Goal: Task Accomplishment & Management: Manage account settings

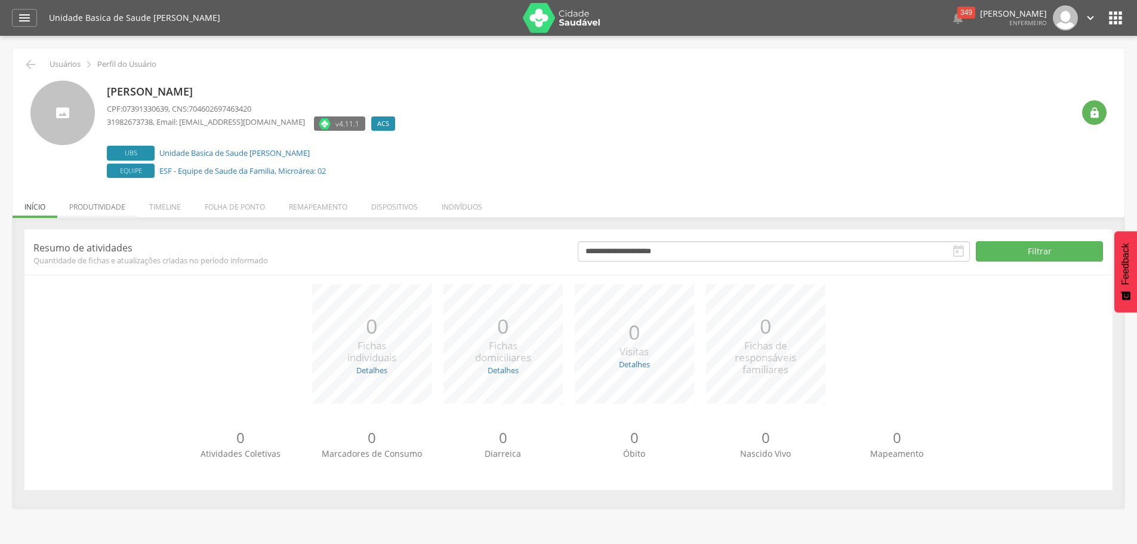
click at [106, 206] on li "Produtividade" at bounding box center [97, 204] width 80 height 28
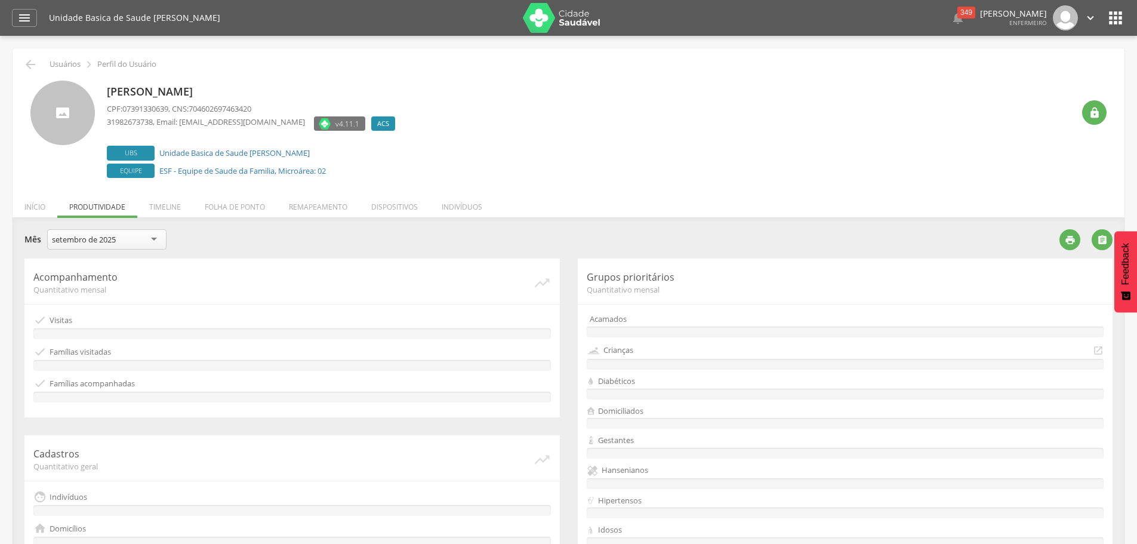
click at [155, 238] on div "setembro de 2025" at bounding box center [106, 239] width 119 height 20
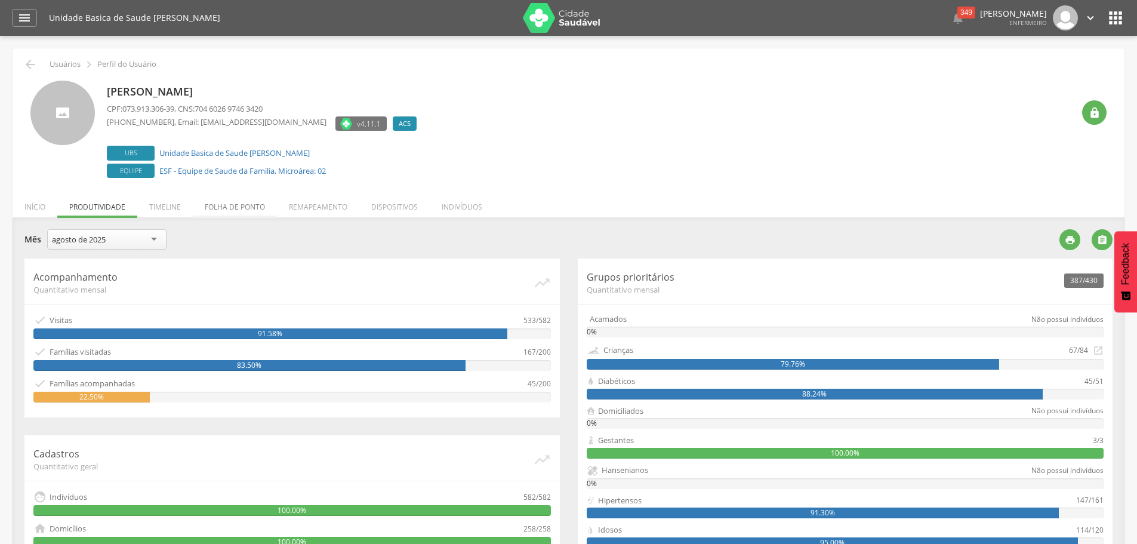
click at [255, 203] on li "Folha de ponto" at bounding box center [235, 204] width 84 height 28
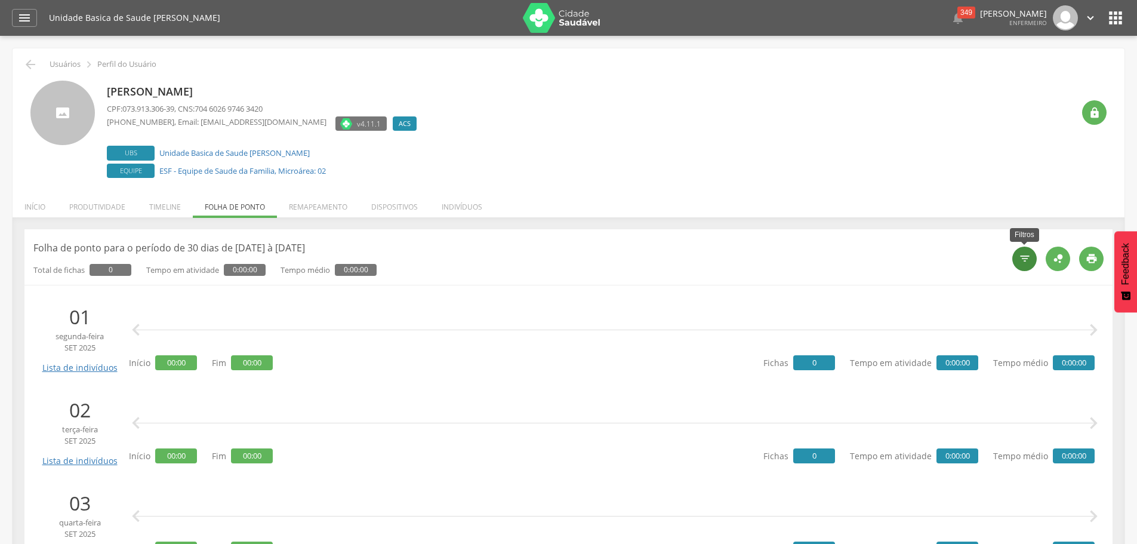
click at [1029, 259] on icon "" at bounding box center [1025, 258] width 12 height 12
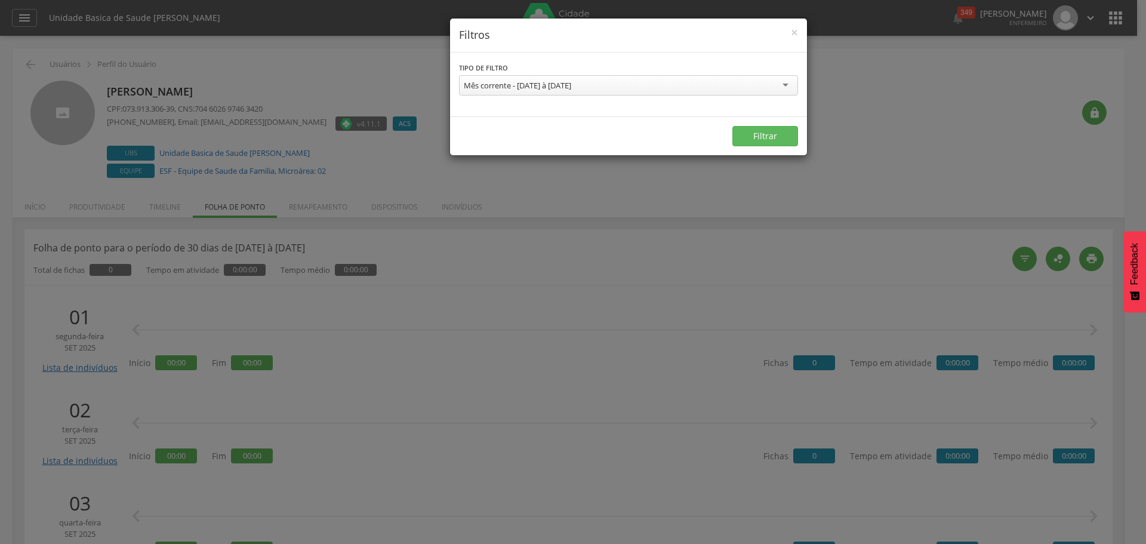
click at [708, 75] on div "**********" at bounding box center [628, 80] width 339 height 38
click at [634, 88] on div "Mês corrente - 01/09/2025 à 30/09/2025" at bounding box center [628, 85] width 339 height 20
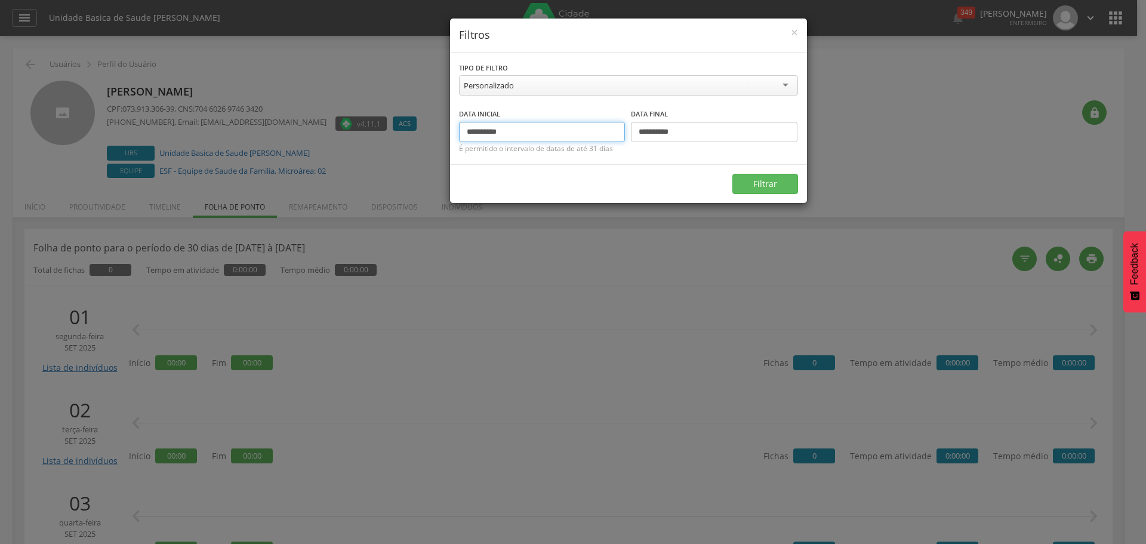
click at [486, 131] on input "**********" at bounding box center [542, 132] width 166 height 20
type input "**********"
click at [659, 131] on input "**********" at bounding box center [714, 132] width 166 height 20
type input "**********"
click at [754, 185] on button "Filtrar" at bounding box center [765, 184] width 66 height 20
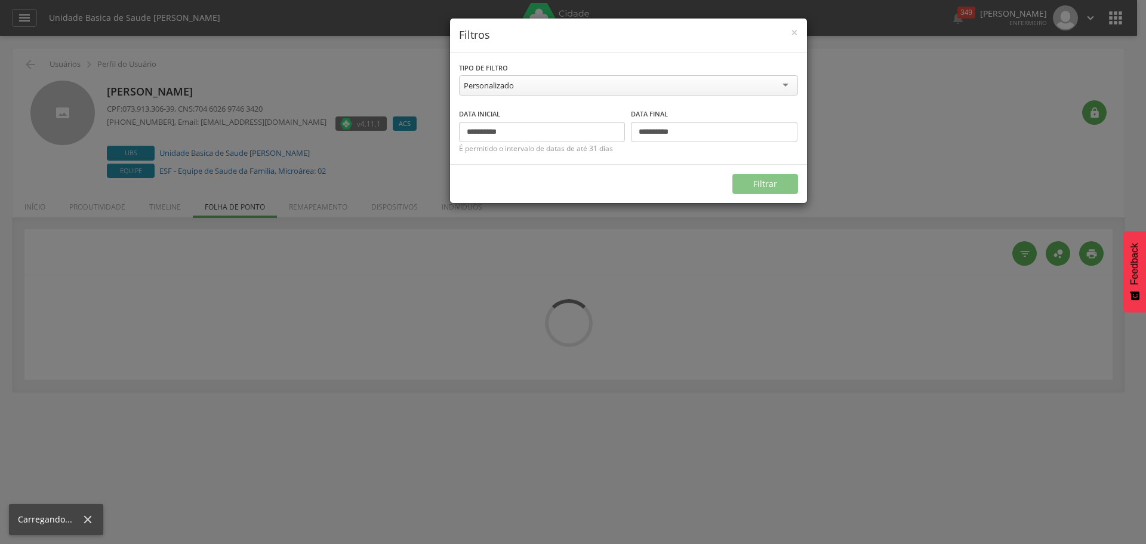
type input "**********"
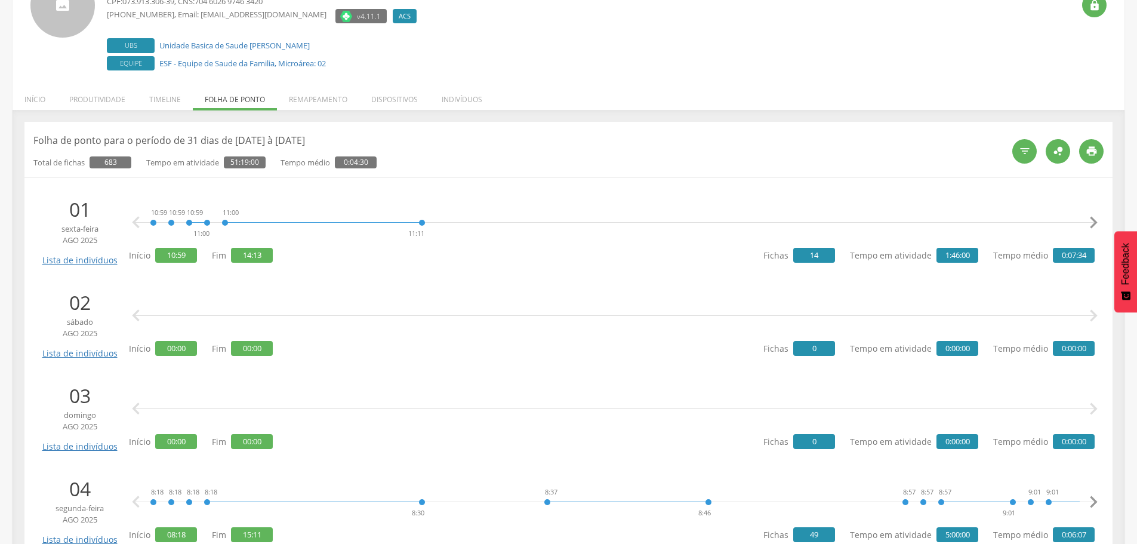
scroll to position [119, 0]
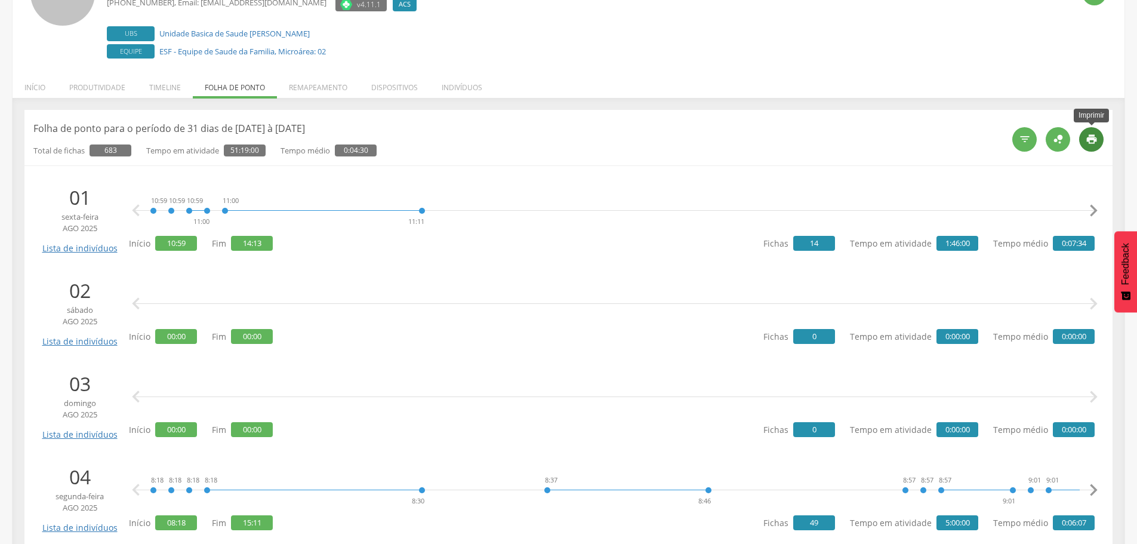
click at [1083, 135] on div "" at bounding box center [1091, 139] width 24 height 24
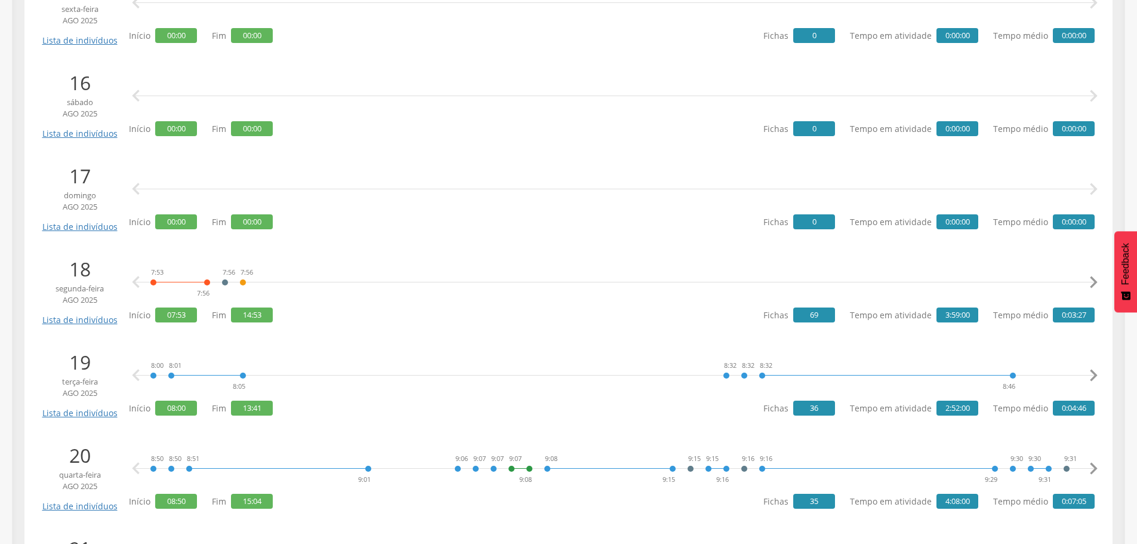
scroll to position [1671, 0]
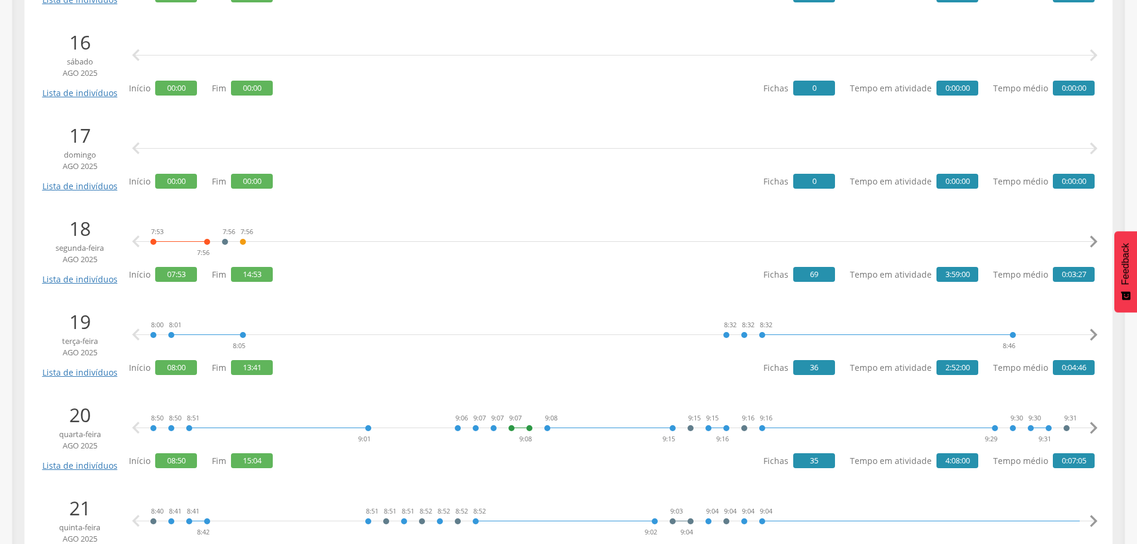
click at [1094, 238] on icon "" at bounding box center [1093, 242] width 24 height 24
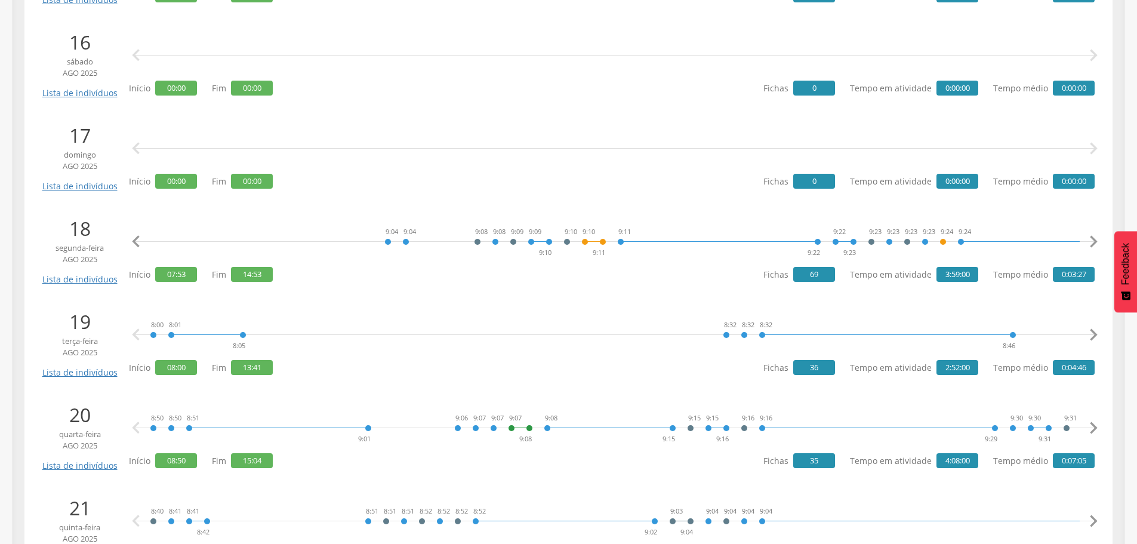
click at [1094, 238] on icon "" at bounding box center [1093, 242] width 24 height 24
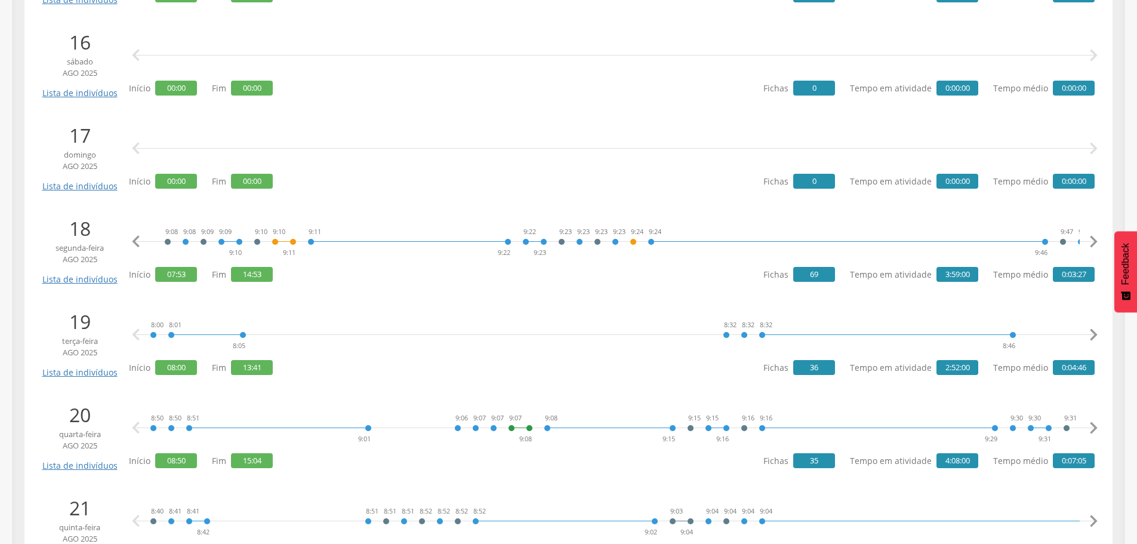
click at [1094, 238] on icon "" at bounding box center [1093, 242] width 24 height 24
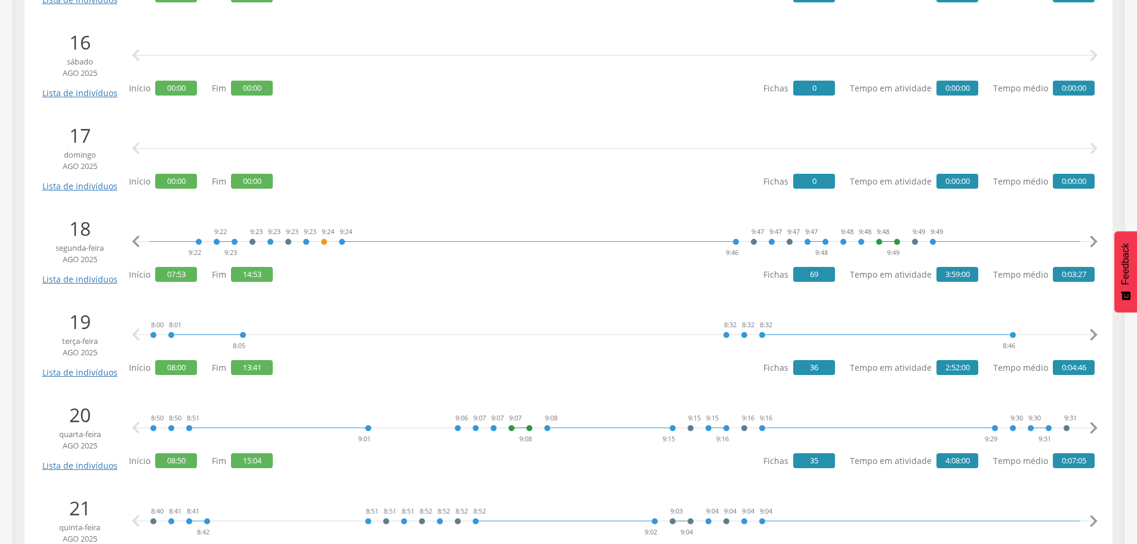
click at [1094, 238] on icon "" at bounding box center [1093, 242] width 24 height 24
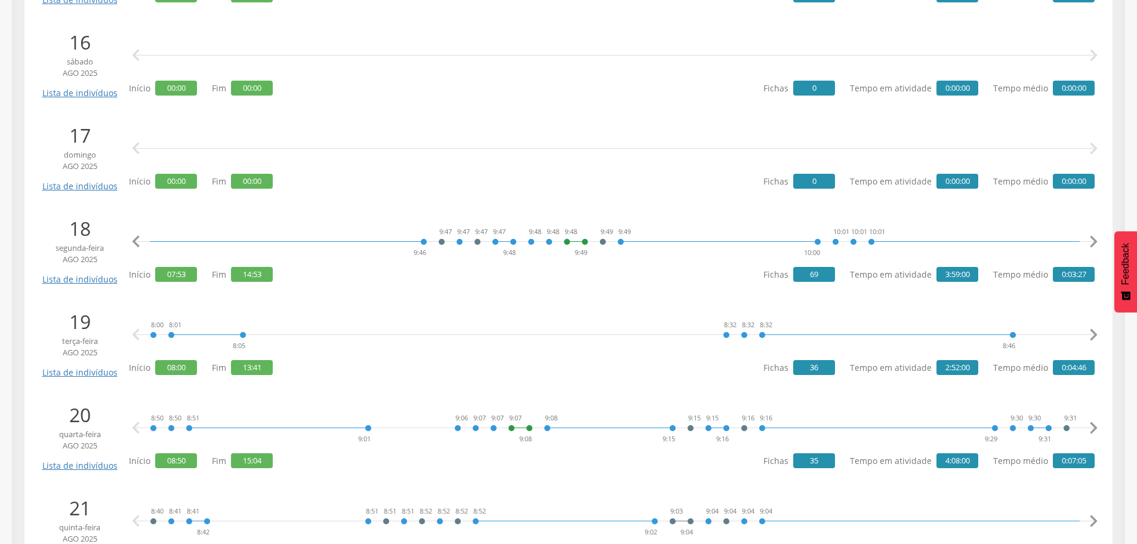
click at [1094, 238] on icon "" at bounding box center [1093, 242] width 24 height 24
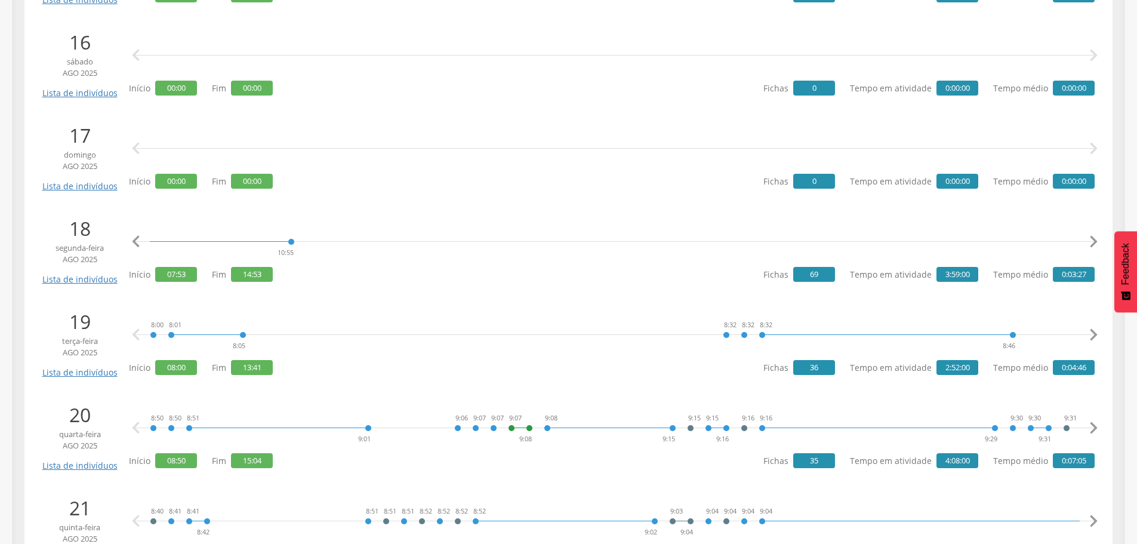
click at [1094, 238] on icon "" at bounding box center [1093, 242] width 24 height 24
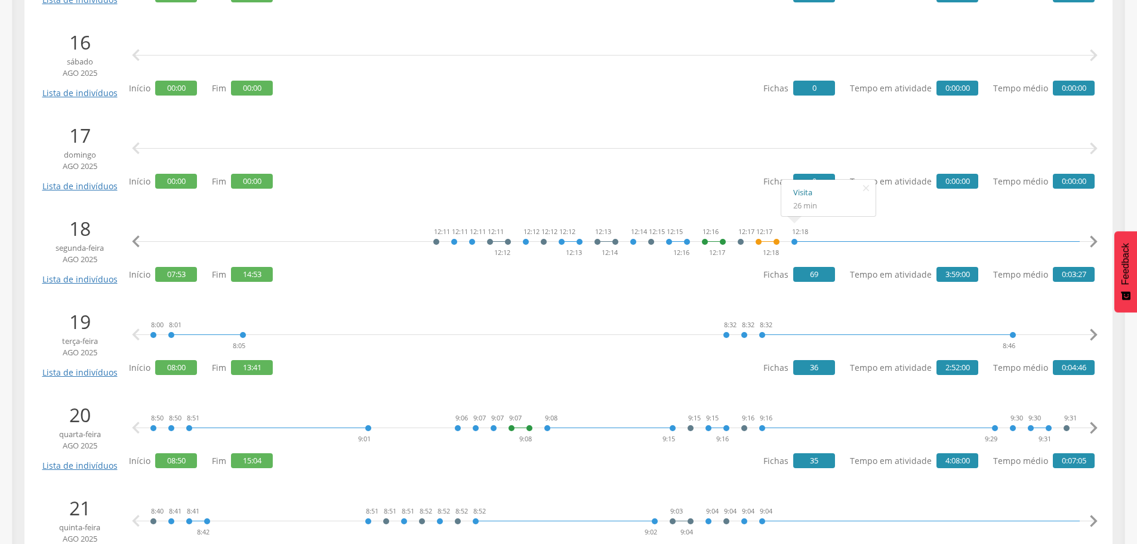
click at [801, 188] on link "Visita" at bounding box center [828, 192] width 70 height 15
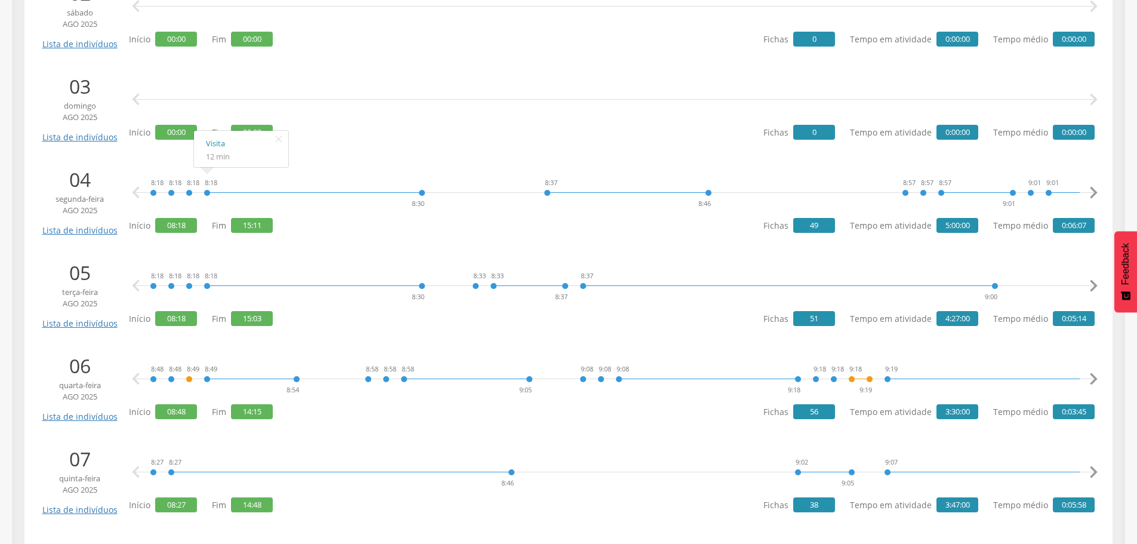
scroll to position [418, 0]
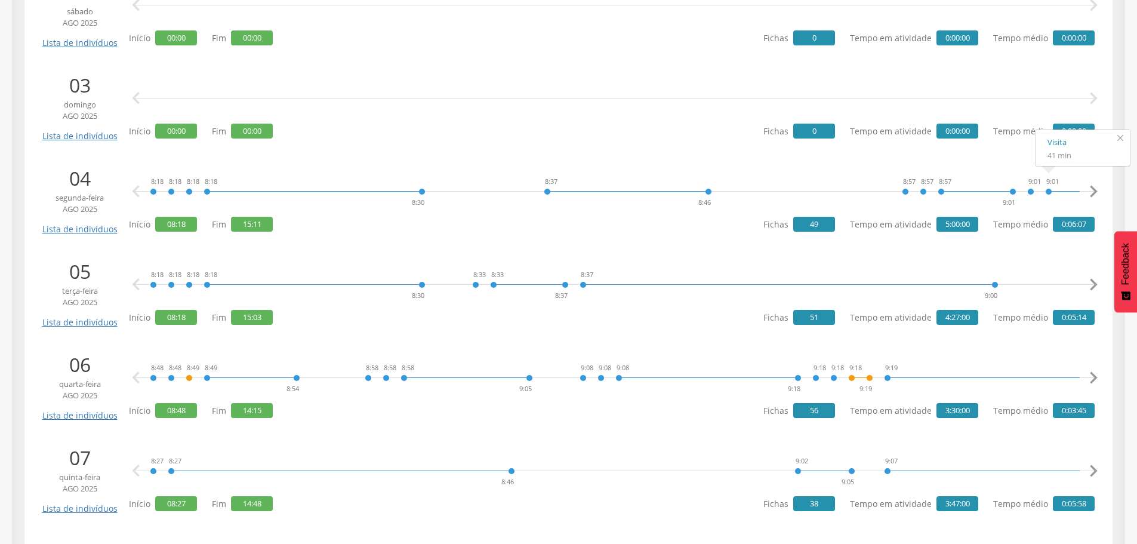
click at [1121, 138] on icon "" at bounding box center [1120, 137] width 19 height 17
click at [1095, 196] on icon "" at bounding box center [1093, 192] width 24 height 24
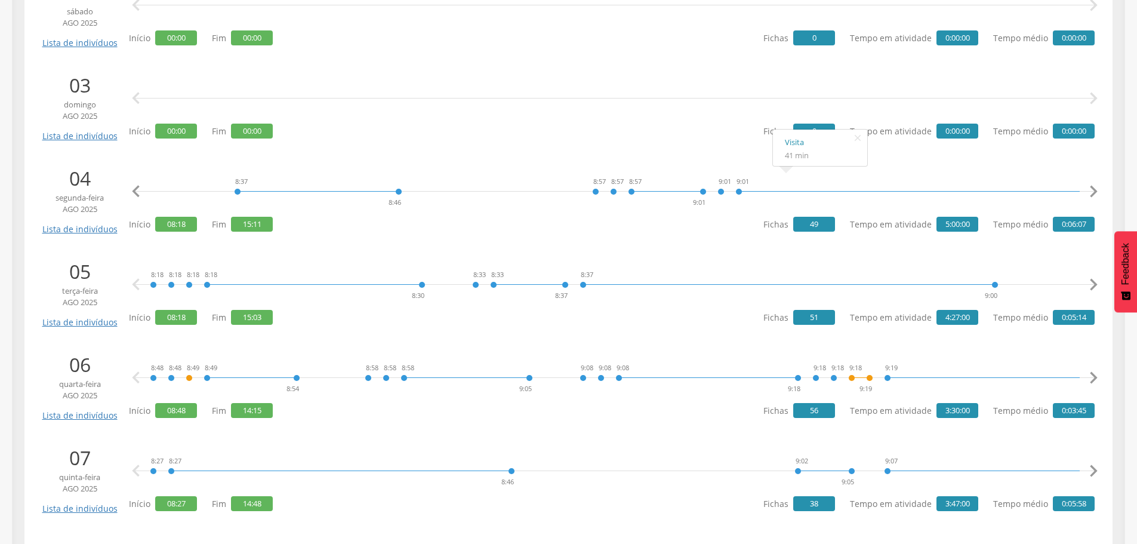
scroll to position [0, 310]
click at [742, 144] on link "Visita" at bounding box center [773, 142] width 70 height 15
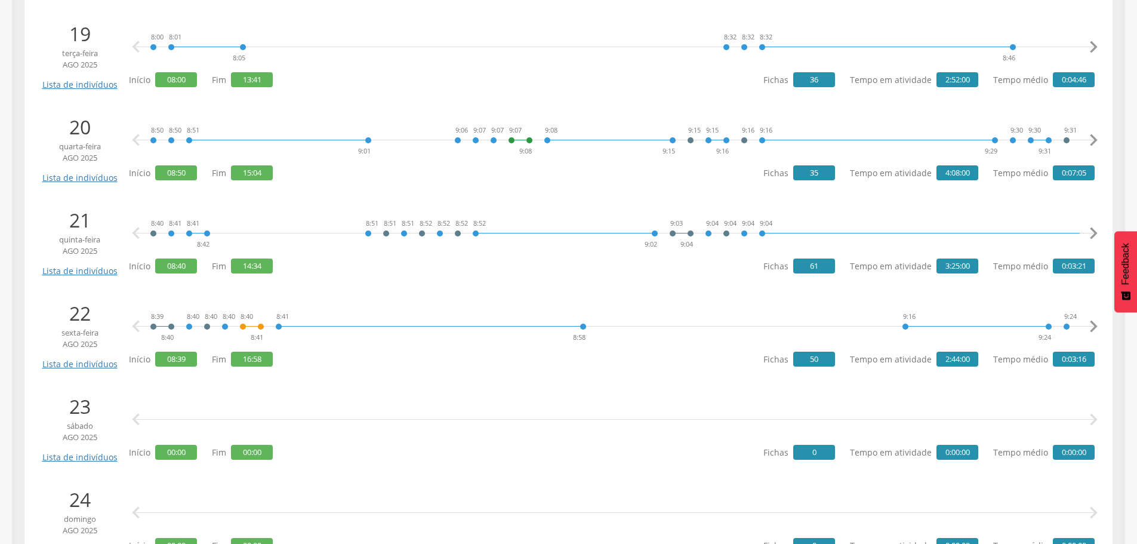
scroll to position [1969, 0]
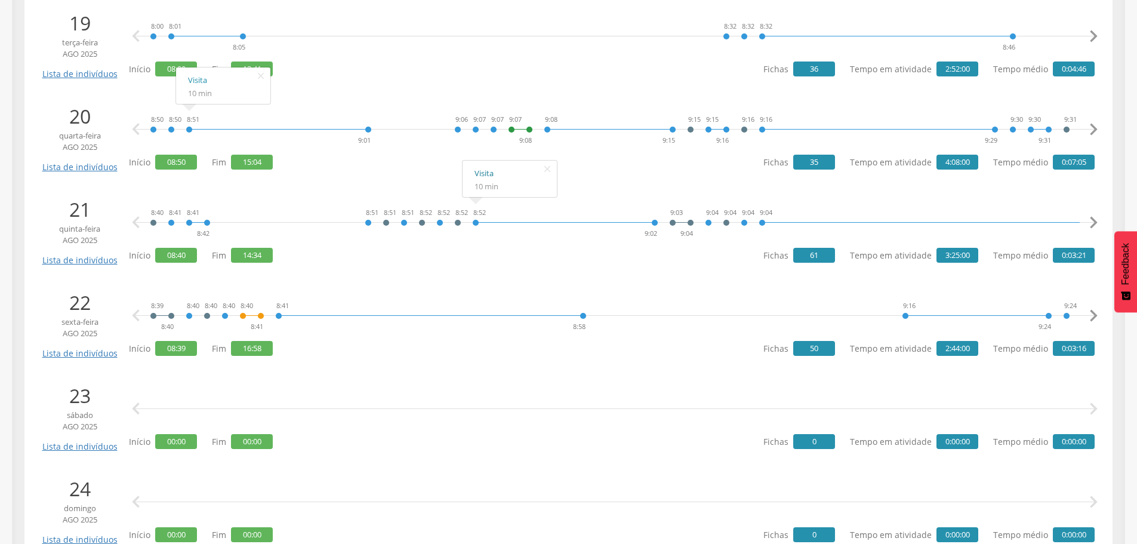
click at [485, 175] on link "Visita" at bounding box center [509, 173] width 70 height 15
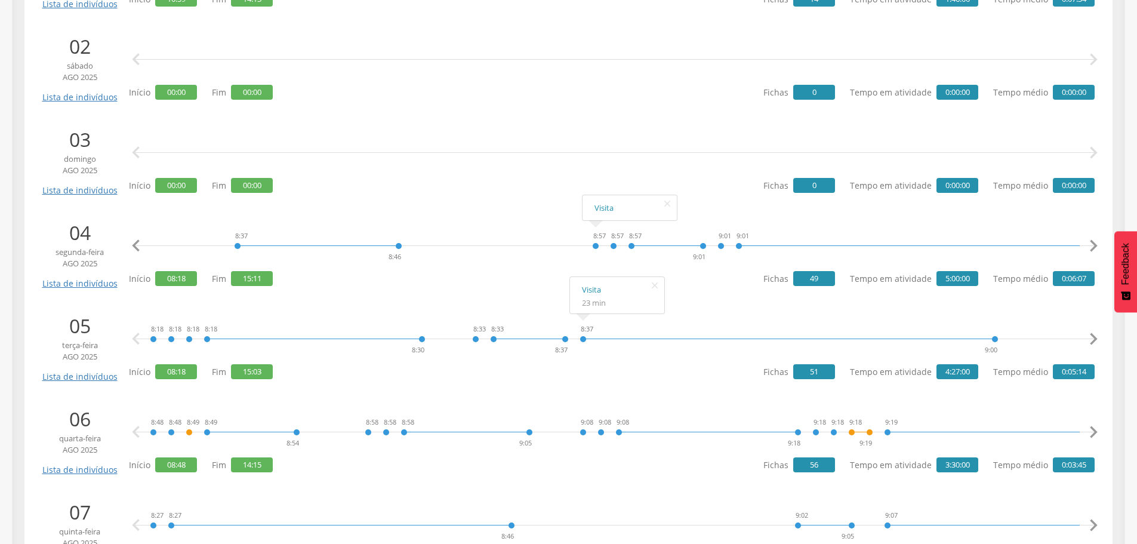
scroll to position [358, 0]
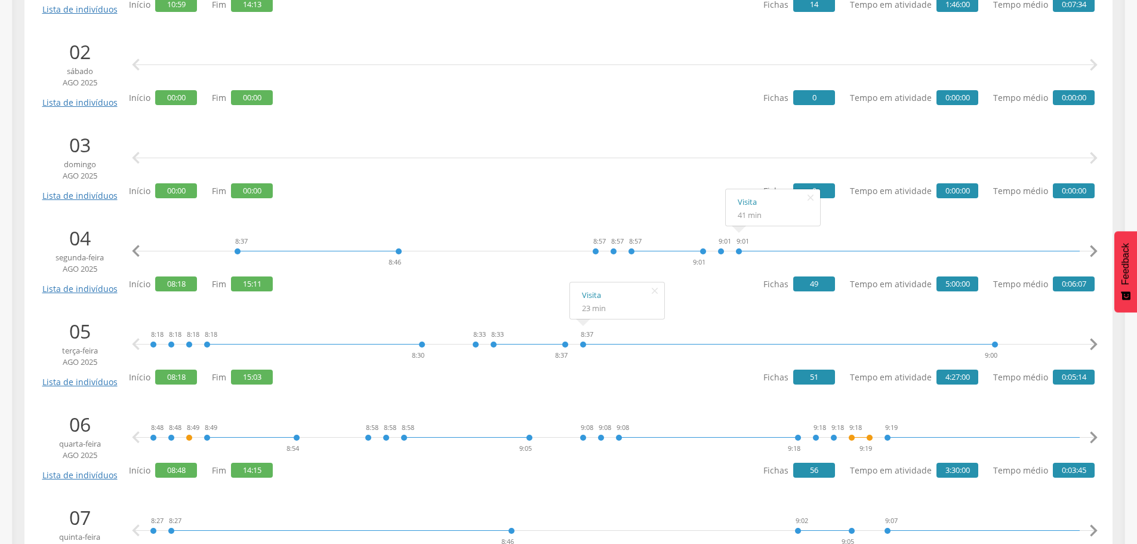
click at [1088, 249] on icon "" at bounding box center [1093, 251] width 24 height 24
click at [1094, 249] on icon "" at bounding box center [1093, 251] width 24 height 24
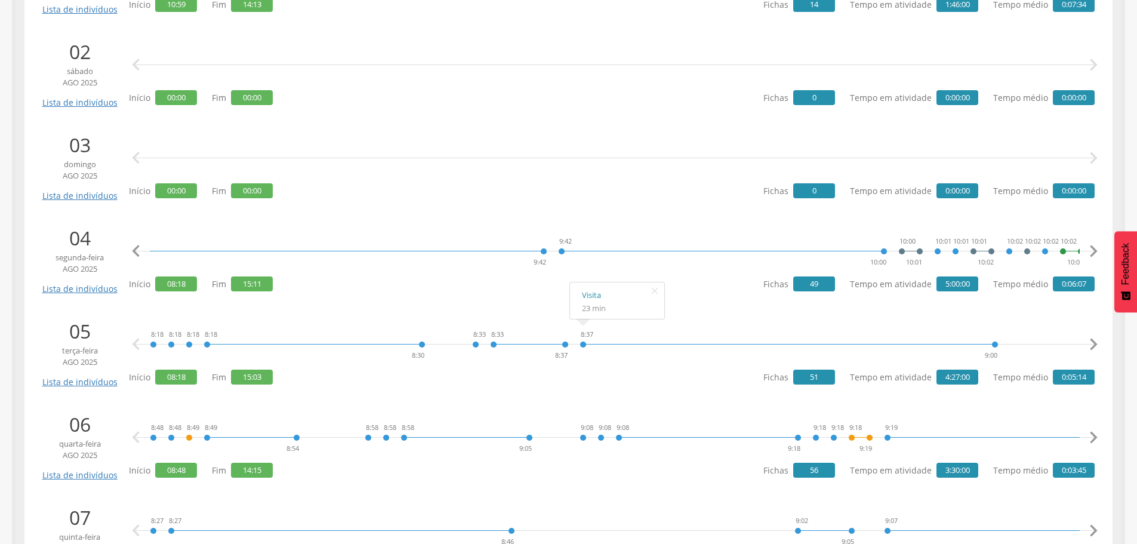
click at [1094, 249] on icon "" at bounding box center [1093, 251] width 24 height 24
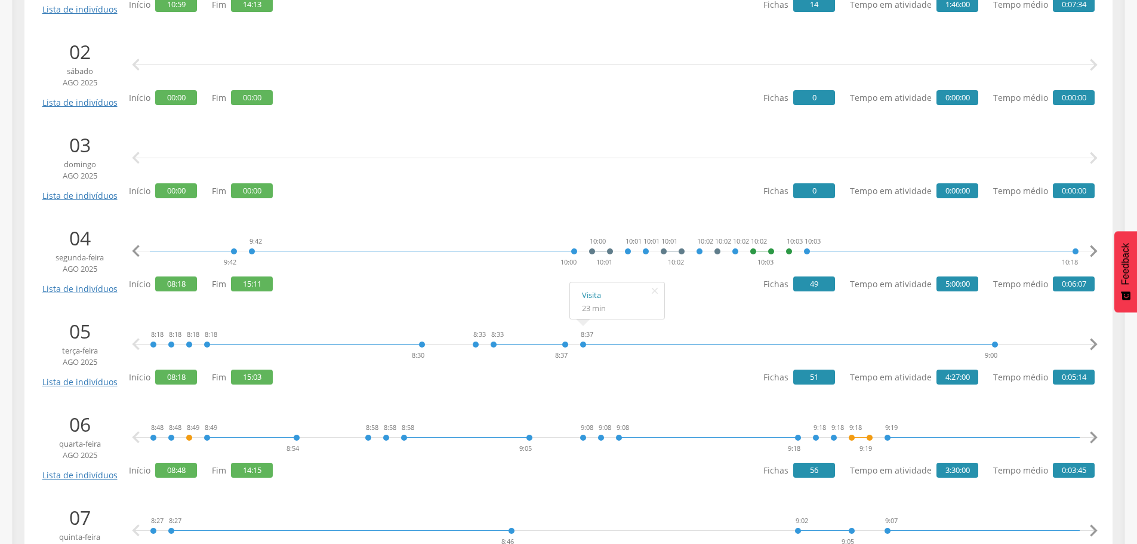
click at [1094, 249] on icon "" at bounding box center [1093, 251] width 24 height 24
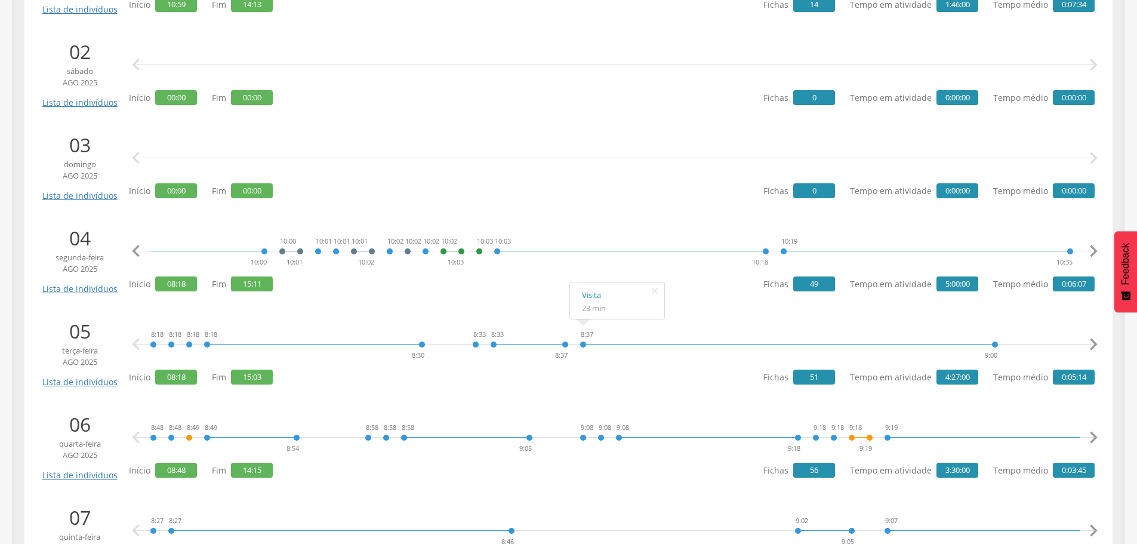
click at [1094, 249] on icon "" at bounding box center [1093, 251] width 24 height 24
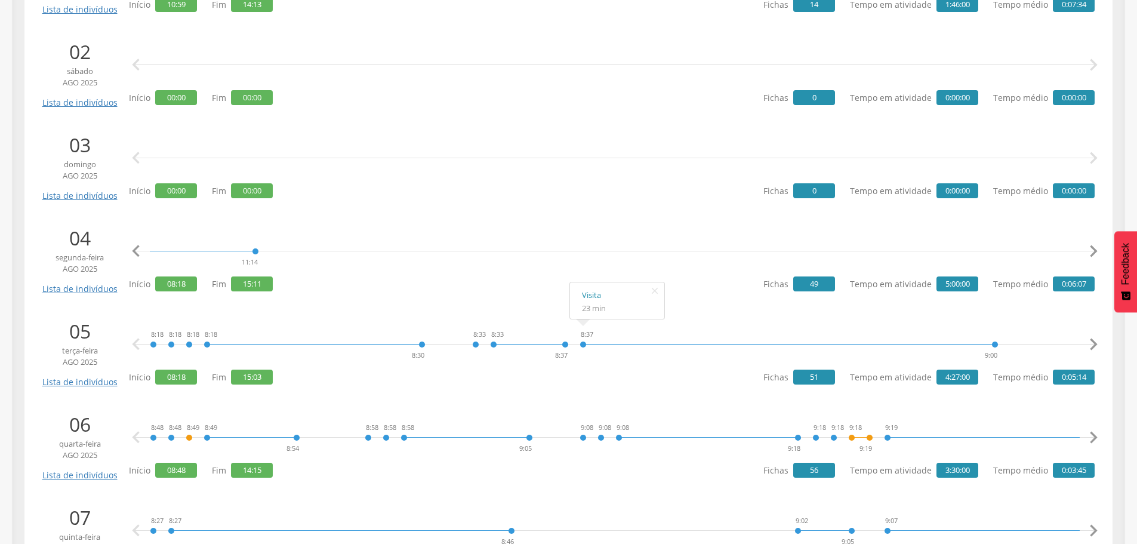
click at [1094, 249] on icon "" at bounding box center [1093, 251] width 24 height 24
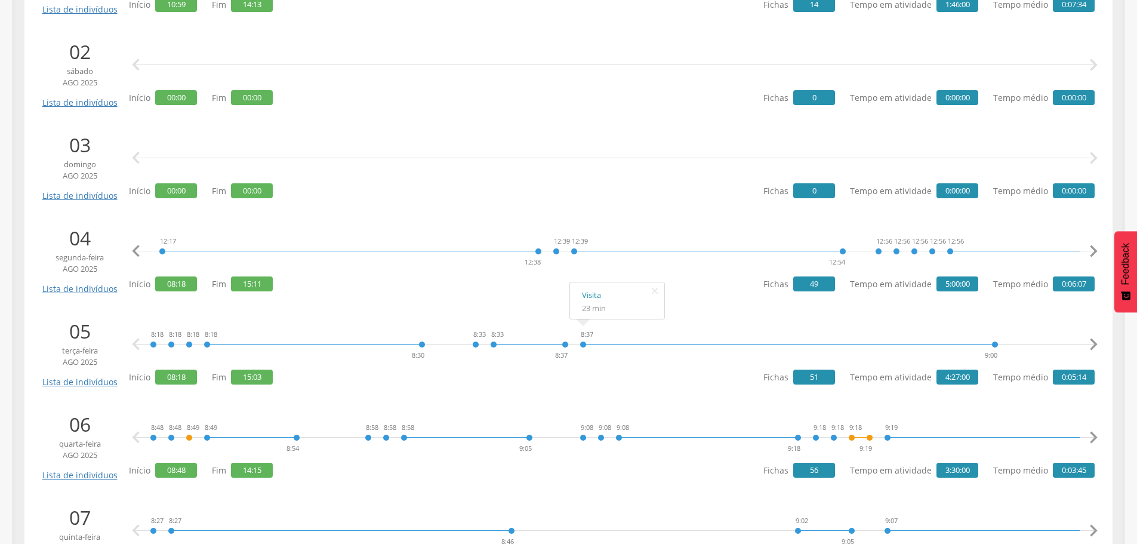
click at [1094, 249] on icon "" at bounding box center [1093, 251] width 24 height 24
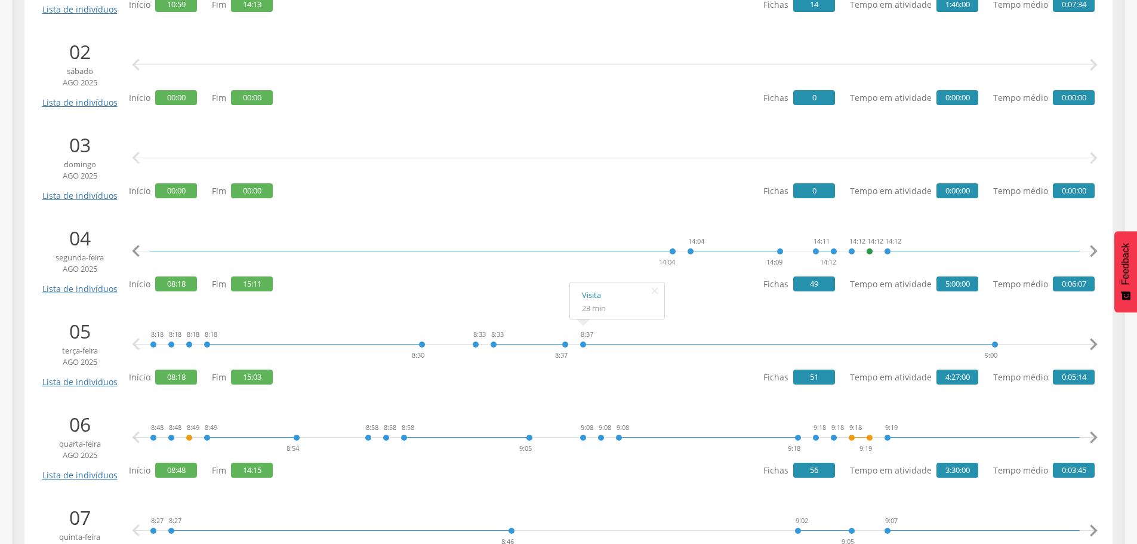
scroll to position [0, 6194]
click at [899, 206] on link "Visita" at bounding box center [921, 202] width 70 height 15
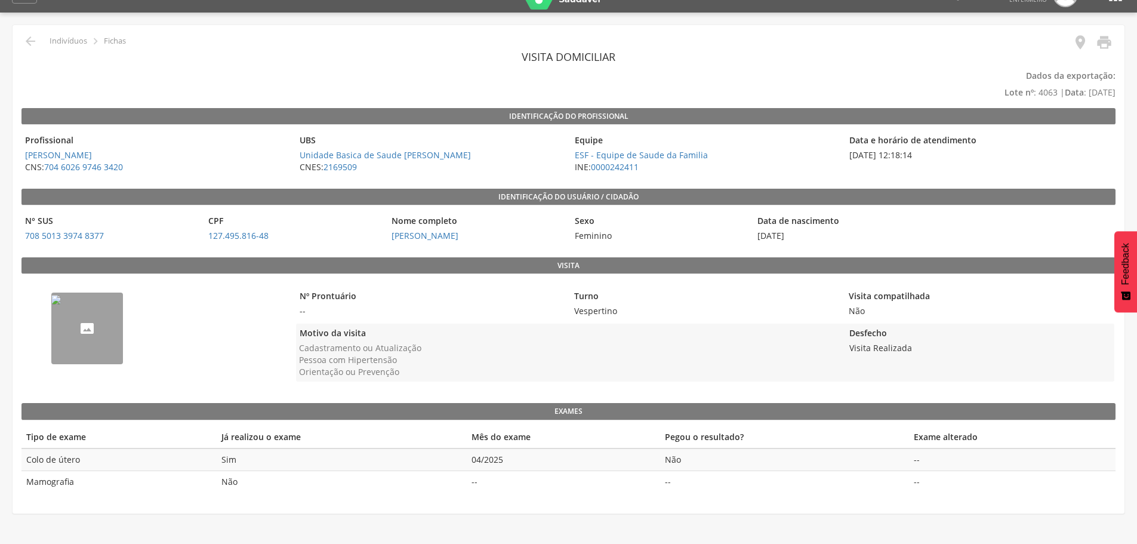
scroll to position [36, 0]
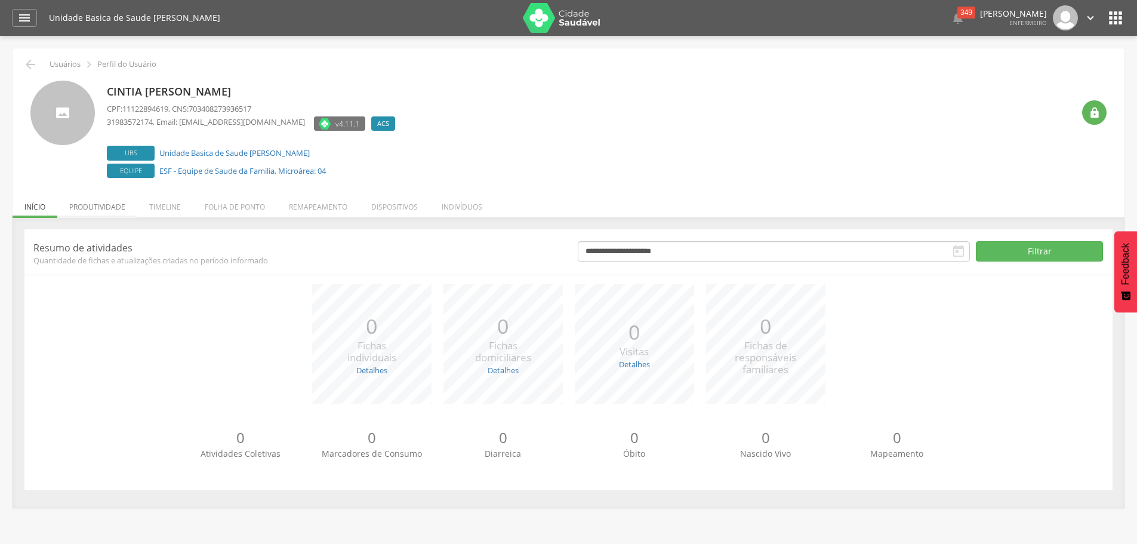
click at [110, 210] on li "Produtividade" at bounding box center [97, 204] width 80 height 28
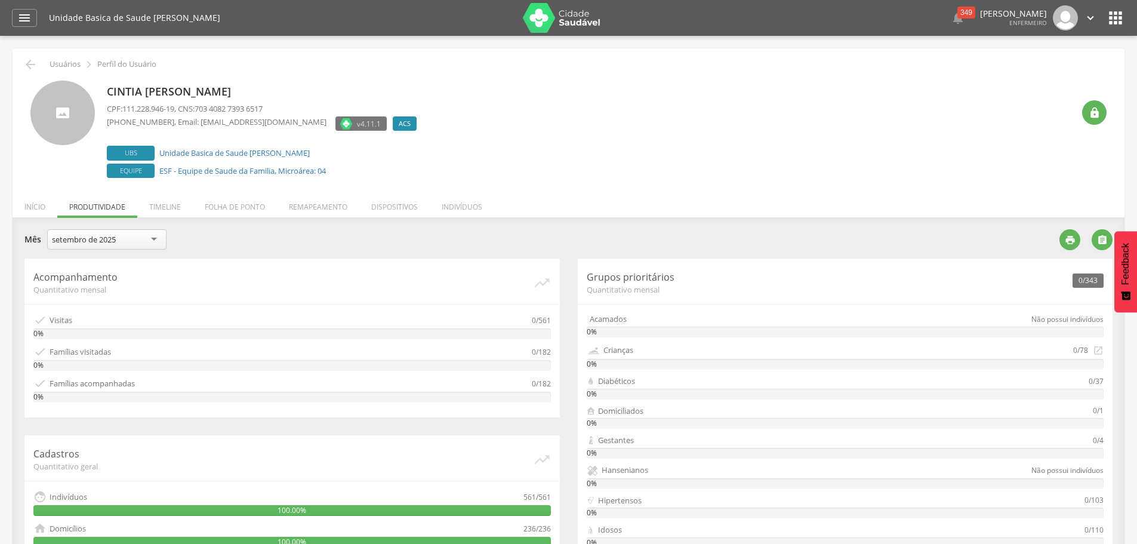
click at [123, 243] on div "setembro de 2025" at bounding box center [106, 239] width 119 height 20
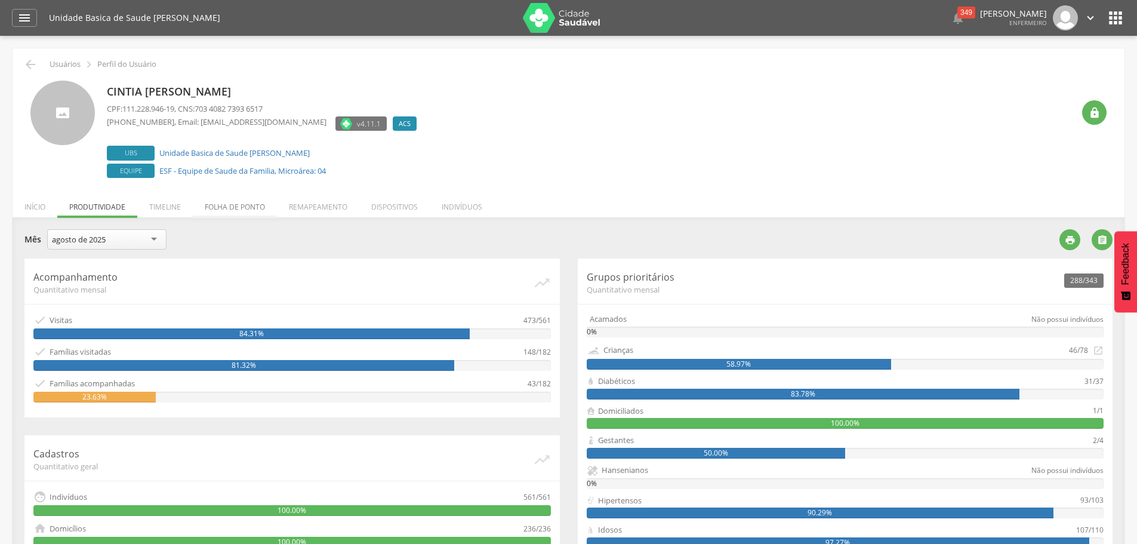
click at [251, 212] on li "Folha de ponto" at bounding box center [235, 204] width 84 height 28
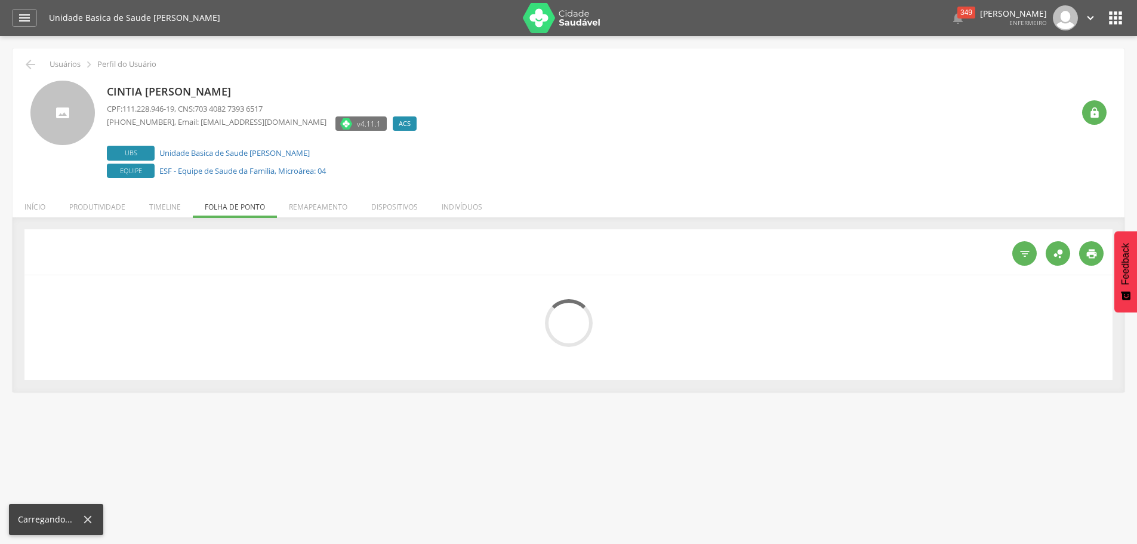
type input "**********"
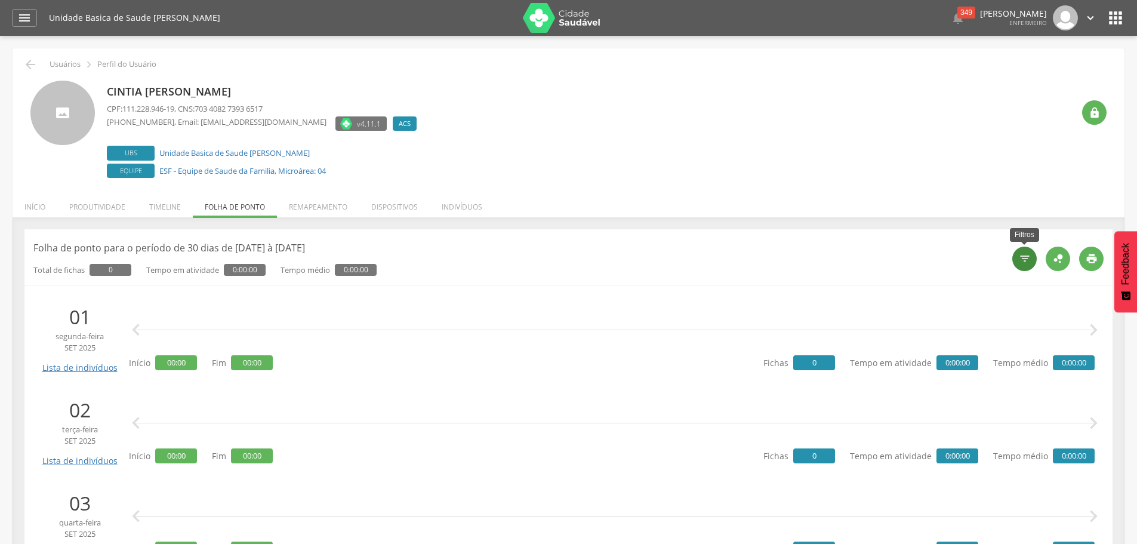
click at [1020, 261] on icon "" at bounding box center [1025, 258] width 12 height 12
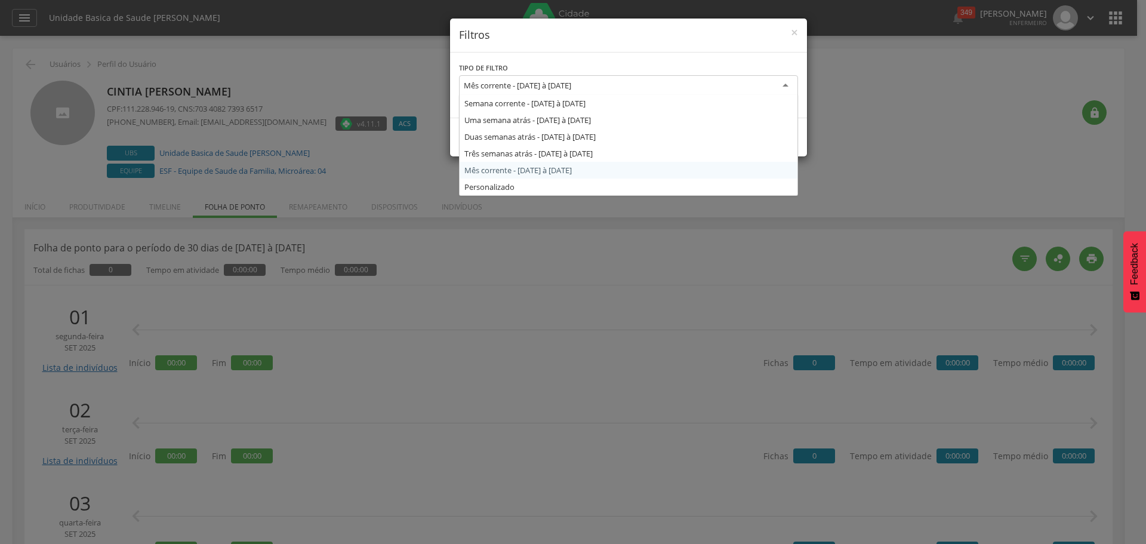
click at [727, 83] on div "Mês corrente - 01/09/2025 à 30/09/2025" at bounding box center [628, 85] width 339 height 21
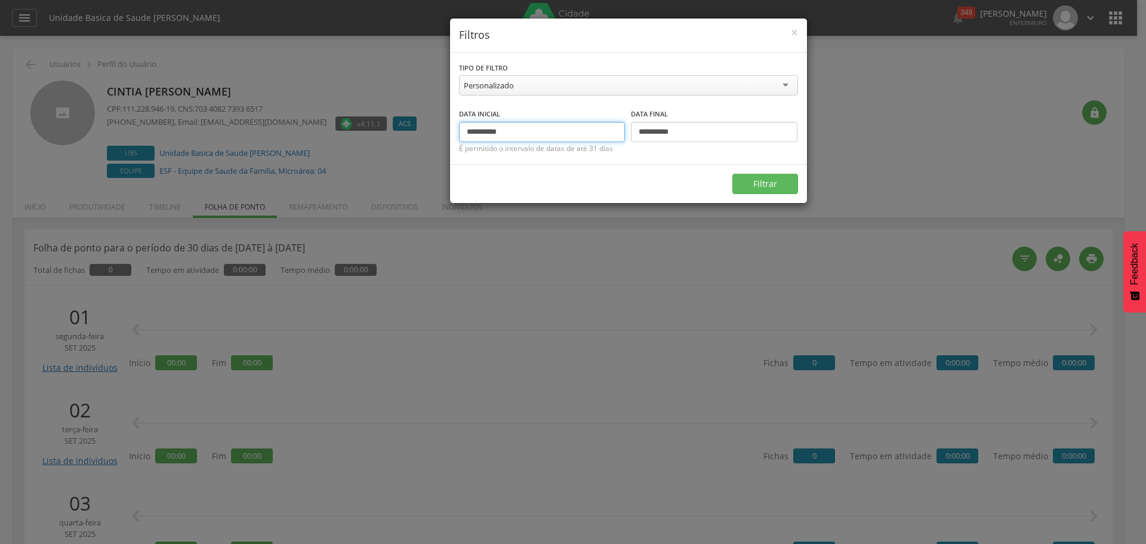
click at [486, 132] on input "**********" at bounding box center [542, 132] width 166 height 20
type input "**********"
click at [656, 137] on input "**********" at bounding box center [714, 132] width 166 height 20
click at [649, 131] on input "**********" at bounding box center [714, 132] width 166 height 20
type input "**********"
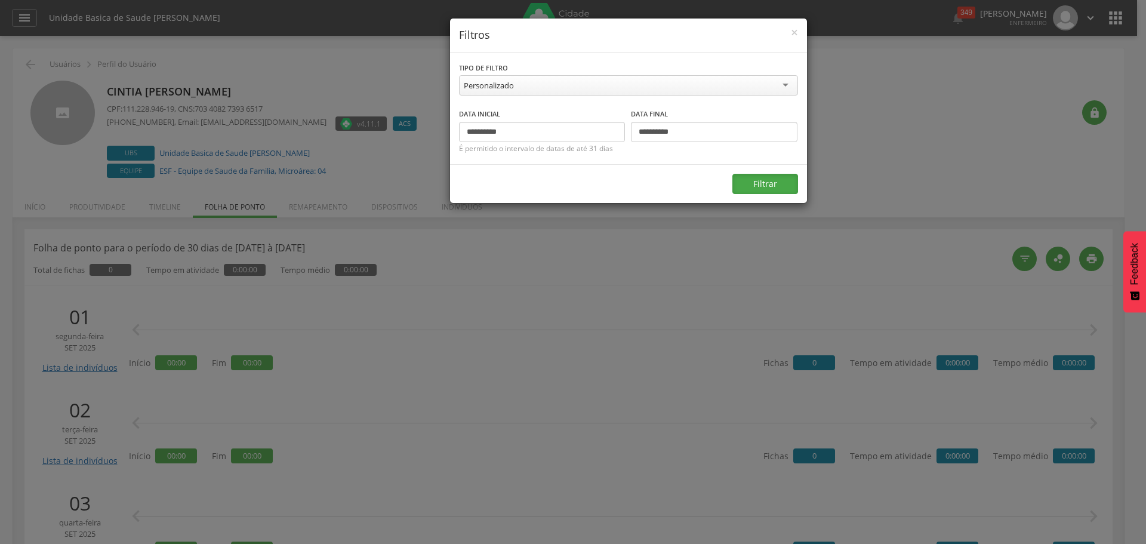
click at [756, 187] on button "Filtrar" at bounding box center [765, 184] width 66 height 20
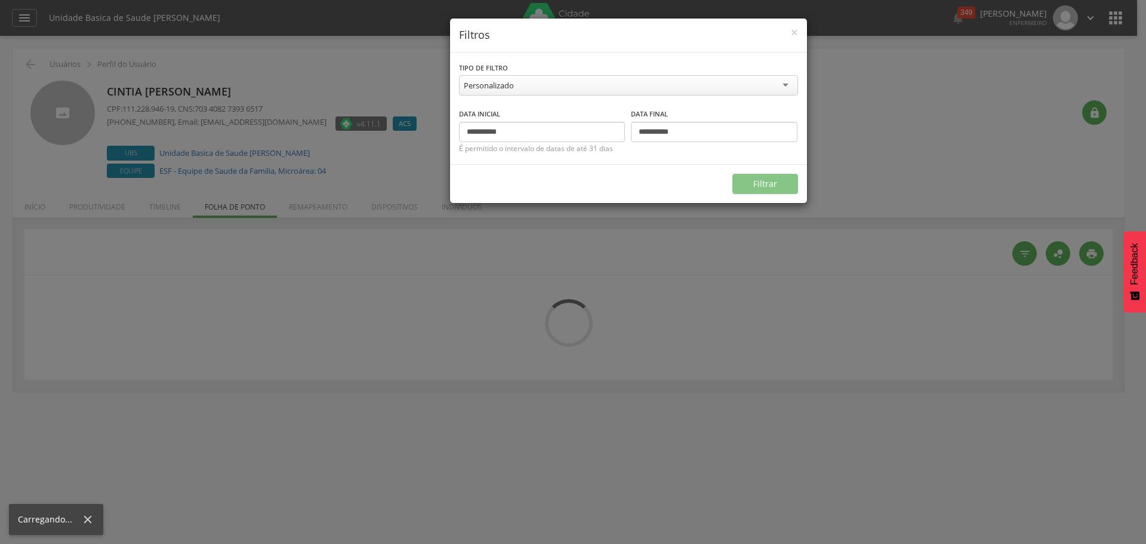
type input "**********"
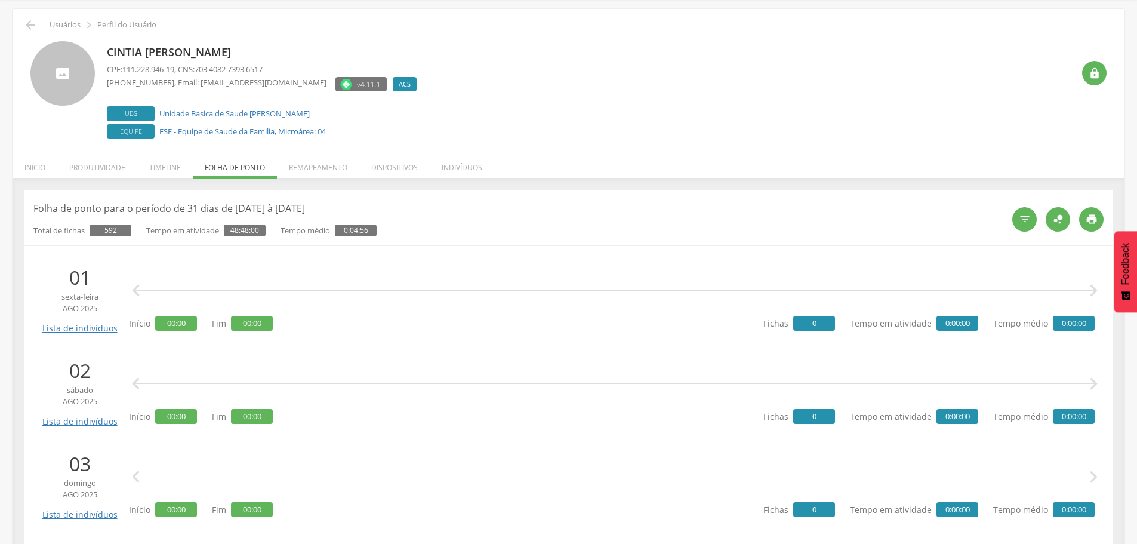
scroll to position [60, 0]
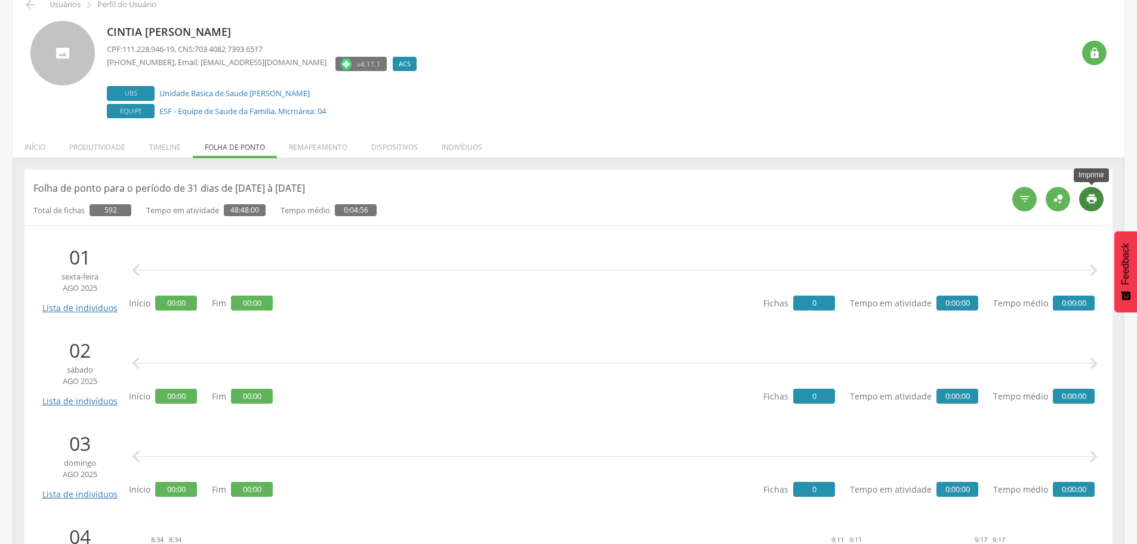
click at [1099, 203] on div "" at bounding box center [1091, 199] width 24 height 24
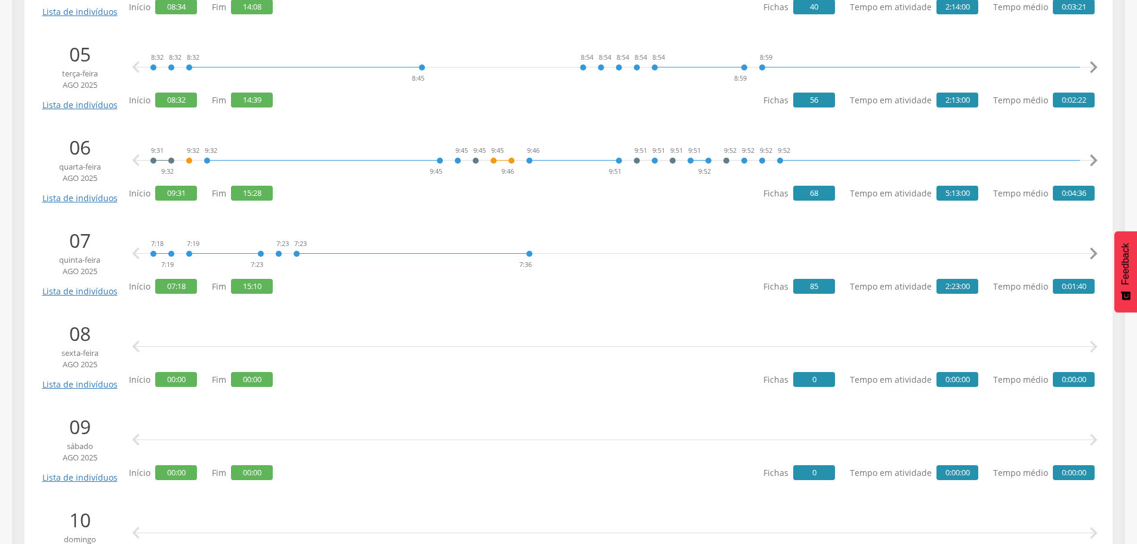
scroll to position [656, 0]
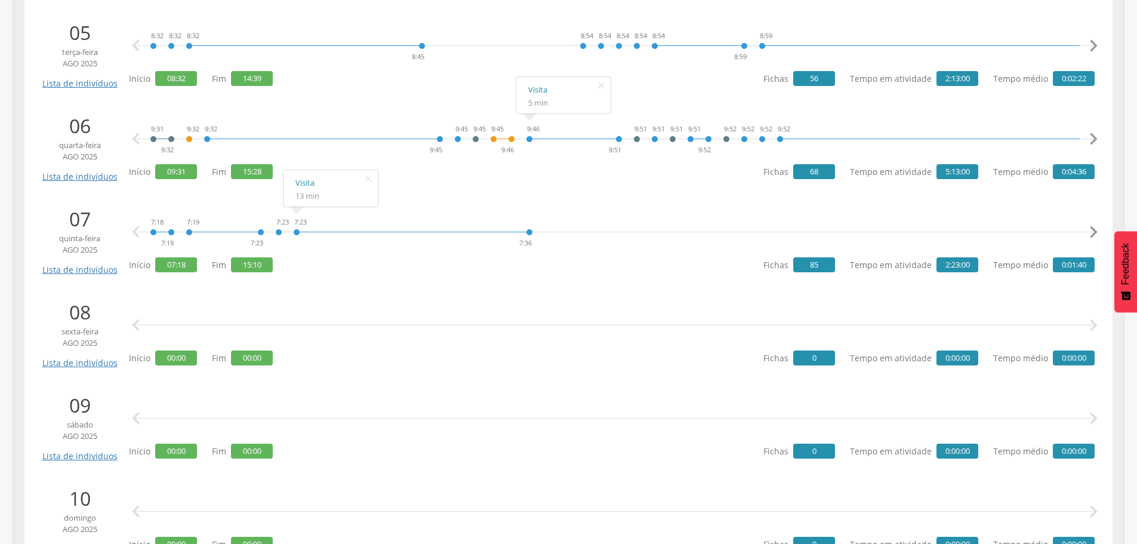
click at [1094, 229] on icon "" at bounding box center [1093, 232] width 24 height 24
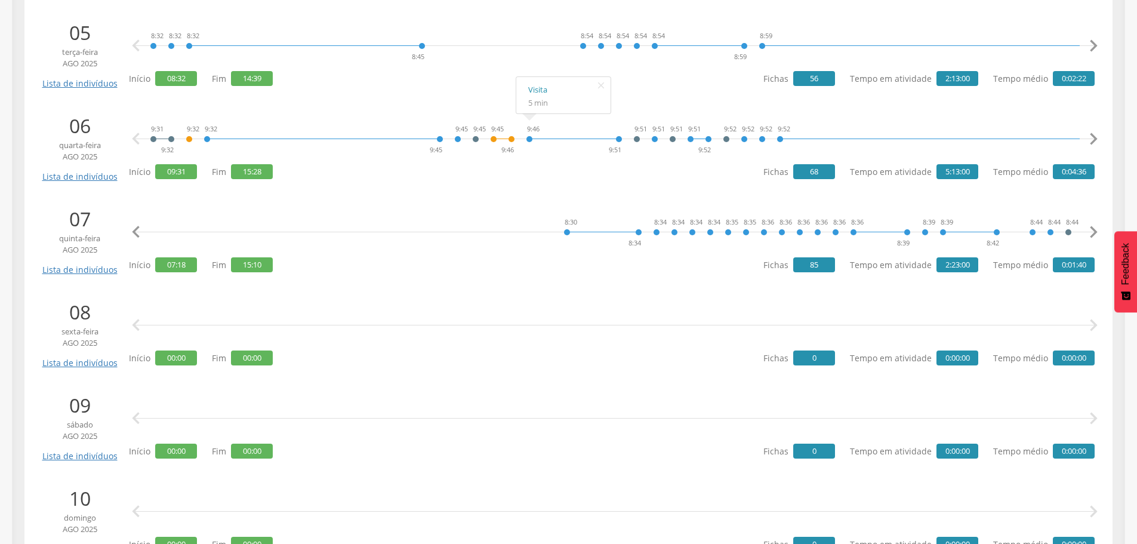
click at [1094, 229] on icon "" at bounding box center [1093, 232] width 24 height 24
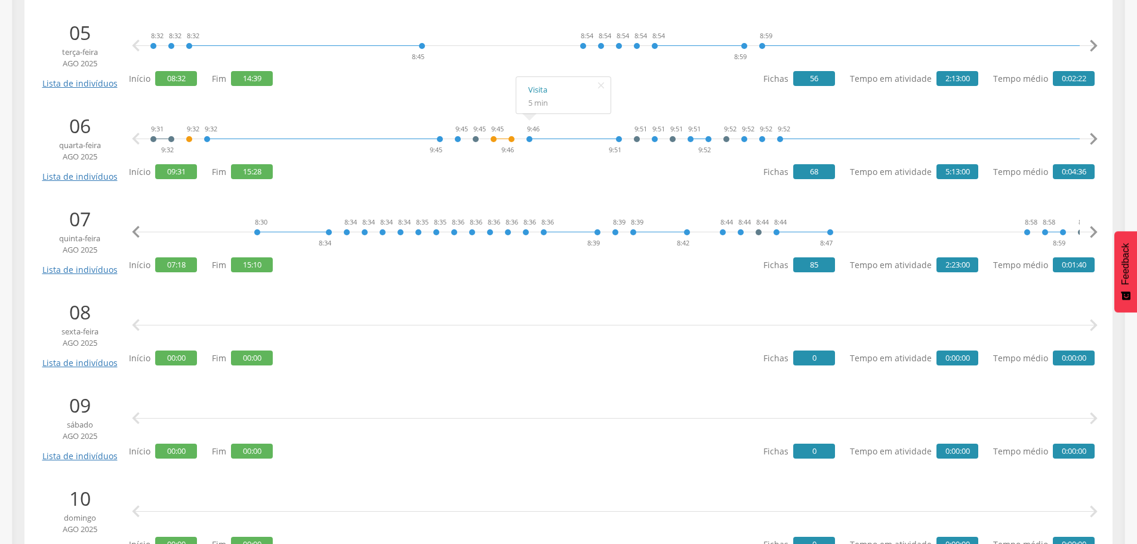
click at [1094, 229] on icon "" at bounding box center [1093, 232] width 24 height 24
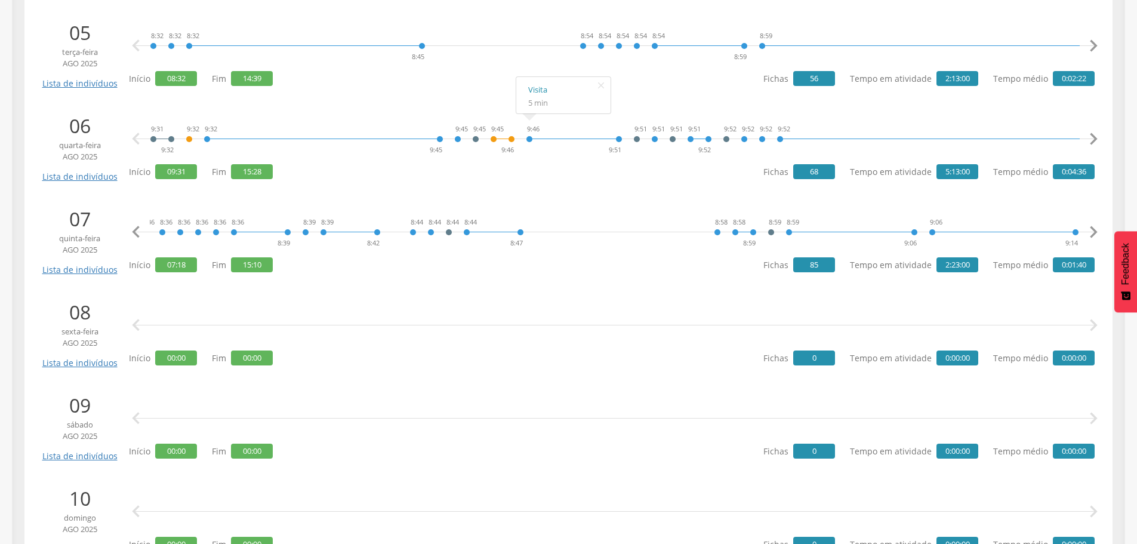
click at [1094, 229] on icon "" at bounding box center [1093, 232] width 24 height 24
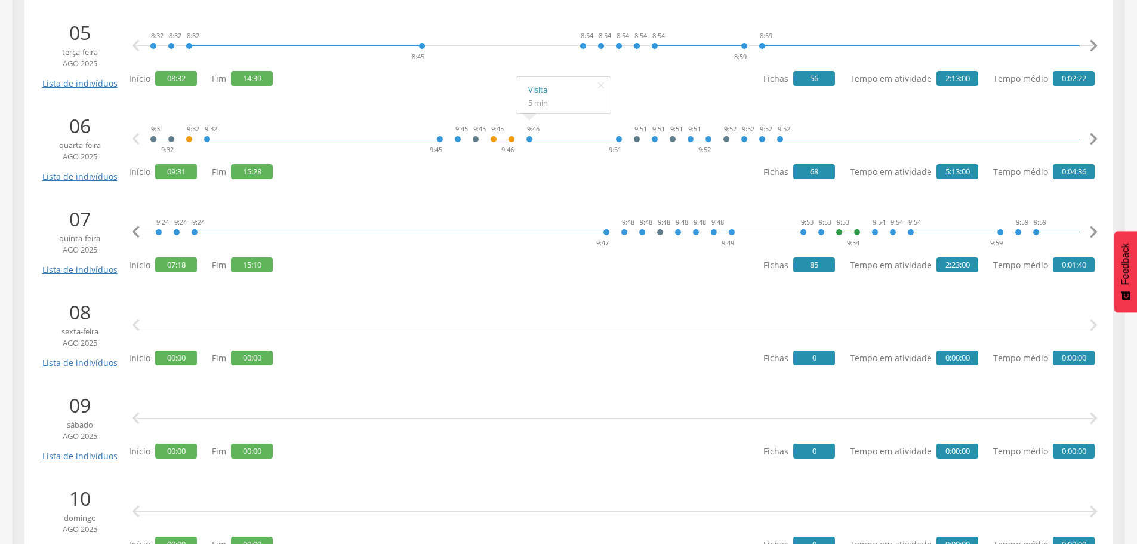
click at [1094, 229] on icon "" at bounding box center [1093, 232] width 24 height 24
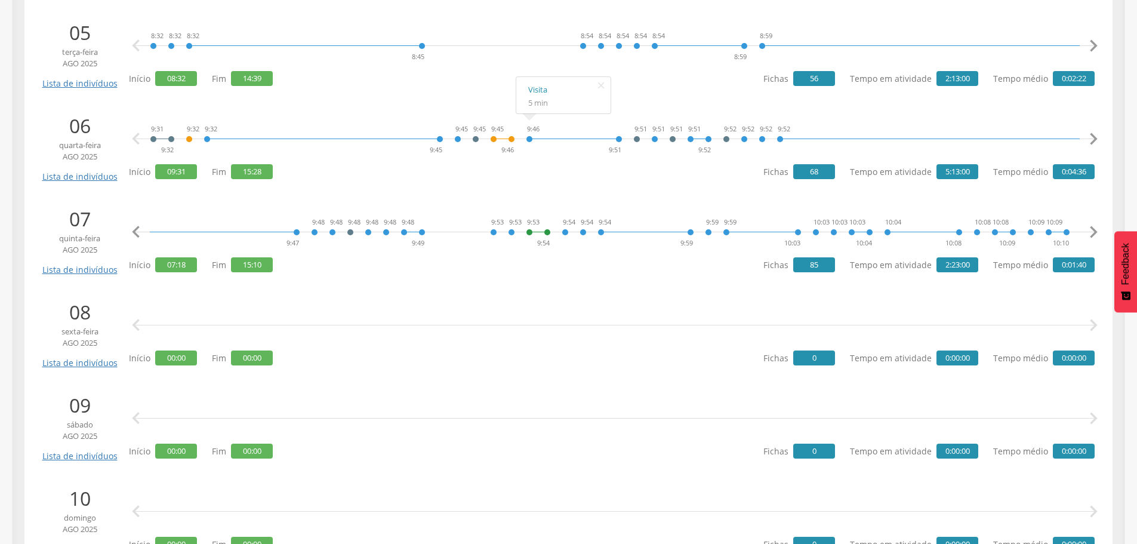
click at [1093, 229] on icon "" at bounding box center [1093, 232] width 24 height 24
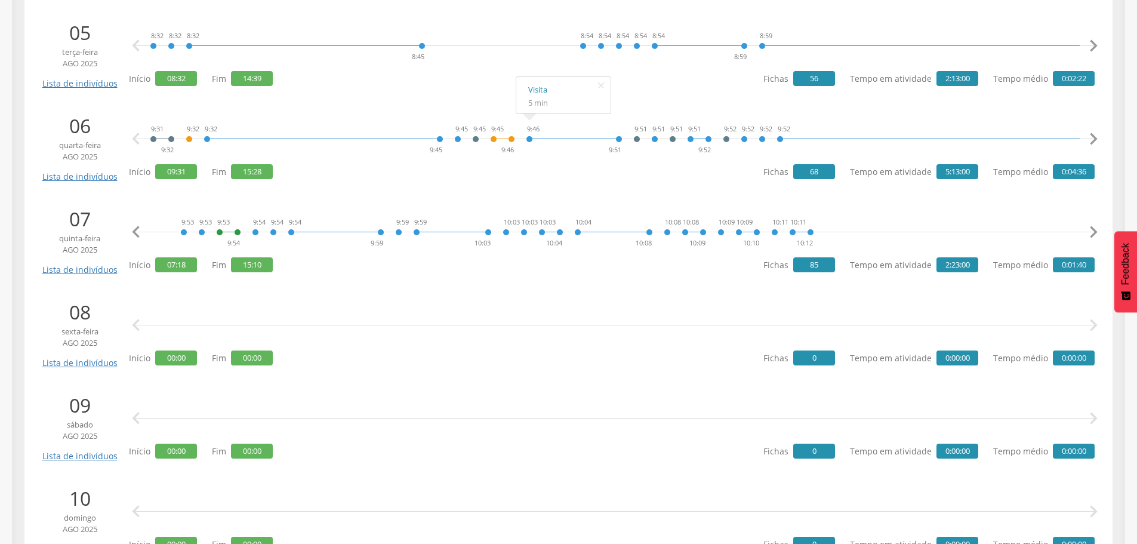
click at [1093, 228] on icon "" at bounding box center [1093, 232] width 24 height 24
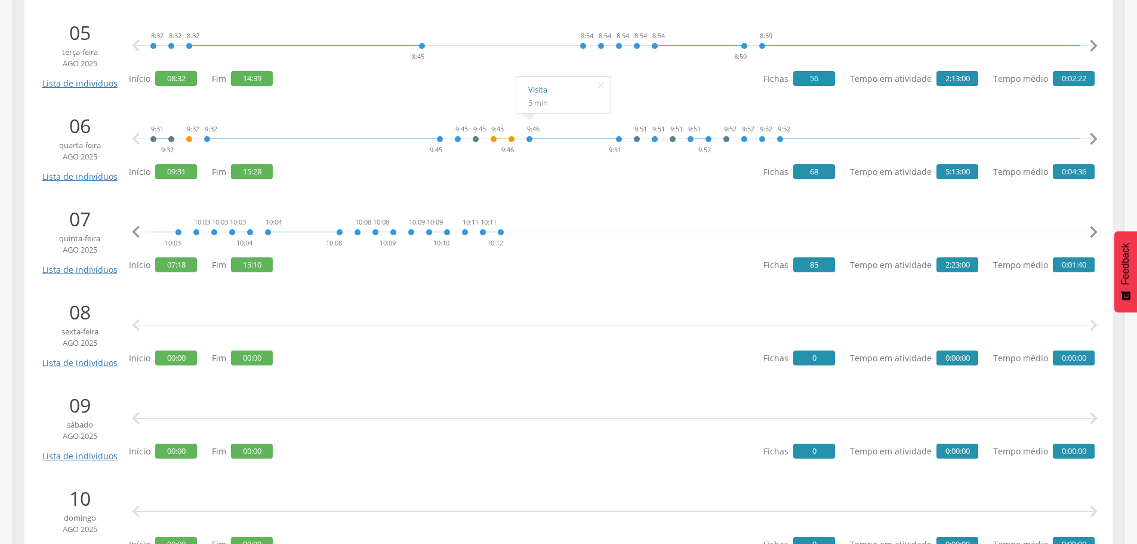
click at [1095, 231] on icon "" at bounding box center [1093, 232] width 24 height 24
click at [1095, 230] on icon "" at bounding box center [1093, 232] width 24 height 24
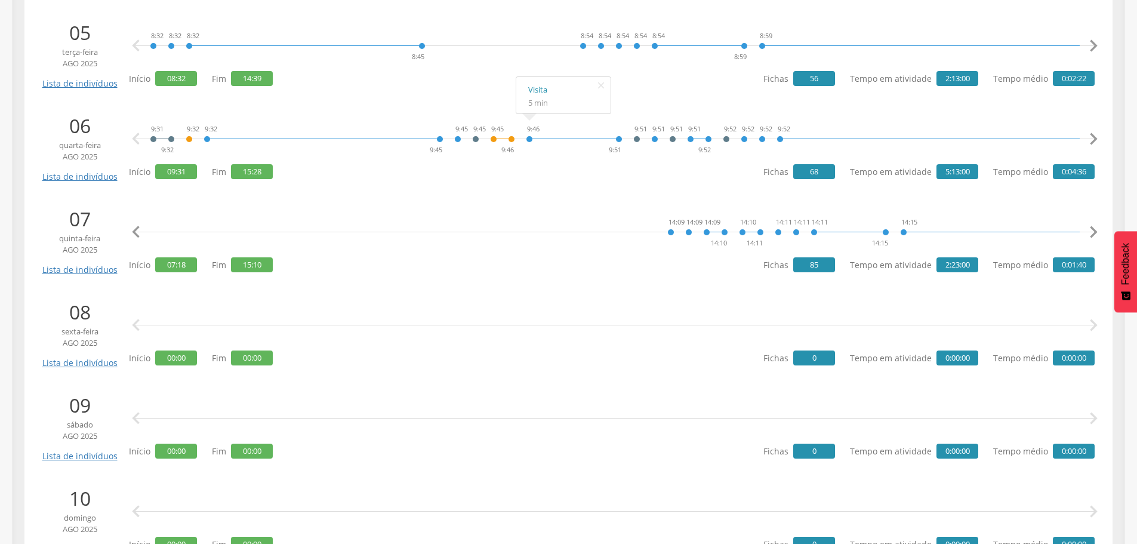
scroll to position [0, 4646]
click at [683, 183] on link "Visita" at bounding box center [715, 182] width 70 height 15
click at [723, 181] on link "Visita" at bounding box center [751, 182] width 70 height 15
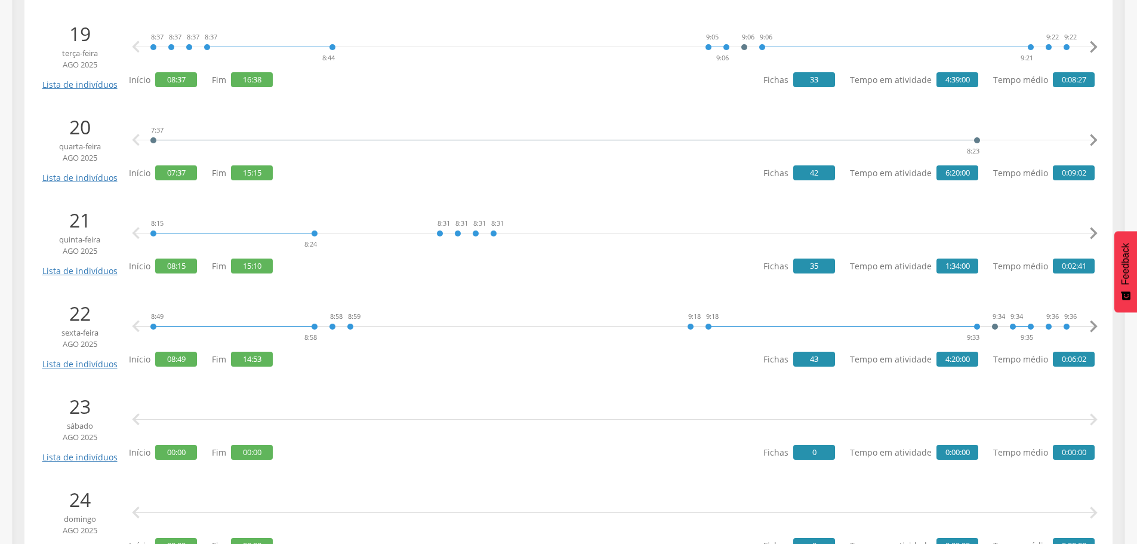
scroll to position [2029, 0]
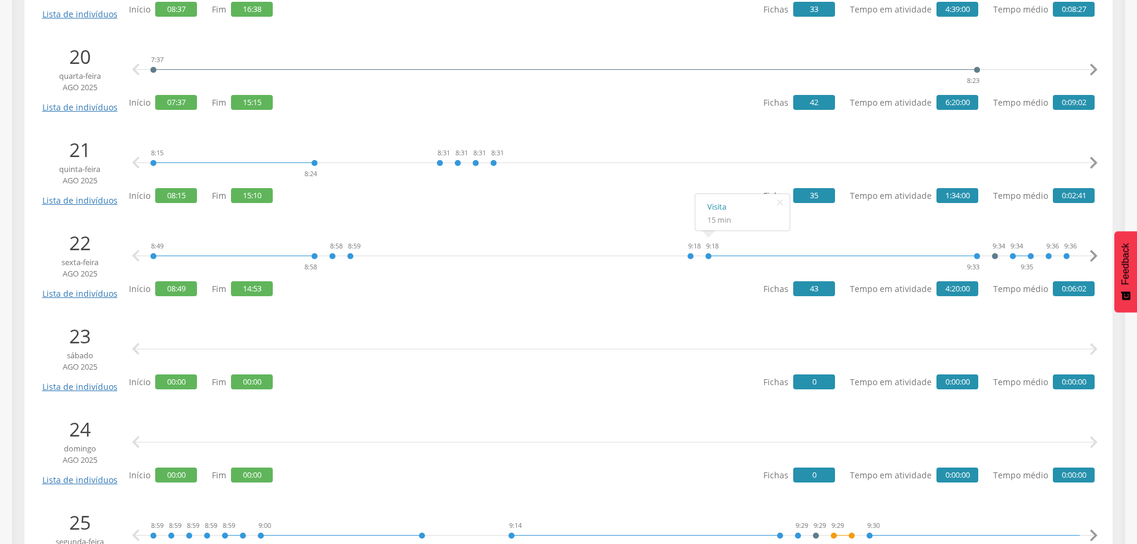
click at [1095, 252] on icon "" at bounding box center [1093, 256] width 24 height 24
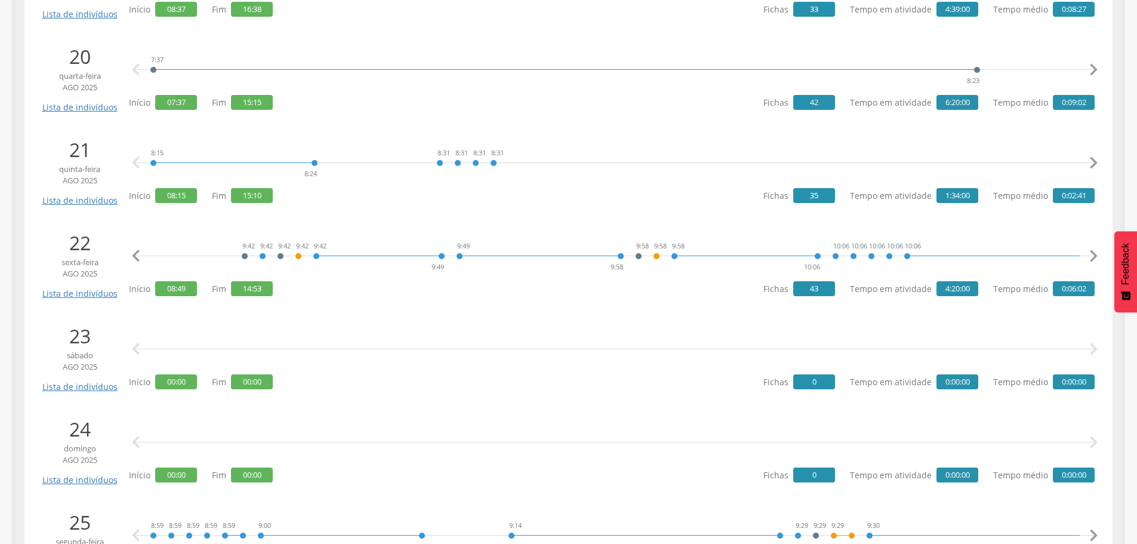
click at [1095, 252] on icon "" at bounding box center [1093, 256] width 24 height 24
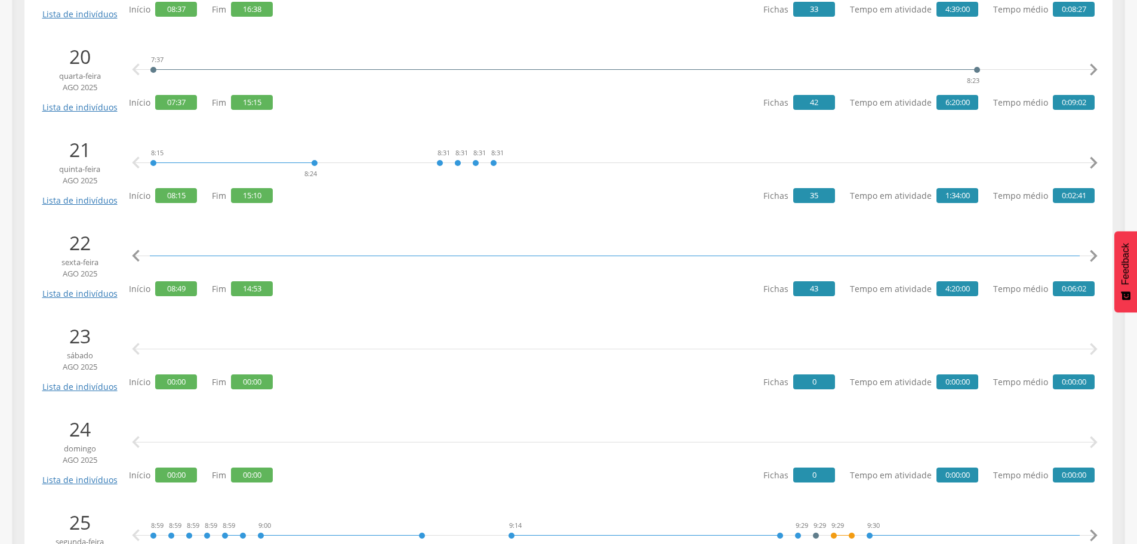
click at [1095, 252] on icon "" at bounding box center [1093, 256] width 24 height 24
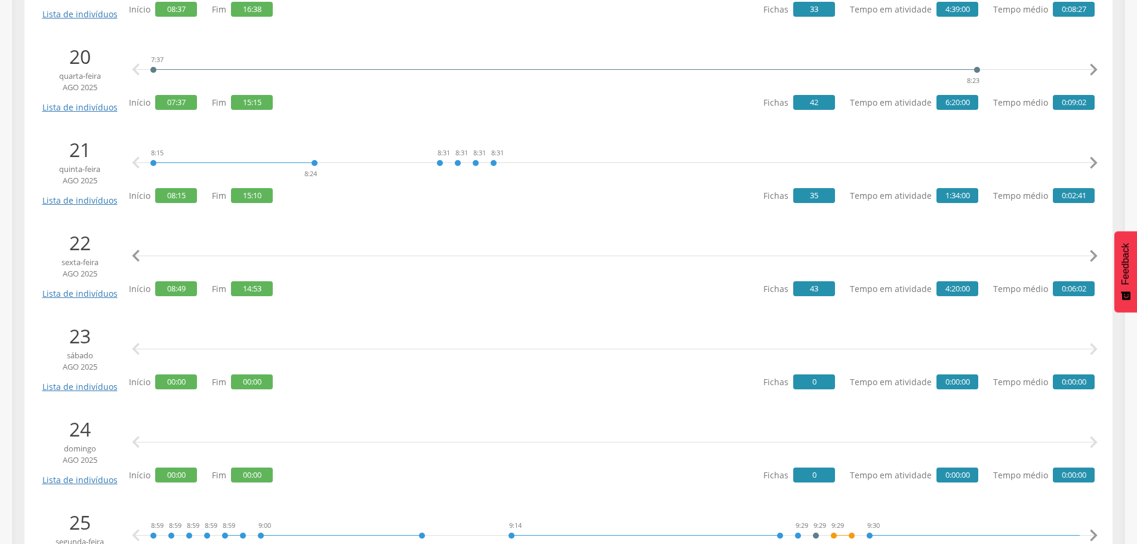
click at [1095, 252] on icon "" at bounding box center [1093, 256] width 24 height 24
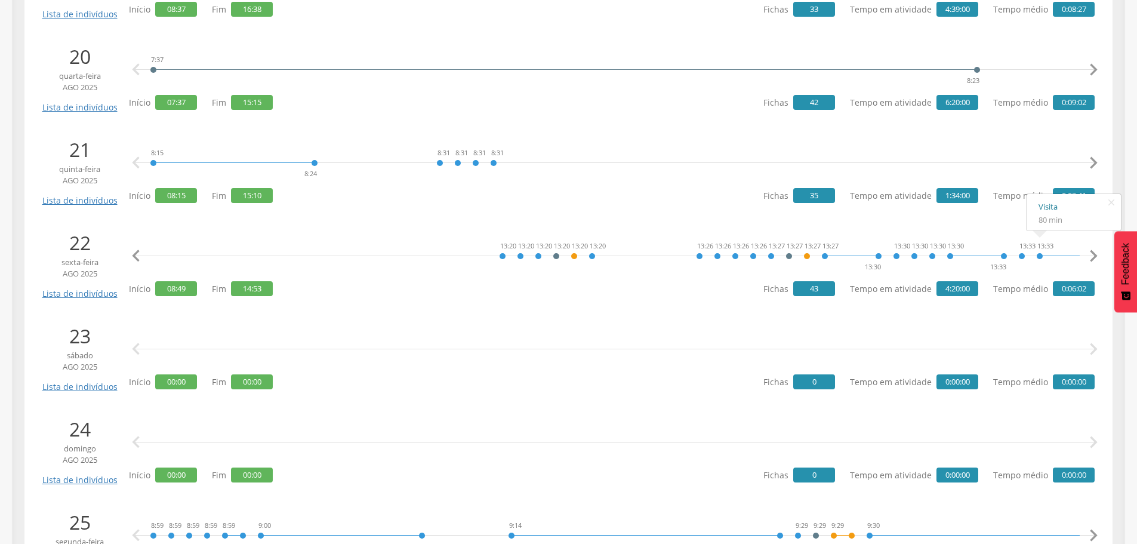
click at [1044, 206] on link "Visita" at bounding box center [1073, 206] width 70 height 15
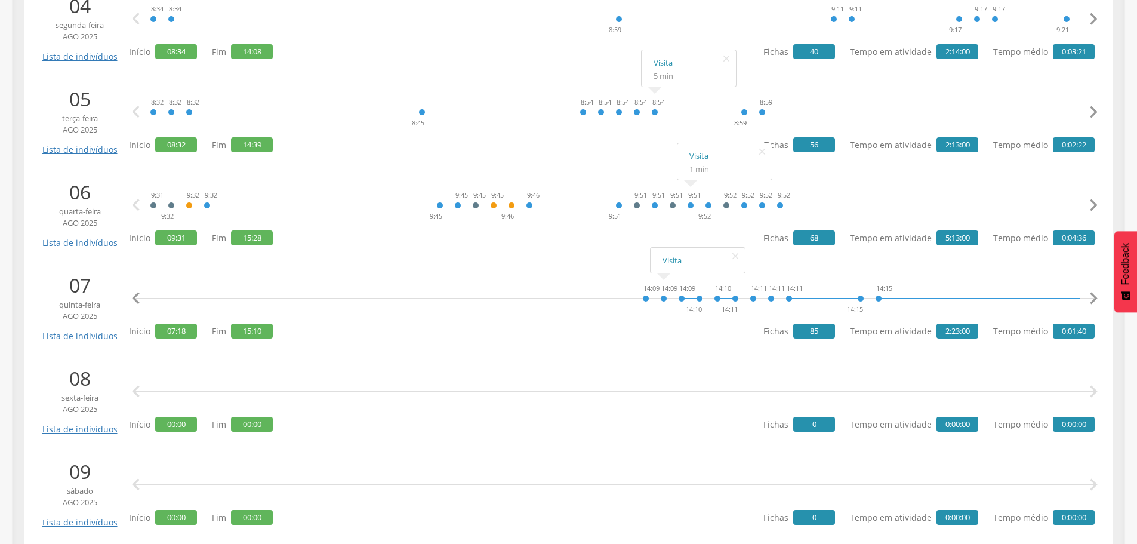
scroll to position [418, 0]
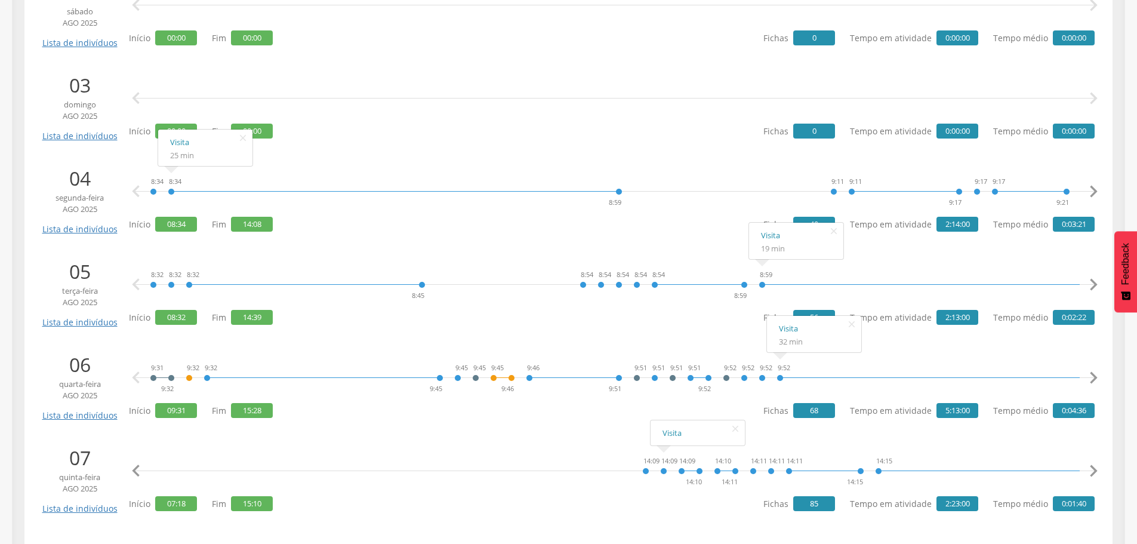
click at [1094, 282] on icon "" at bounding box center [1093, 285] width 24 height 24
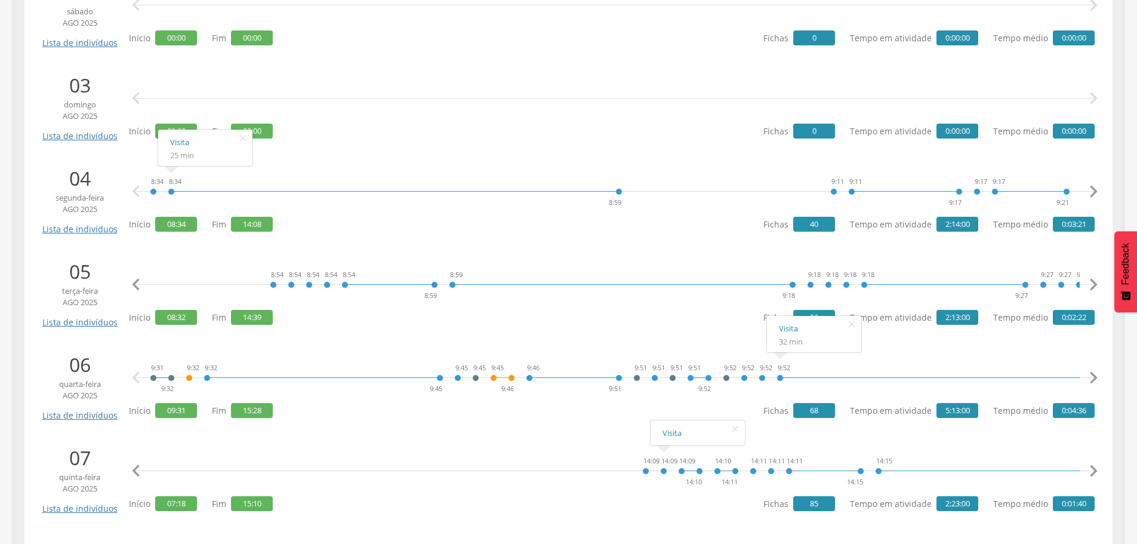
click at [1094, 282] on icon "" at bounding box center [1093, 285] width 24 height 24
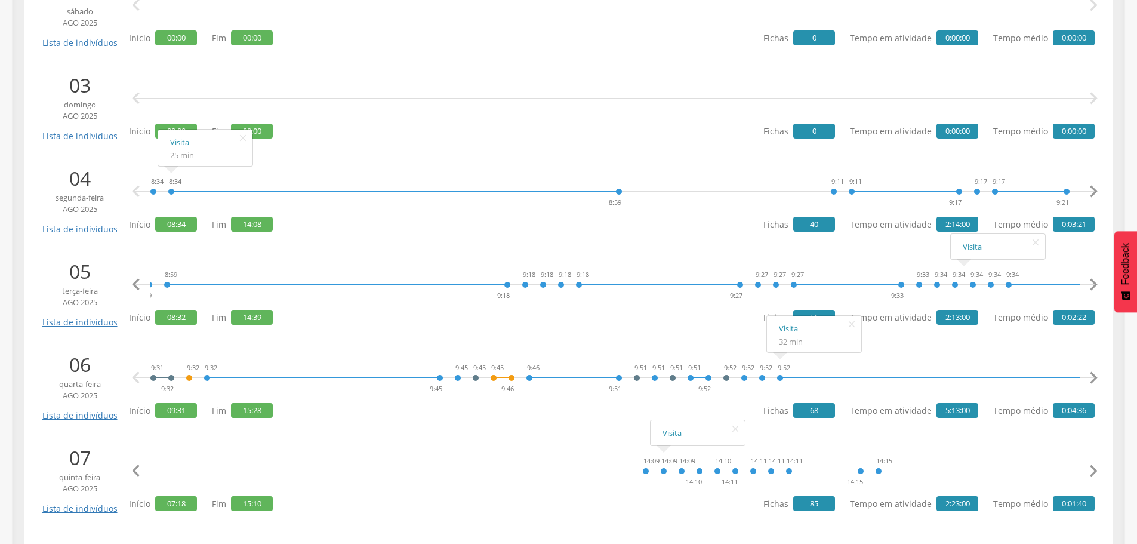
scroll to position [0, 619]
click at [779, 236] on link "Visita" at bounding box center [803, 235] width 70 height 15
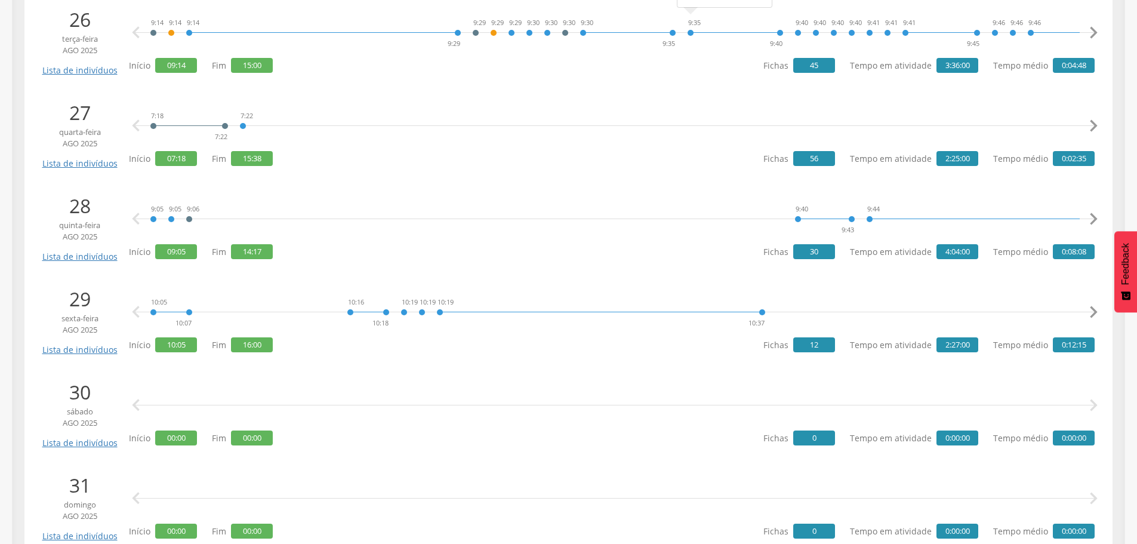
scroll to position [2626, 0]
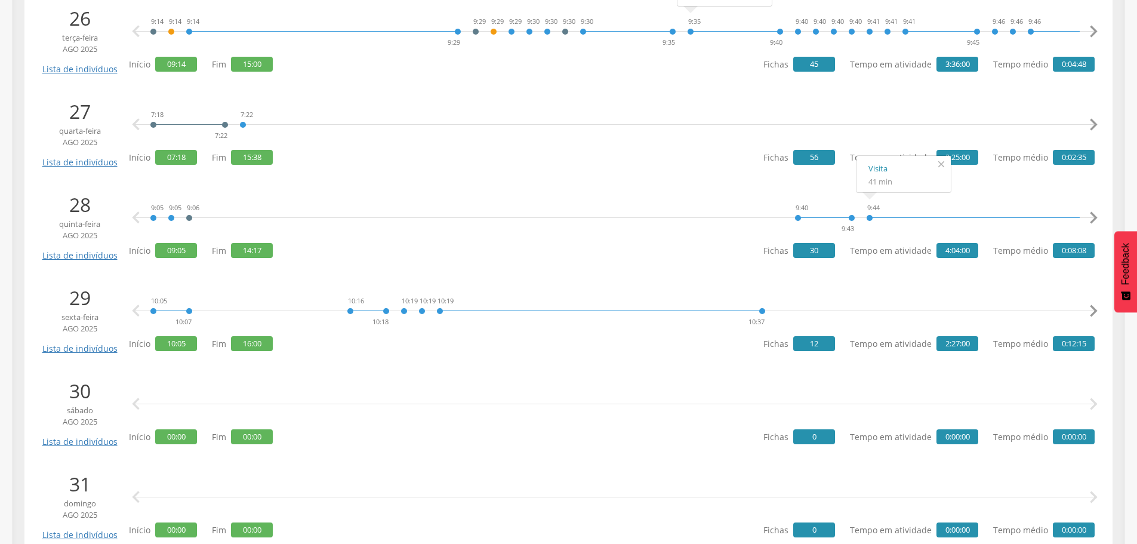
click at [939, 161] on icon "" at bounding box center [941, 164] width 19 height 17
click at [881, 166] on link "Visita" at bounding box center [903, 168] width 70 height 15
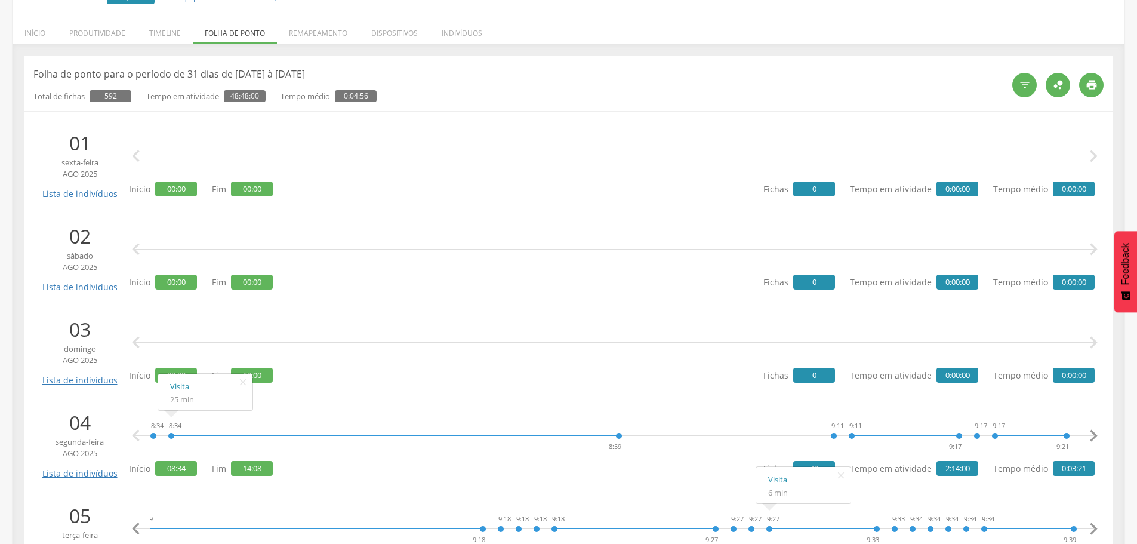
scroll to position [0, 0]
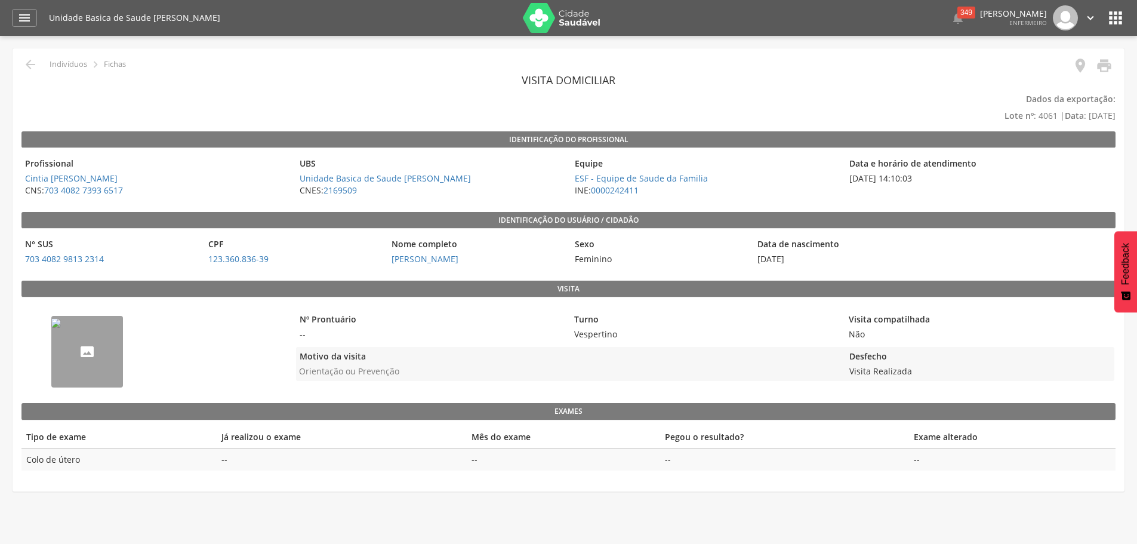
click at [61, 328] on img "--" at bounding box center [56, 323] width 10 height 10
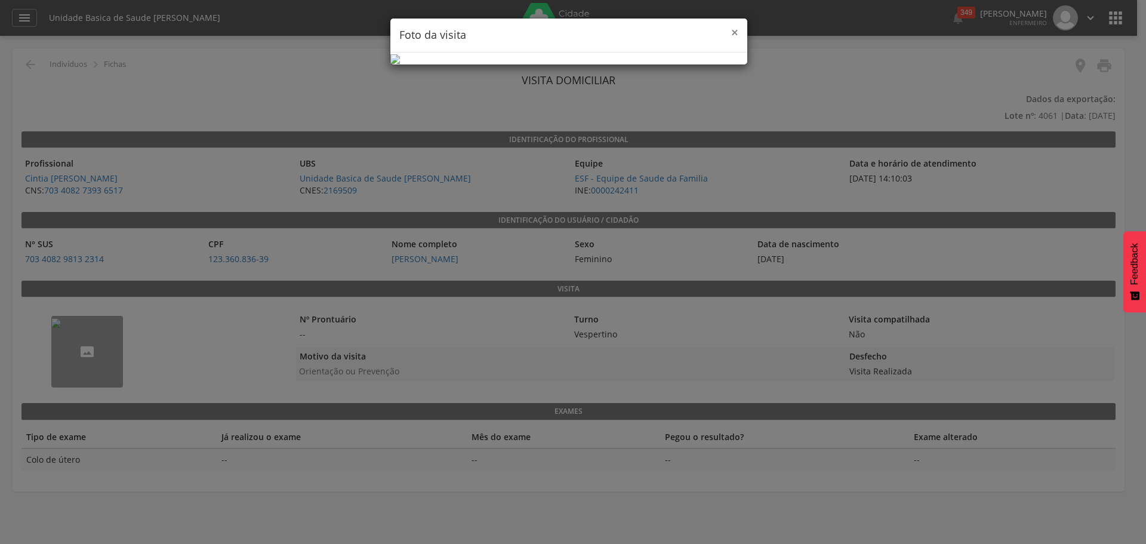
click at [733, 32] on span "×" at bounding box center [734, 32] width 7 height 17
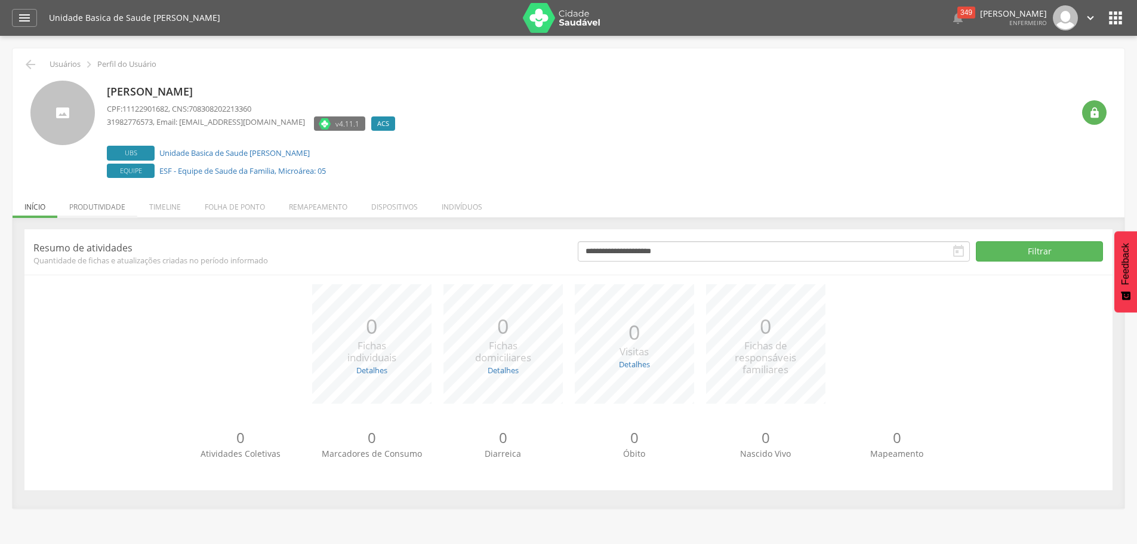
click at [116, 203] on li "Produtividade" at bounding box center [97, 204] width 80 height 28
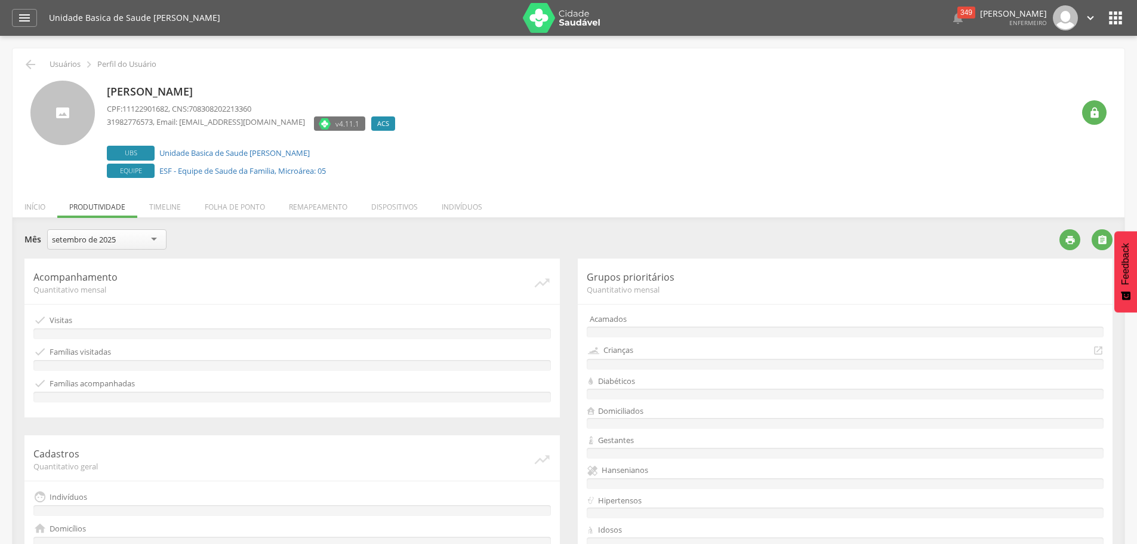
click at [143, 238] on div "setembro de 2025" at bounding box center [106, 239] width 119 height 20
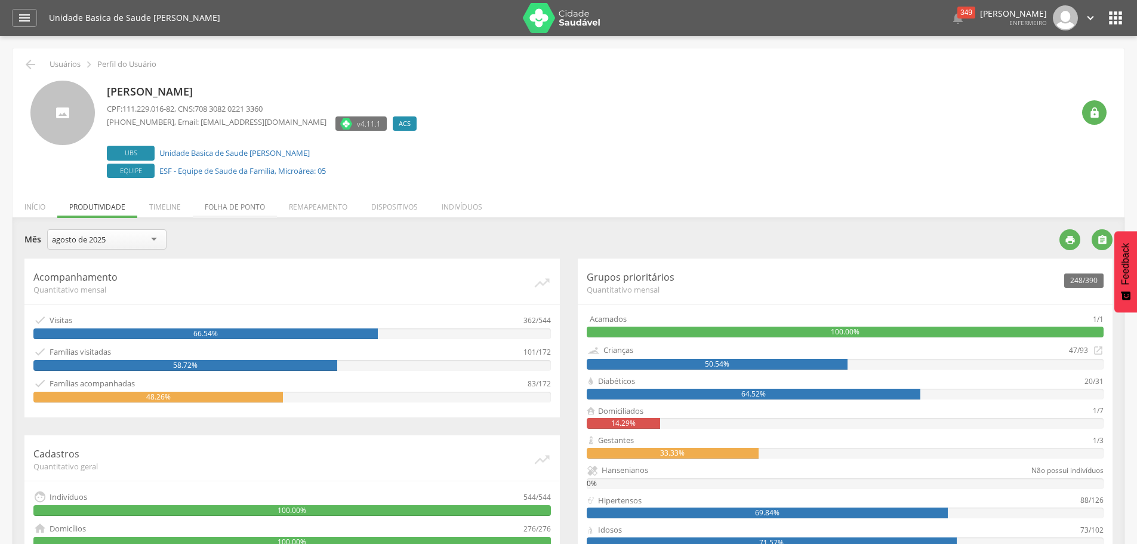
click at [227, 205] on li "Folha de ponto" at bounding box center [235, 204] width 84 height 28
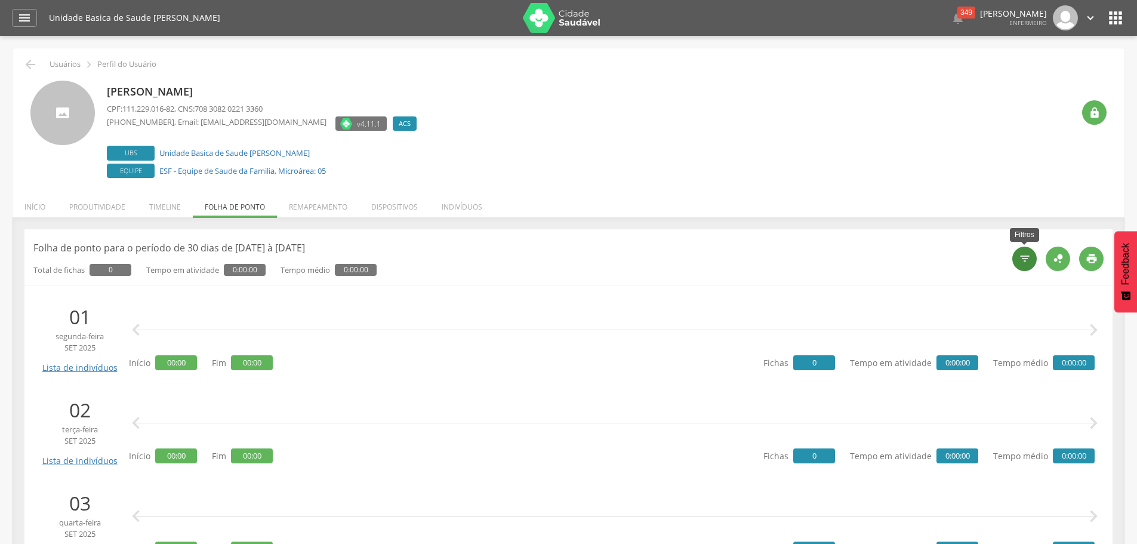
click at [1026, 258] on icon "" at bounding box center [1025, 258] width 12 height 12
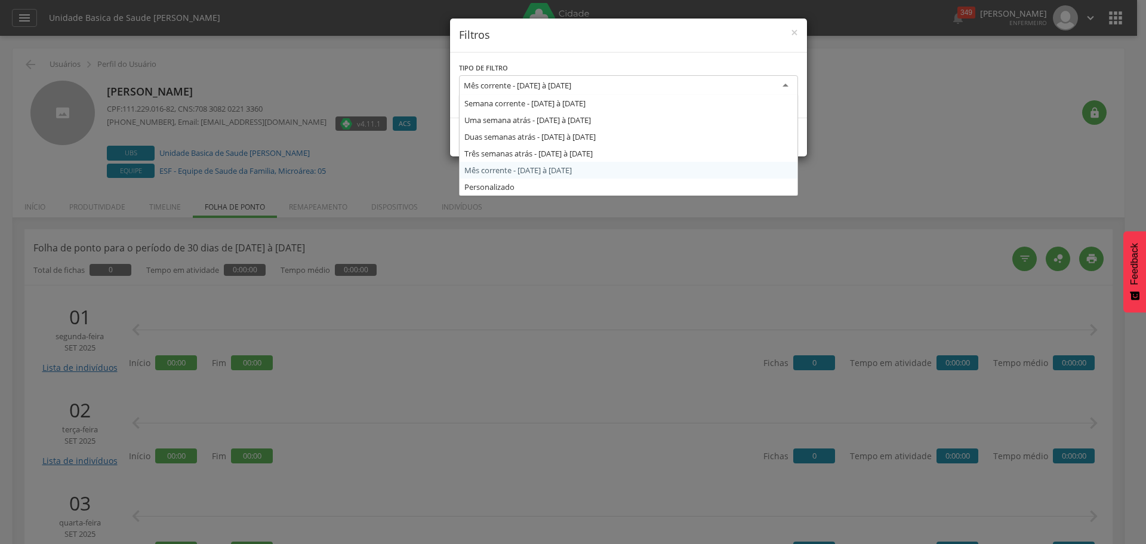
click at [620, 82] on div "Mês corrente - [DATE] à [DATE]" at bounding box center [628, 85] width 339 height 21
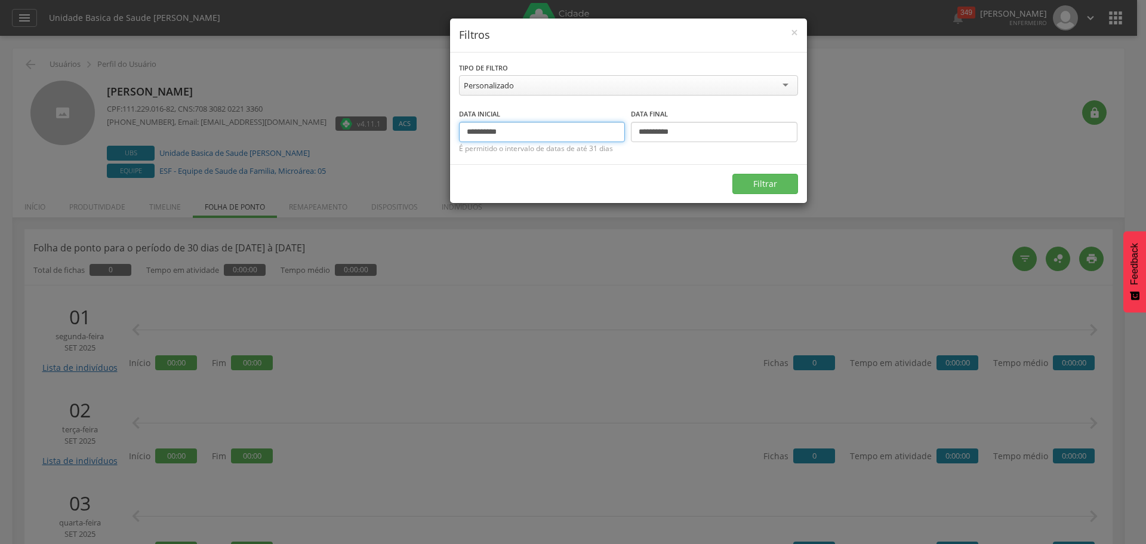
click at [486, 132] on input "**********" at bounding box center [542, 132] width 166 height 20
type input "**********"
click at [662, 134] on input "**********" at bounding box center [714, 132] width 166 height 20
click at [659, 135] on input "**********" at bounding box center [714, 132] width 166 height 20
click at [647, 128] on input "**********" at bounding box center [714, 132] width 166 height 20
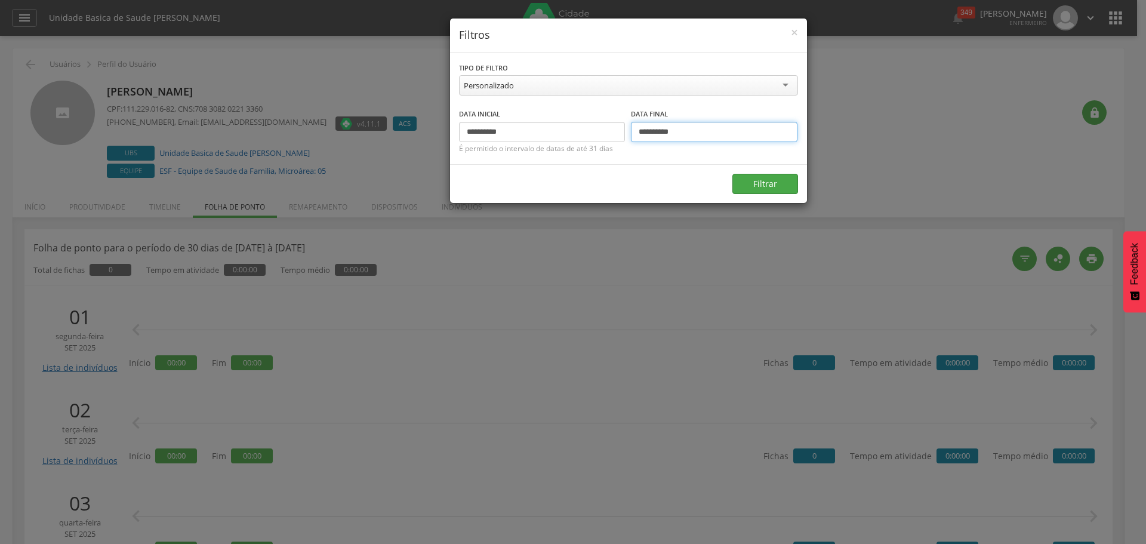
type input "**********"
click at [761, 182] on button "Filtrar" at bounding box center [765, 184] width 66 height 20
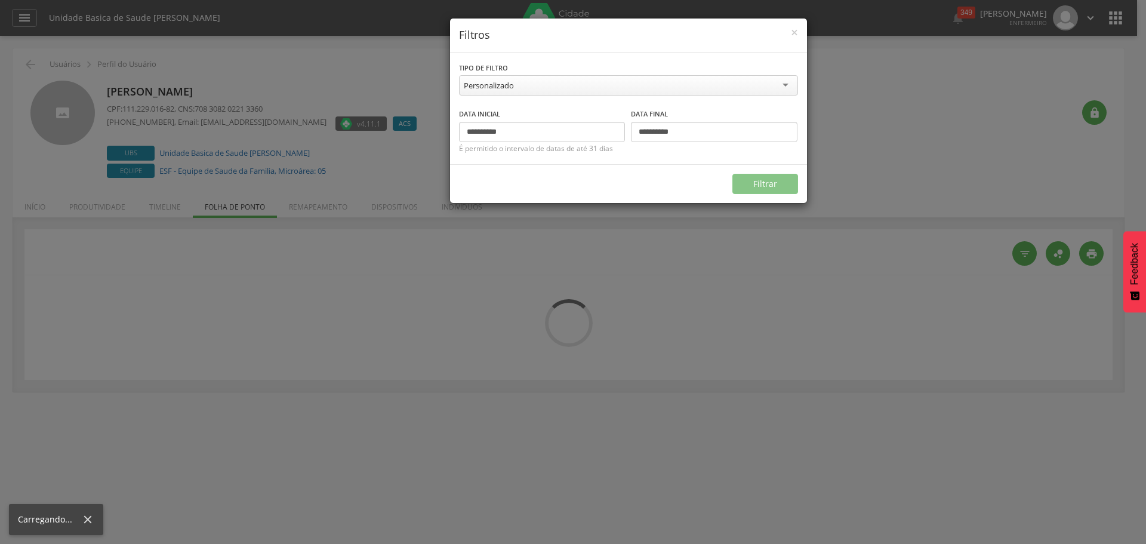
type input "**********"
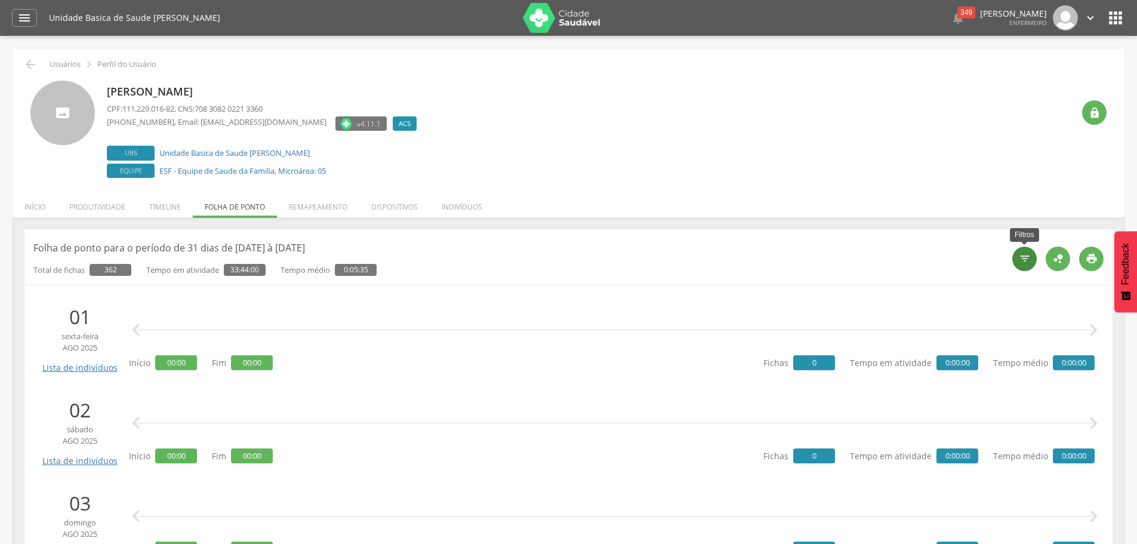
click at [1026, 251] on div "" at bounding box center [1024, 258] width 24 height 24
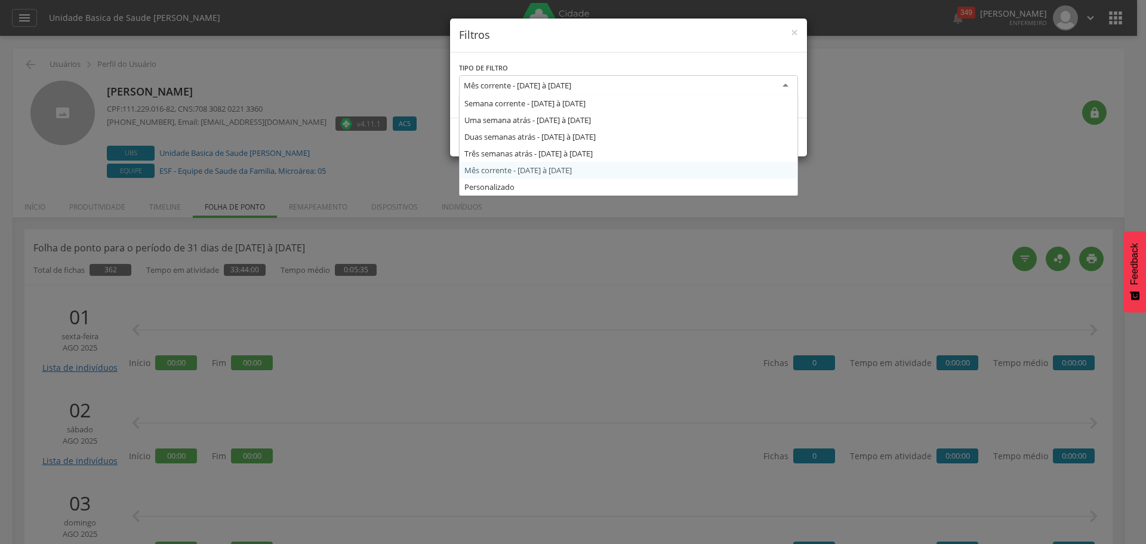
click at [571, 90] on div "Mês corrente - 01/09/2025 à 30/09/2025" at bounding box center [517, 85] width 107 height 11
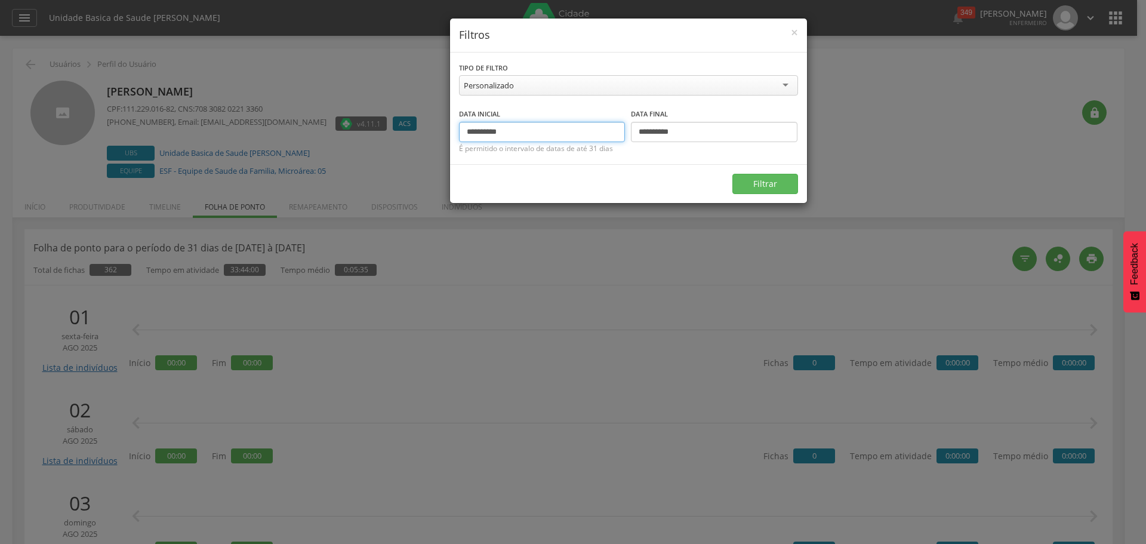
click at [486, 129] on input "**********" at bounding box center [542, 132] width 166 height 20
type input "**********"
click at [657, 134] on input "**********" at bounding box center [714, 132] width 166 height 20
click at [648, 131] on input "**********" at bounding box center [714, 132] width 166 height 20
type input "**********"
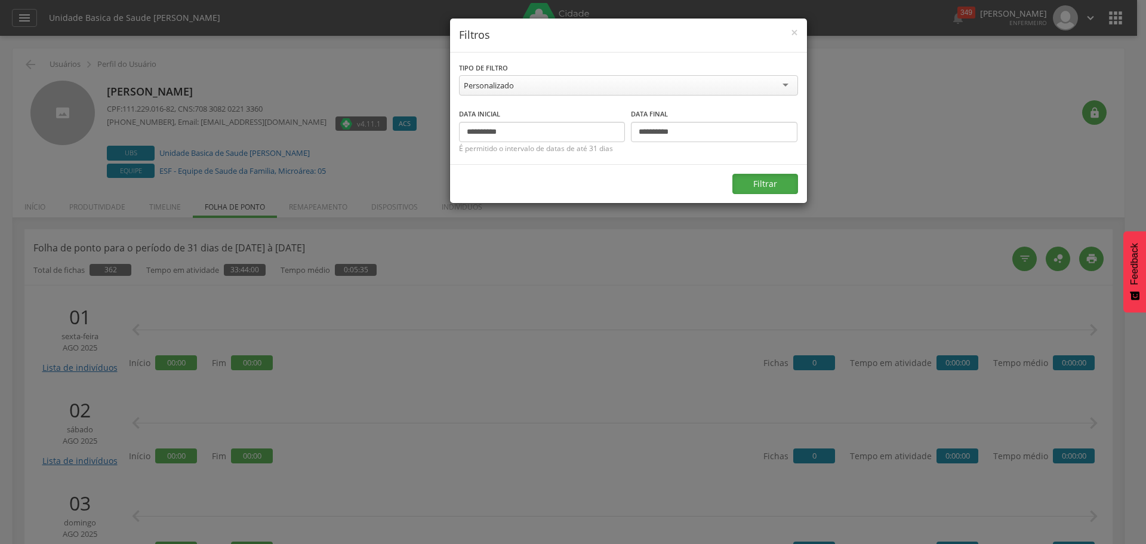
click at [782, 178] on button "Filtrar" at bounding box center [765, 184] width 66 height 20
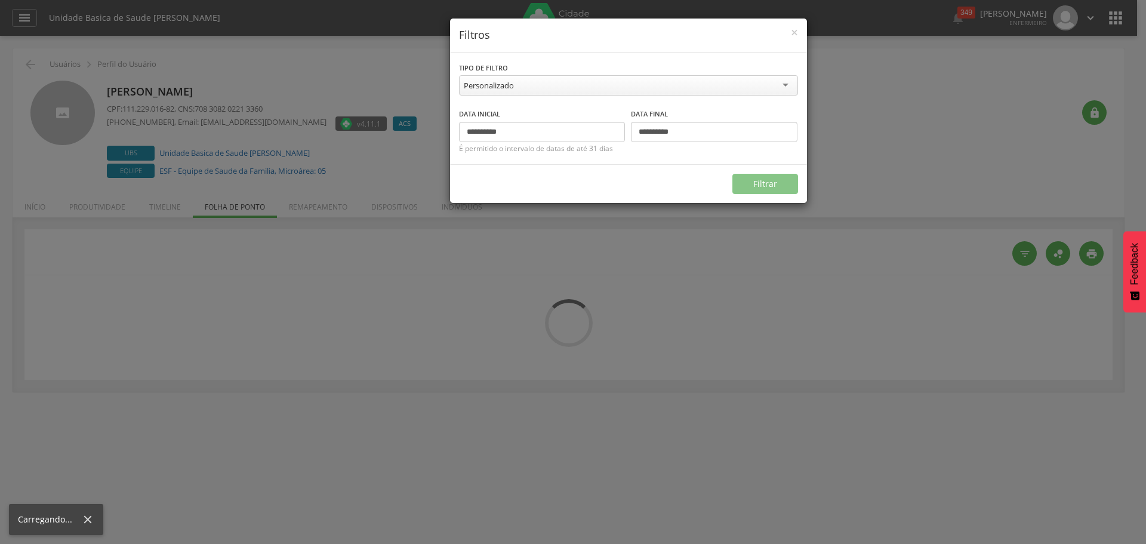
type input "**********"
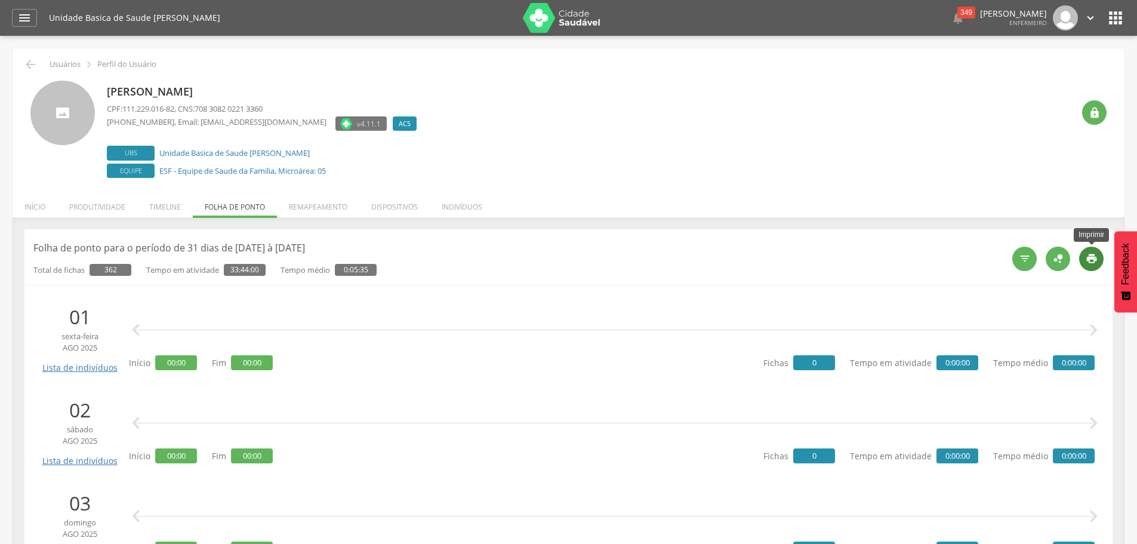
click at [1089, 262] on icon "" at bounding box center [1091, 258] width 12 height 12
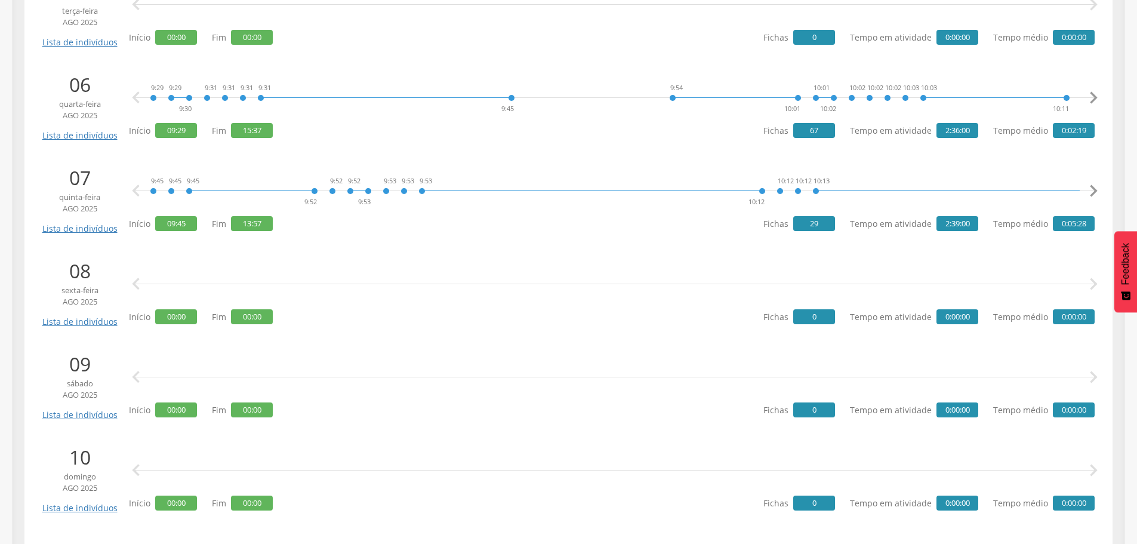
scroll to position [716, 0]
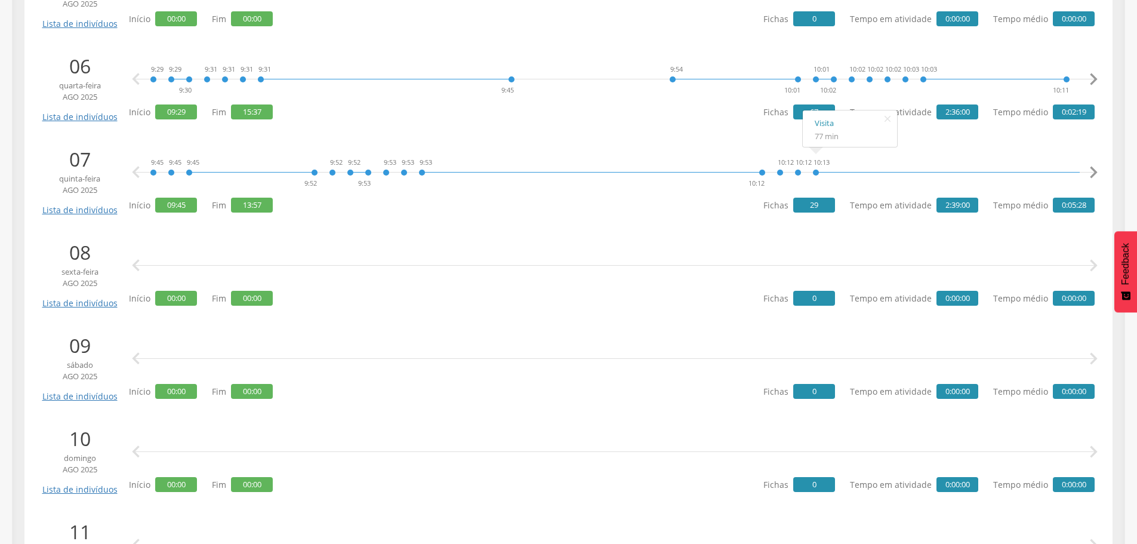
click at [1100, 179] on icon "" at bounding box center [1093, 173] width 24 height 24
click at [1100, 172] on icon "" at bounding box center [1093, 173] width 24 height 24
click at [1096, 170] on icon "" at bounding box center [1093, 173] width 24 height 24
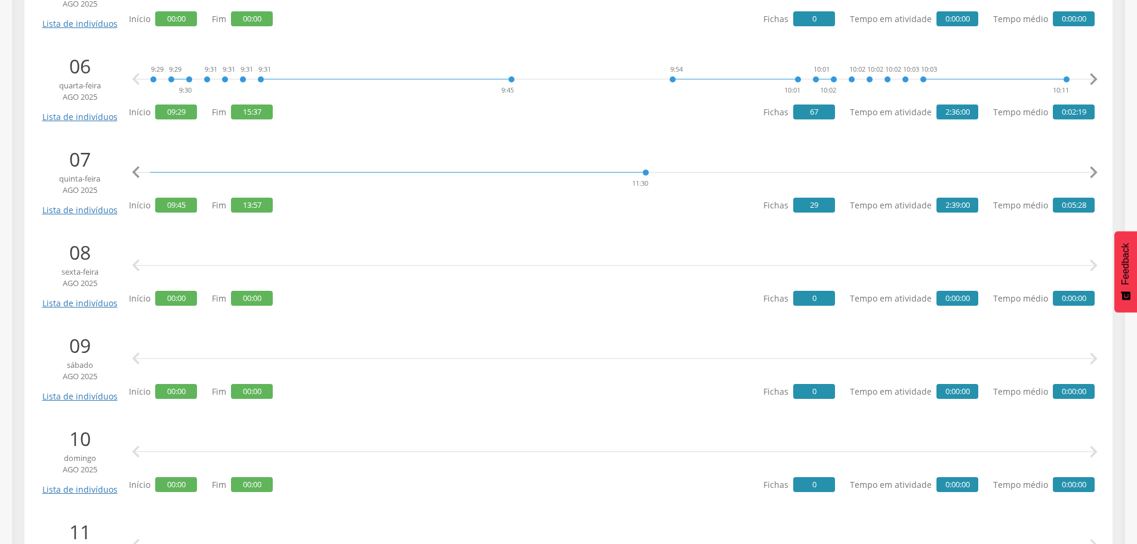
click at [1096, 169] on icon "" at bounding box center [1093, 173] width 24 height 24
click at [797, 125] on link "Visita" at bounding box center [824, 123] width 70 height 15
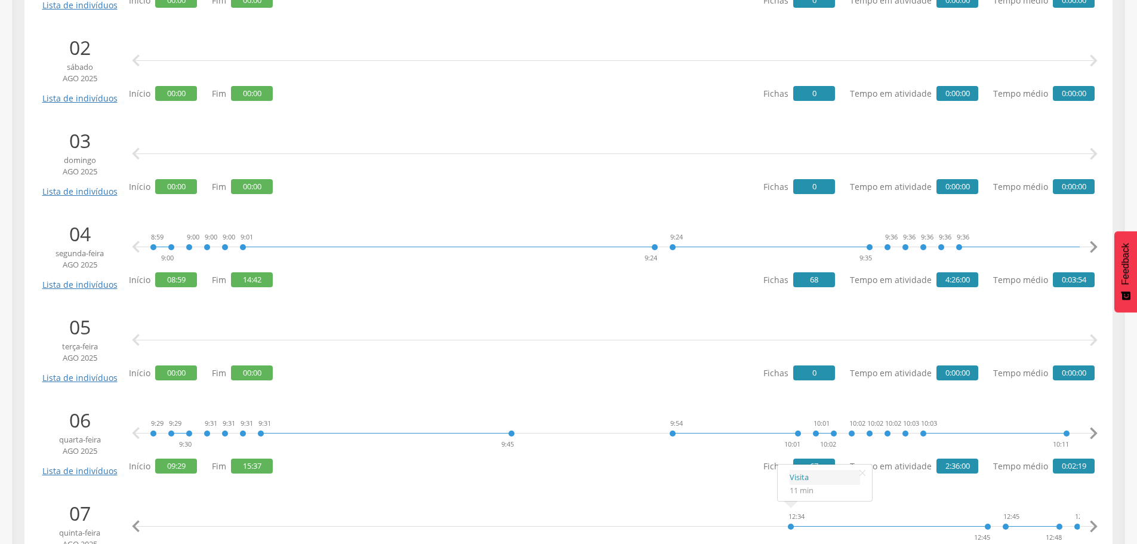
scroll to position [358, 0]
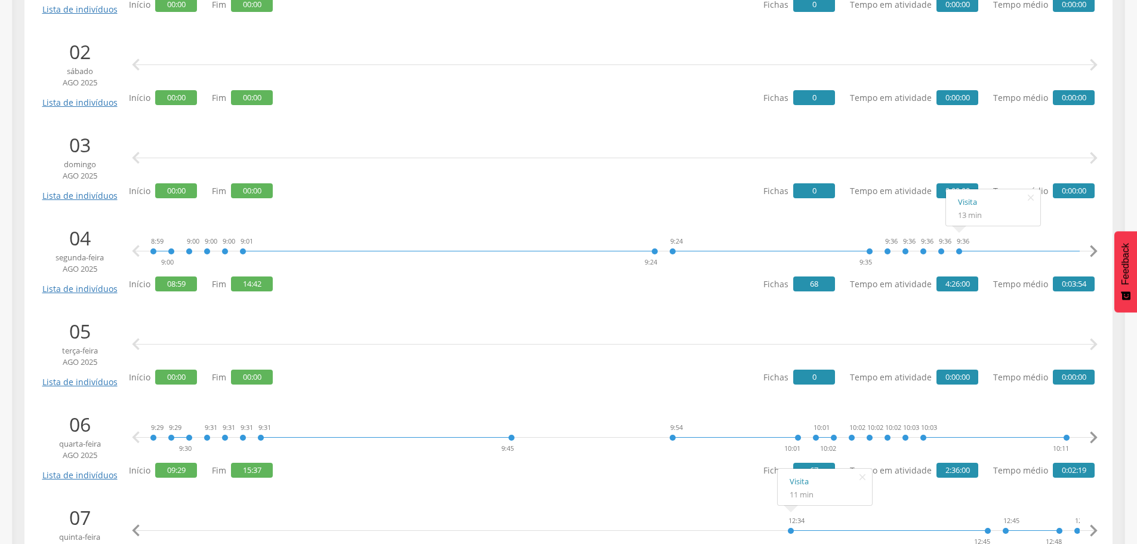
click at [1091, 250] on icon "" at bounding box center [1093, 251] width 24 height 24
click at [1090, 250] on icon "" at bounding box center [1093, 251] width 24 height 24
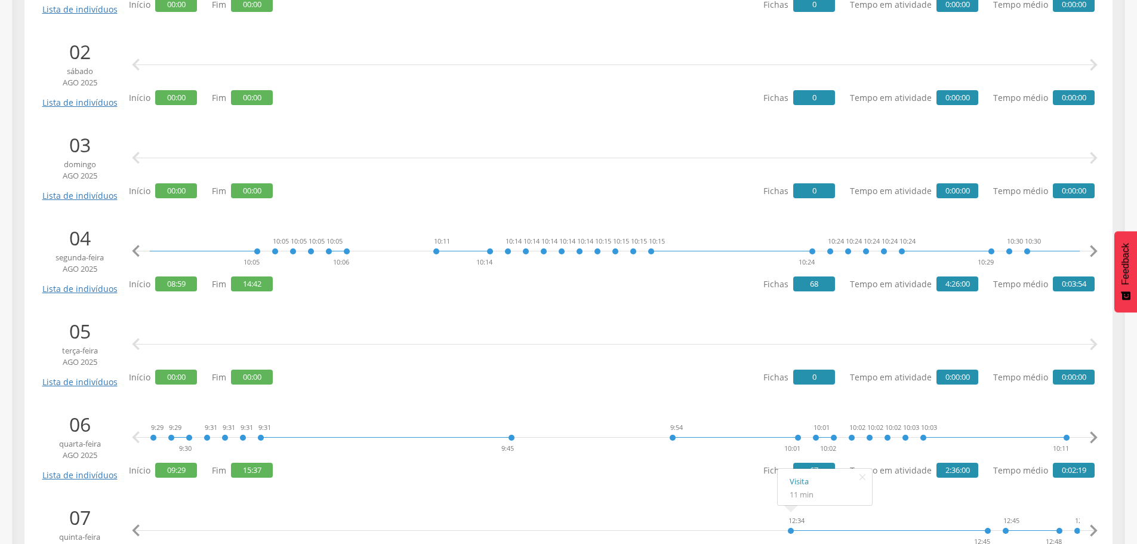
click at [1090, 250] on icon "" at bounding box center [1093, 251] width 24 height 24
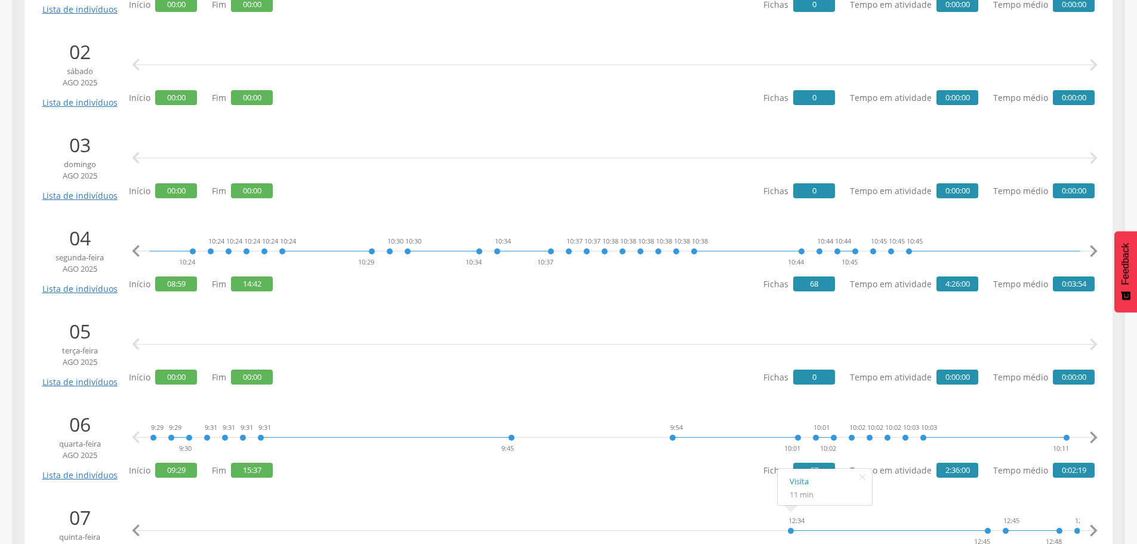
click at [1090, 250] on icon "" at bounding box center [1093, 251] width 24 height 24
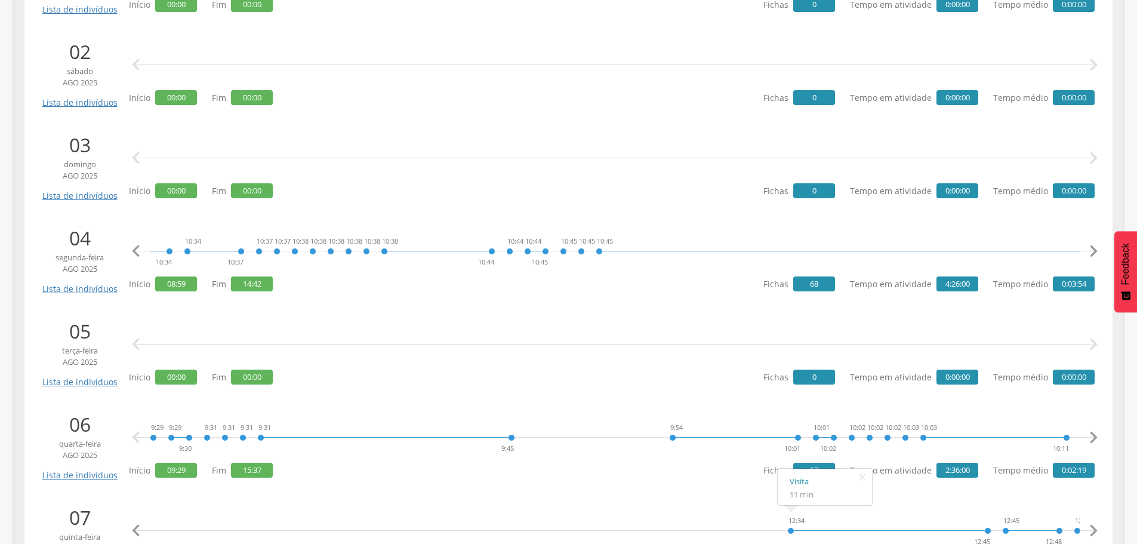
click at [1096, 246] on icon "" at bounding box center [1093, 251] width 24 height 24
click at [1096, 249] on icon "" at bounding box center [1093, 251] width 24 height 24
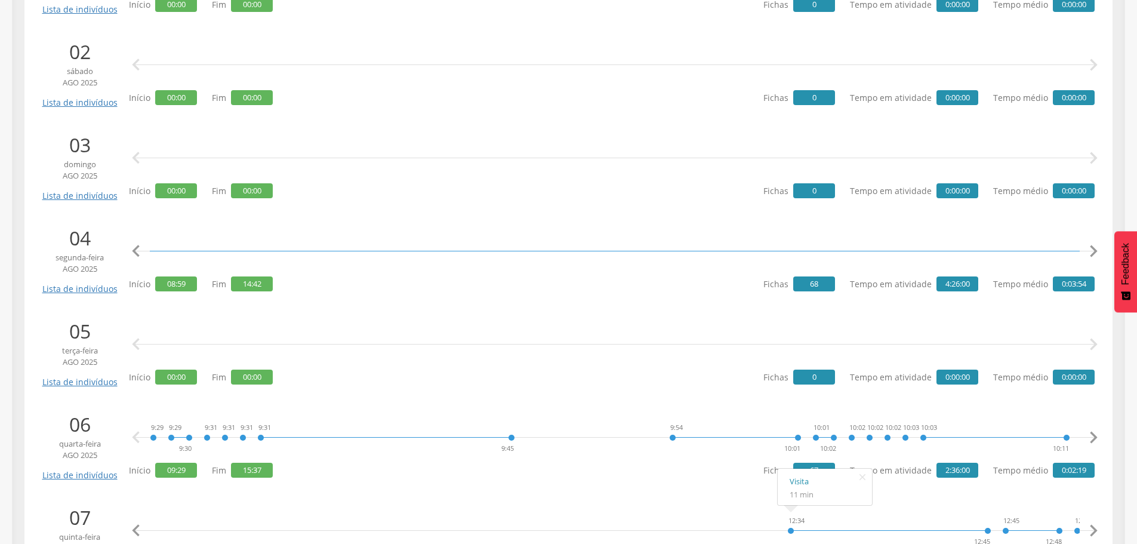
click at [1096, 249] on icon "" at bounding box center [1093, 251] width 24 height 24
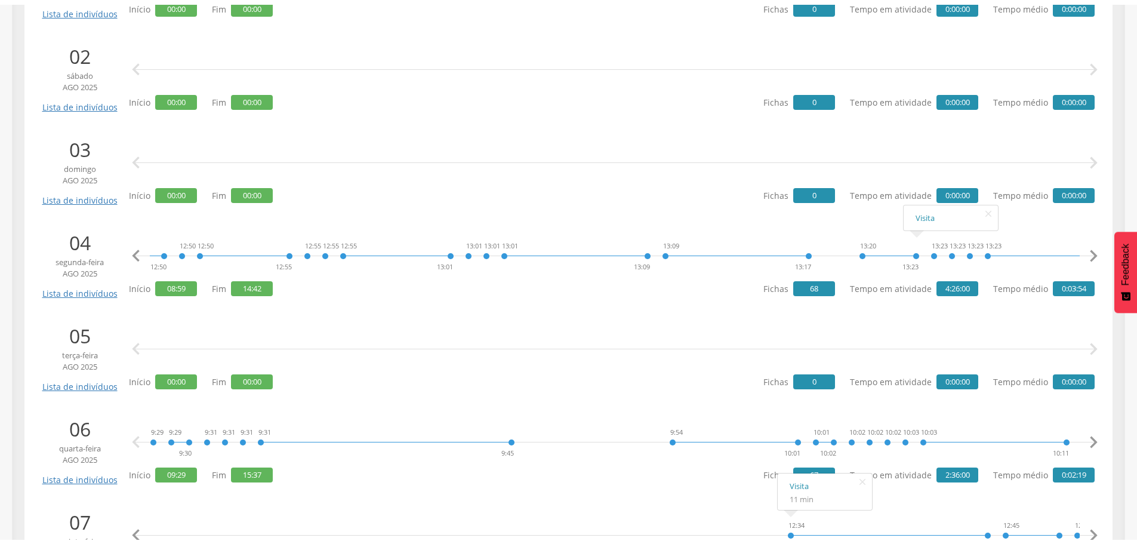
scroll to position [0, 4955]
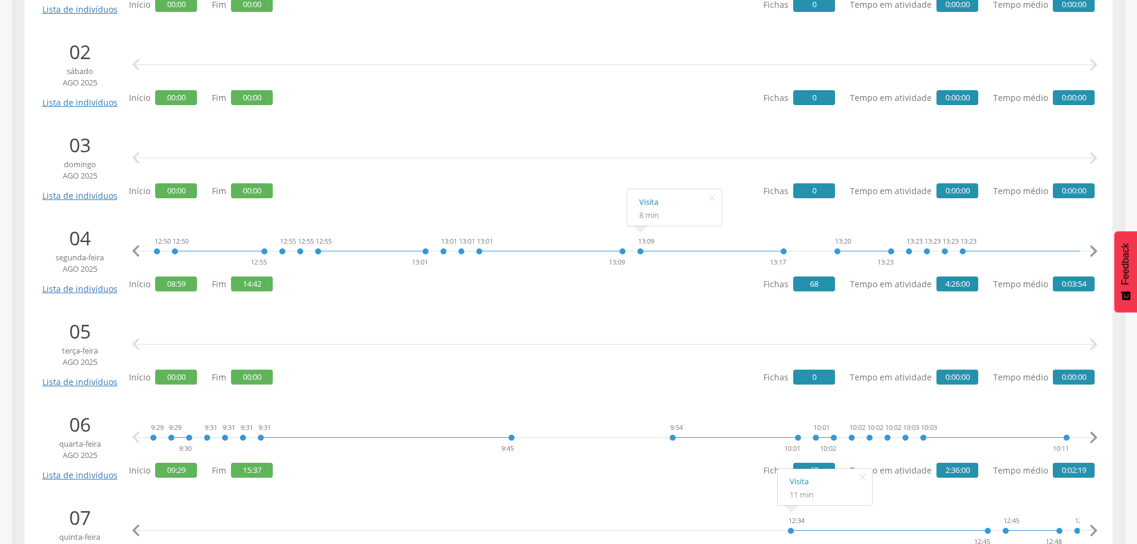
click at [652, 201] on link "Visita" at bounding box center [674, 202] width 70 height 15
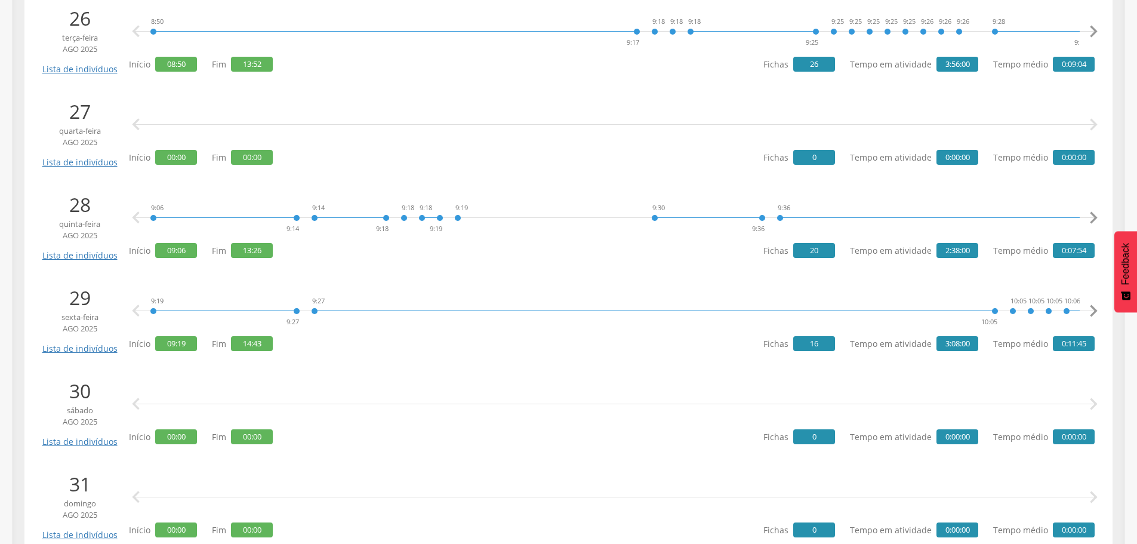
scroll to position [2661, 0]
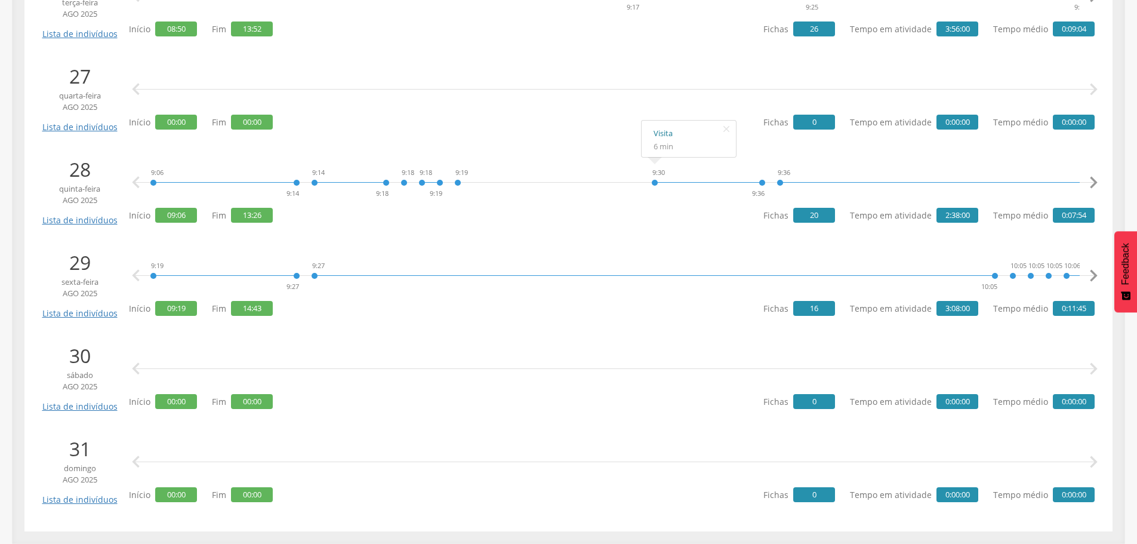
click at [661, 137] on link "Visita" at bounding box center [688, 133] width 70 height 15
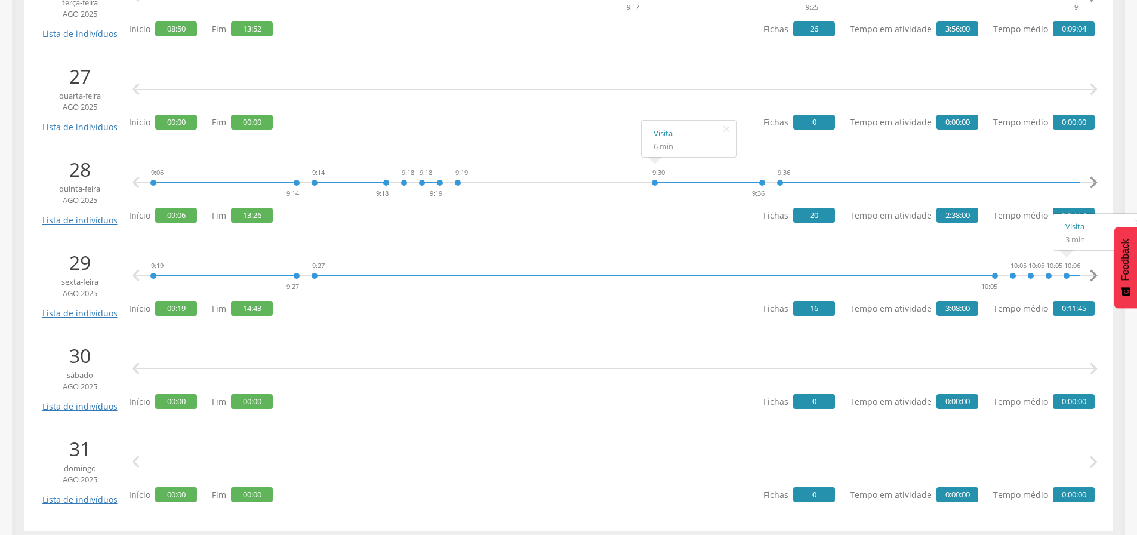
click at [1094, 274] on icon "" at bounding box center [1093, 276] width 24 height 24
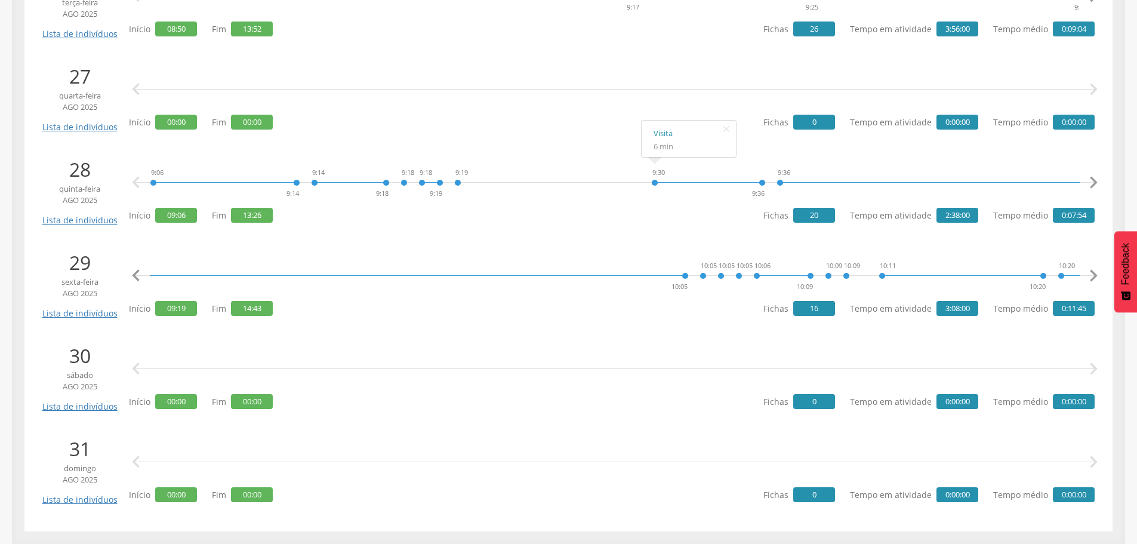
scroll to position [0, 310]
click at [881, 228] on link "Visita" at bounding box center [916, 226] width 70 height 15
click at [729, 131] on icon "" at bounding box center [726, 129] width 19 height 17
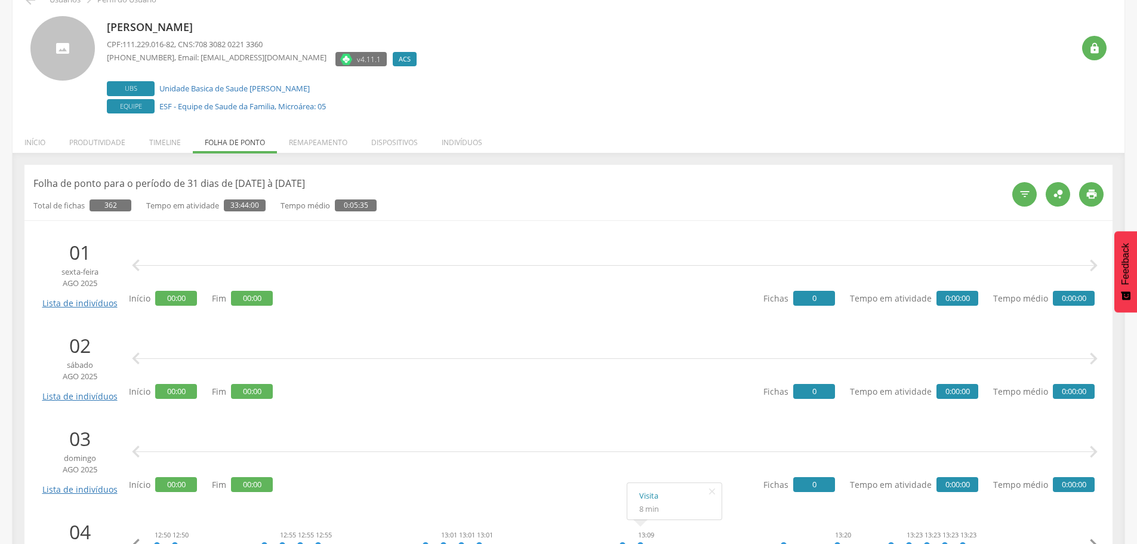
scroll to position [0, 0]
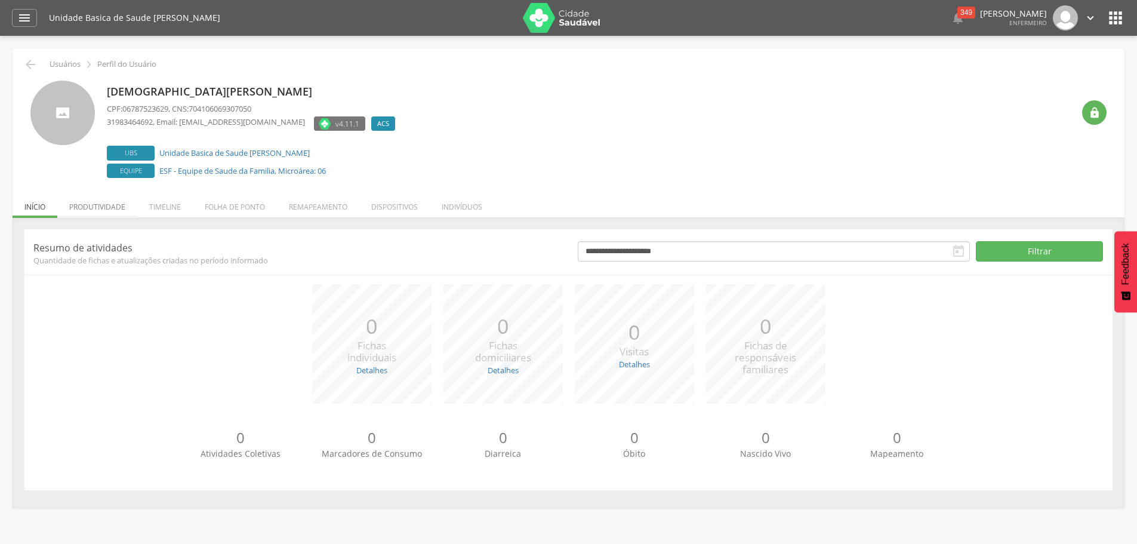
click at [81, 203] on li "Produtividade" at bounding box center [97, 204] width 80 height 28
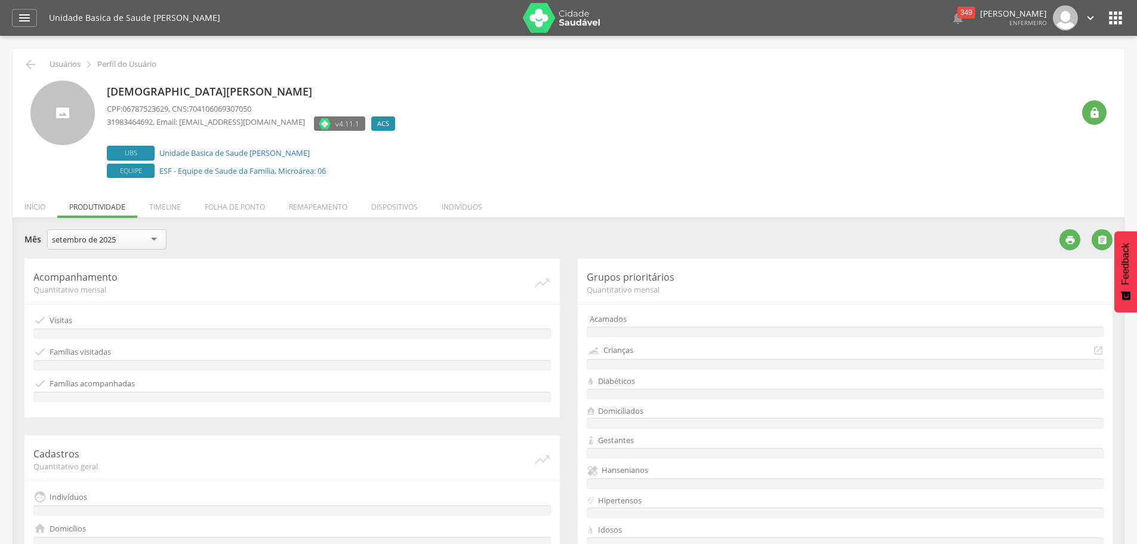
click at [85, 236] on div "setembro de 2025" at bounding box center [84, 239] width 64 height 11
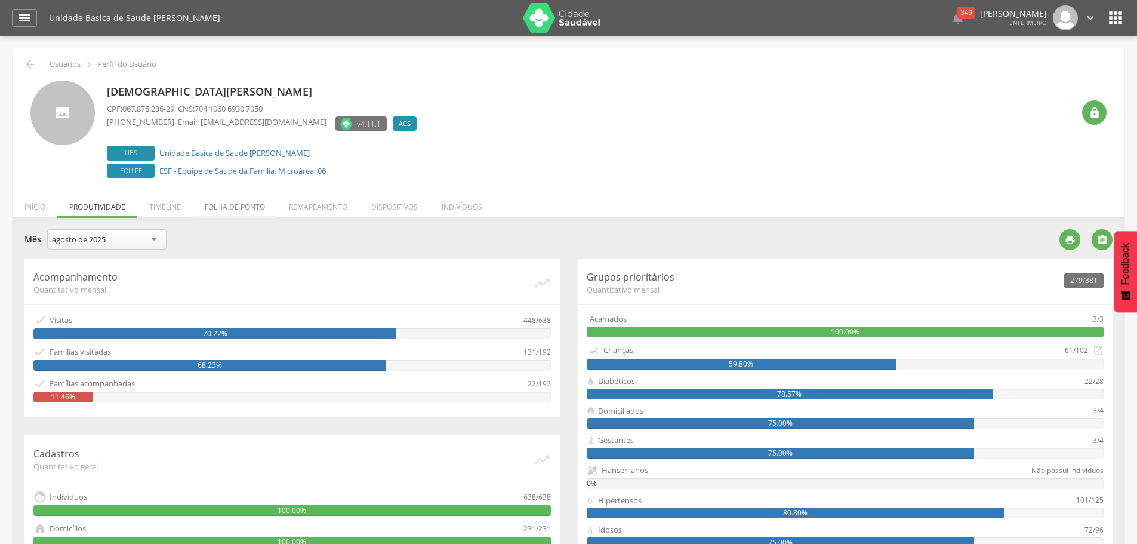
click at [227, 207] on li "Folha de ponto" at bounding box center [235, 204] width 84 height 28
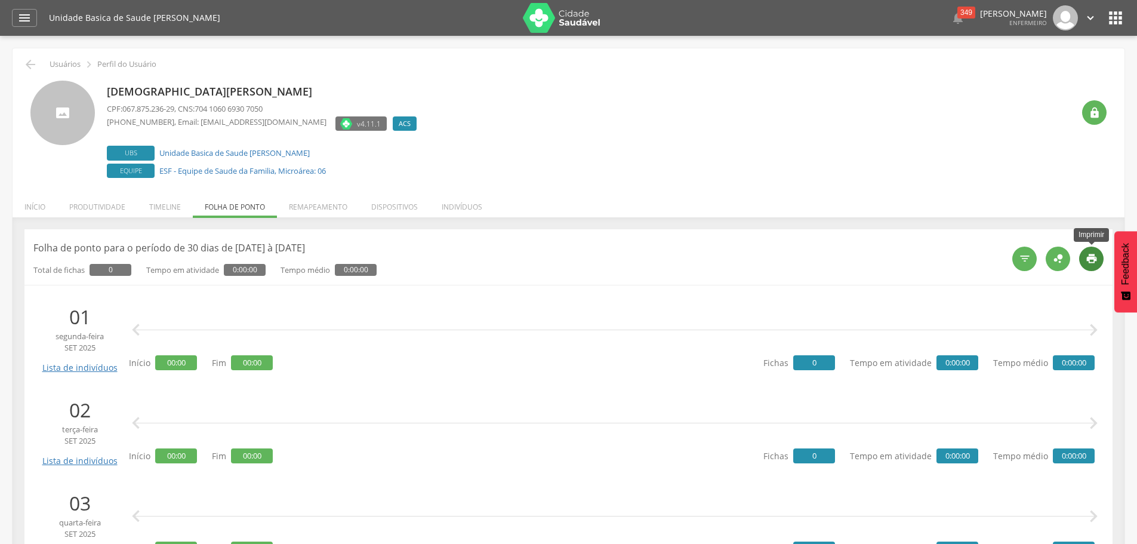
click at [1100, 262] on div "" at bounding box center [1091, 258] width 24 height 24
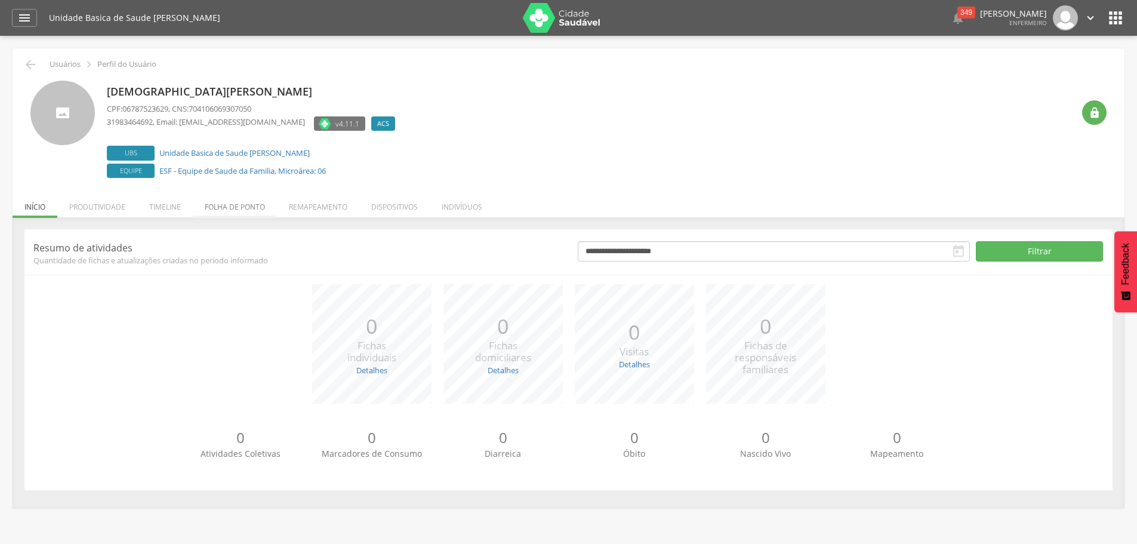
click at [231, 208] on li "Folha de ponto" at bounding box center [235, 204] width 84 height 28
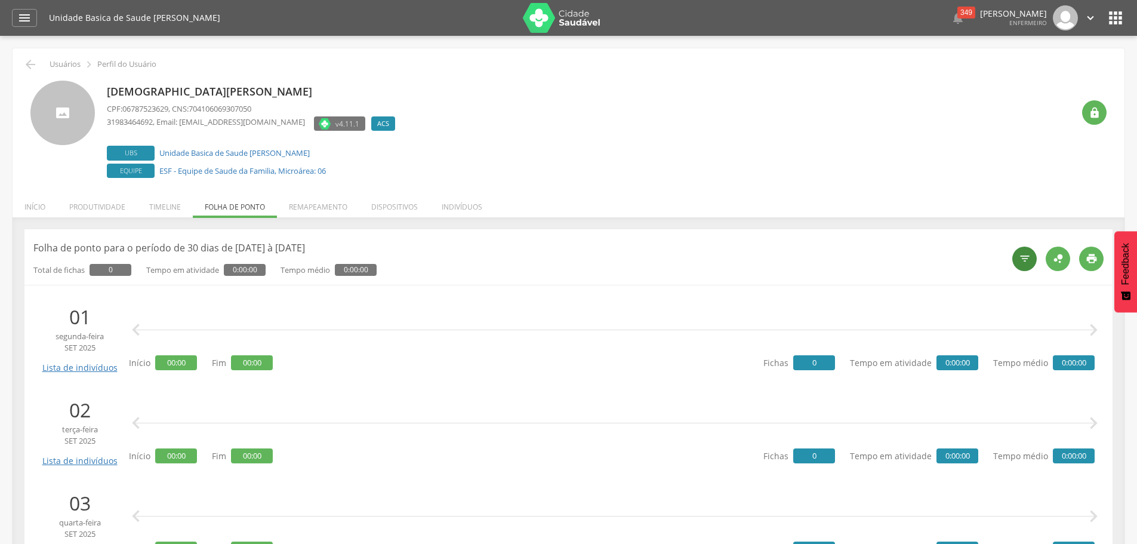
click at [1030, 257] on icon "" at bounding box center [1025, 258] width 12 height 12
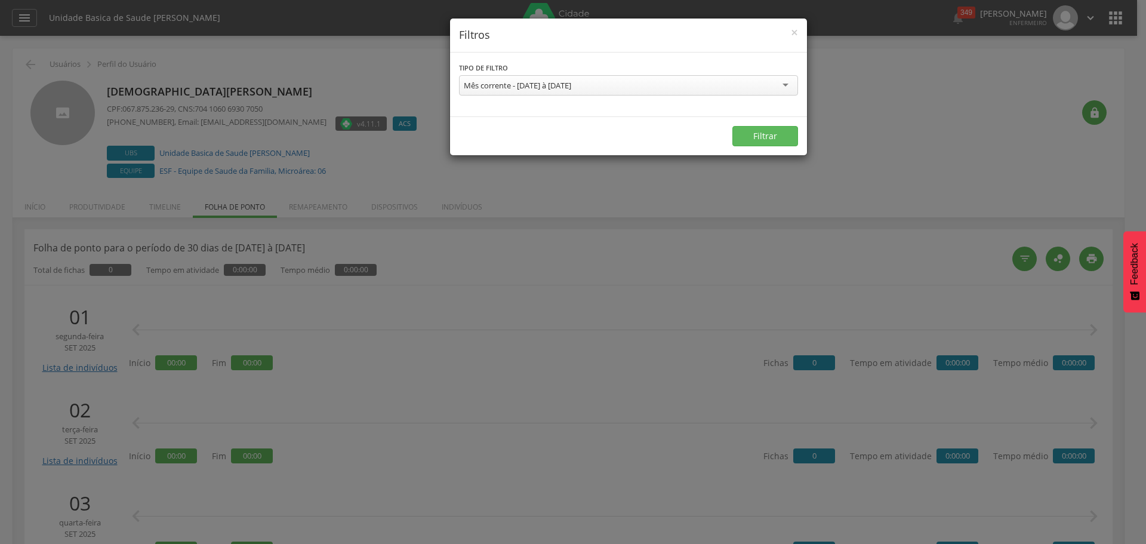
click at [492, 85] on div "Mês corrente - 01/09/2025 à 30/09/2025" at bounding box center [517, 85] width 107 height 11
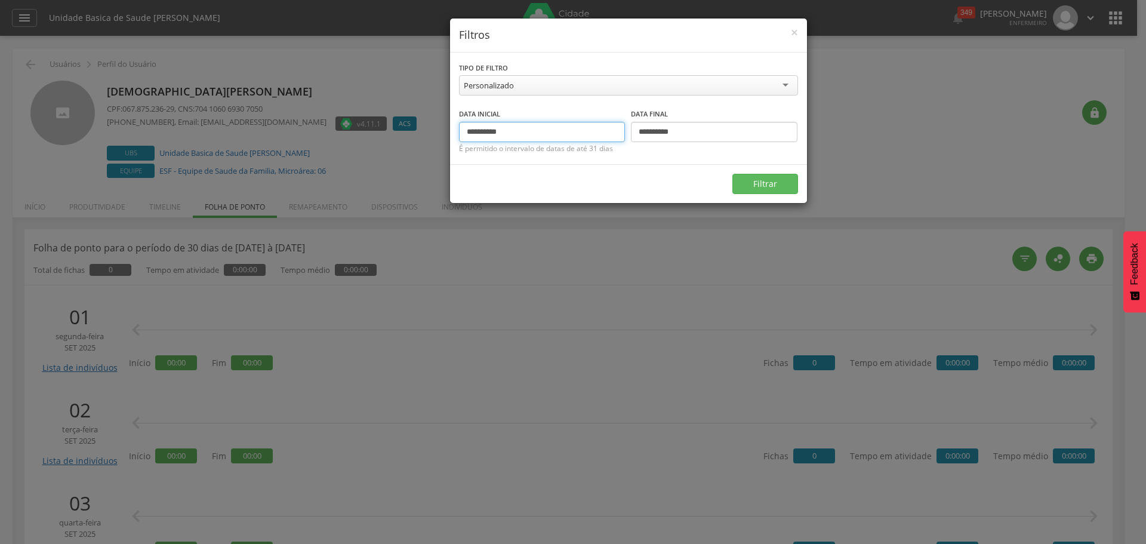
click at [488, 134] on input "**********" at bounding box center [542, 132] width 166 height 20
type input "**********"
click at [658, 134] on input "**********" at bounding box center [714, 132] width 166 height 20
click at [648, 131] on input "**********" at bounding box center [714, 132] width 166 height 20
type input "**********"
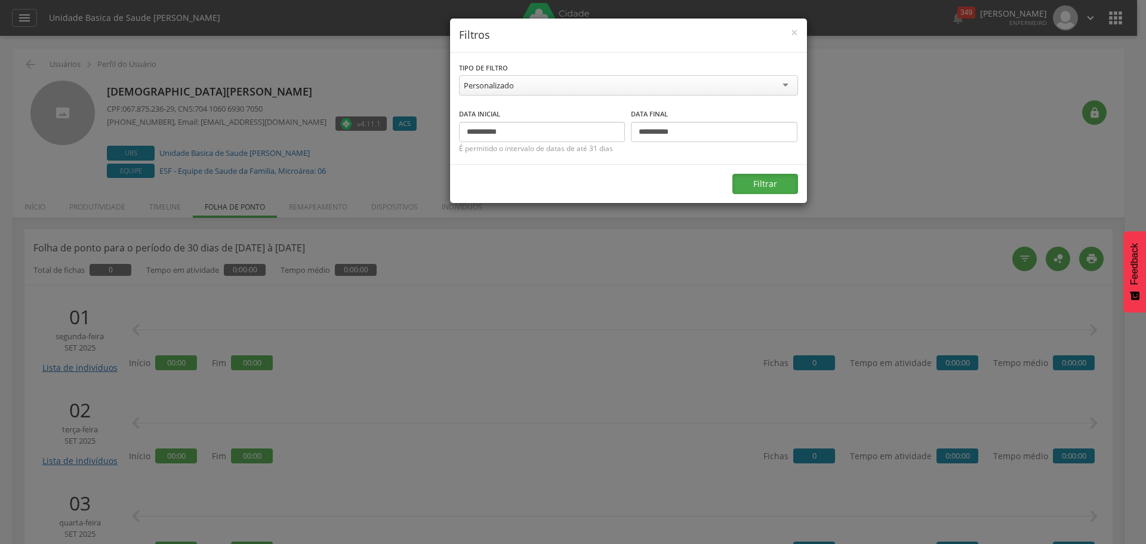
click at [737, 177] on button "Filtrar" at bounding box center [765, 184] width 66 height 20
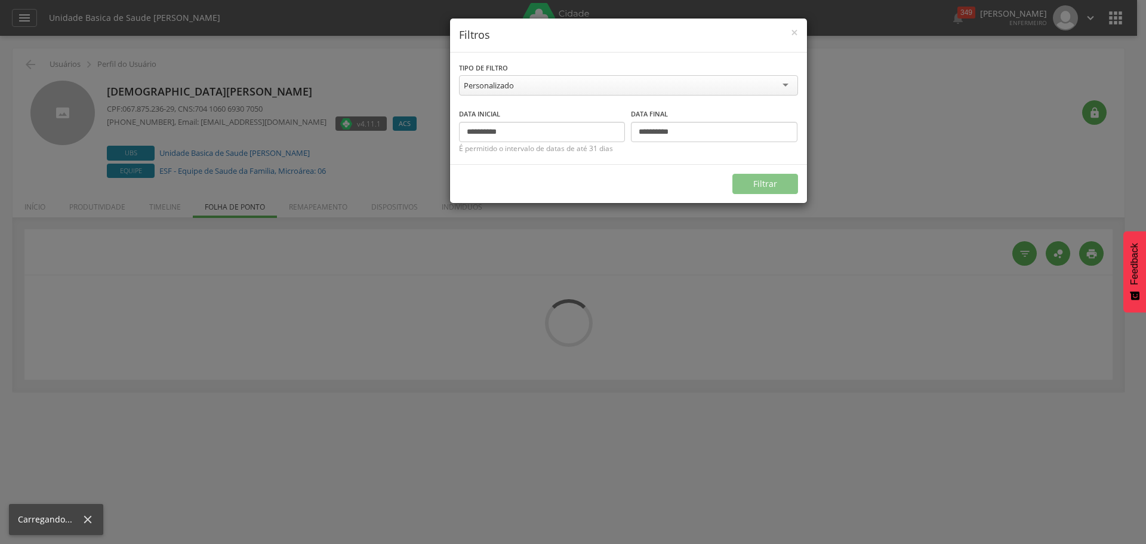
type input "**********"
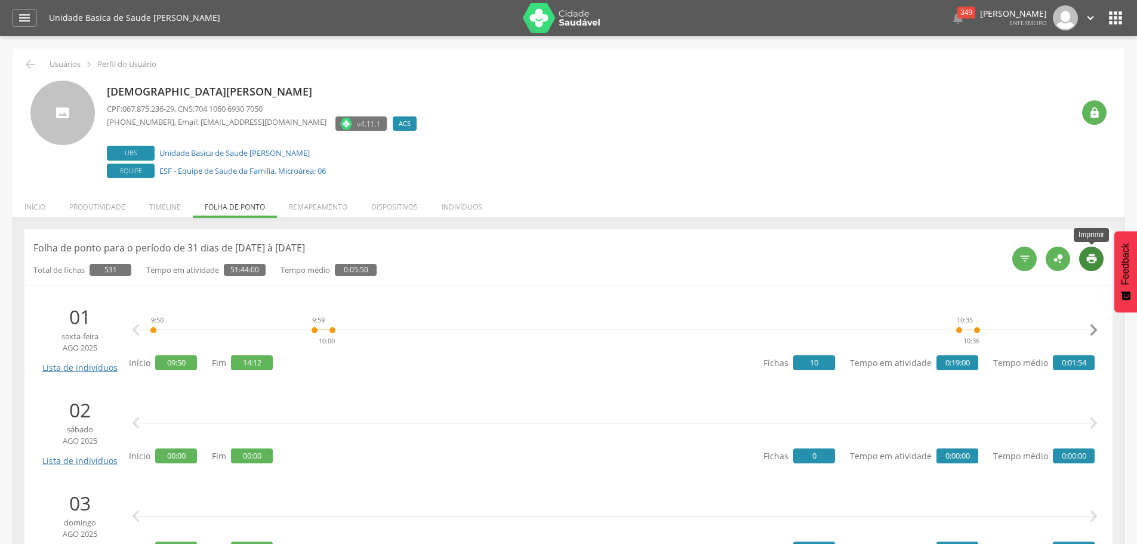
click at [1085, 257] on icon "" at bounding box center [1091, 258] width 12 height 12
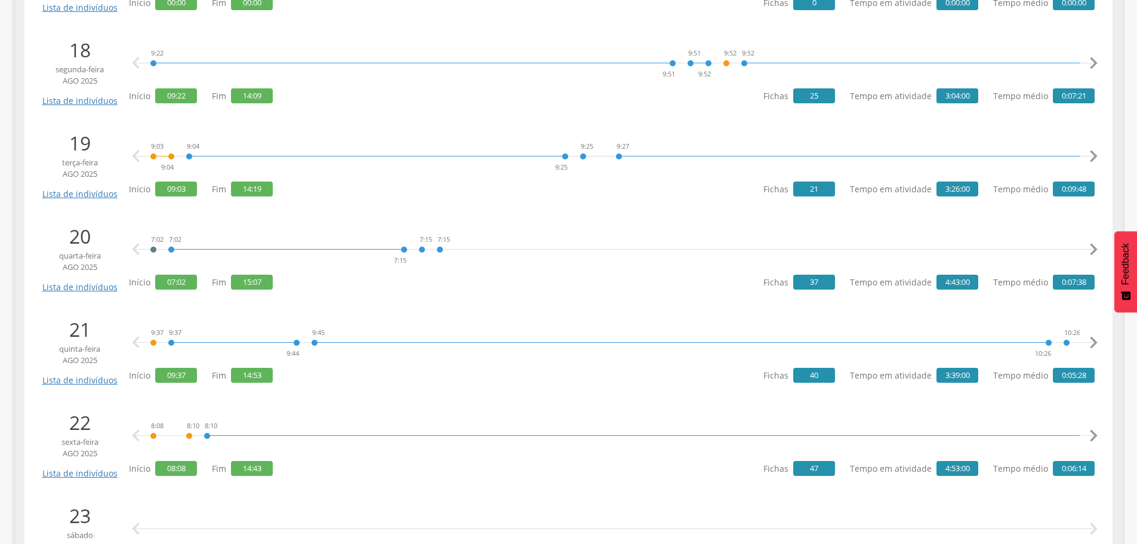
scroll to position [1850, 0]
click at [243, 194] on icon "" at bounding box center [242, 195] width 19 height 17
click at [256, 100] on icon "" at bounding box center [260, 102] width 19 height 17
click at [628, 107] on link "Visita" at bounding box center [653, 106] width 70 height 15
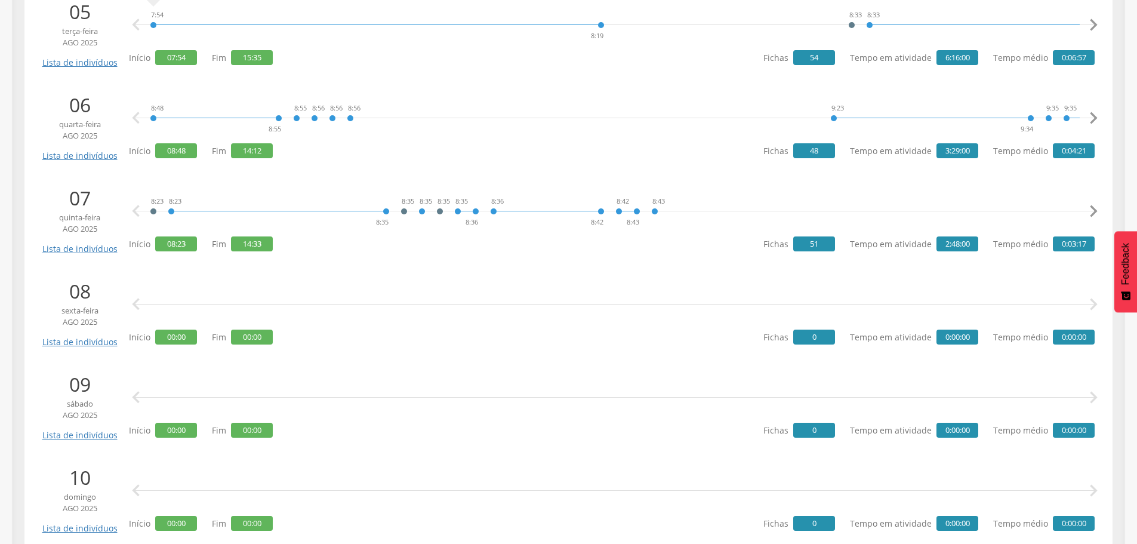
scroll to position [656, 0]
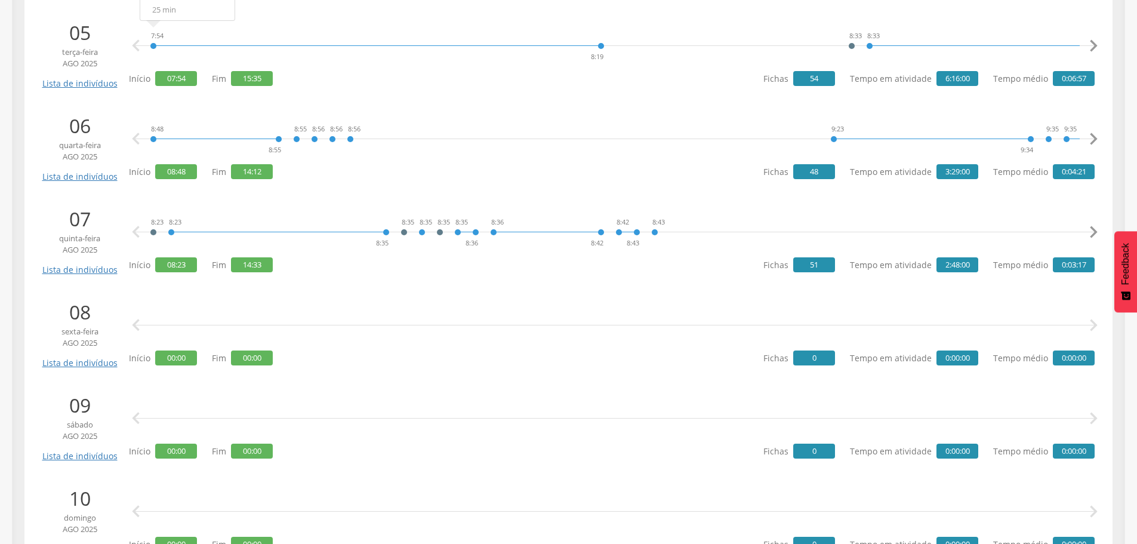
click at [1096, 226] on icon "" at bounding box center [1093, 232] width 24 height 24
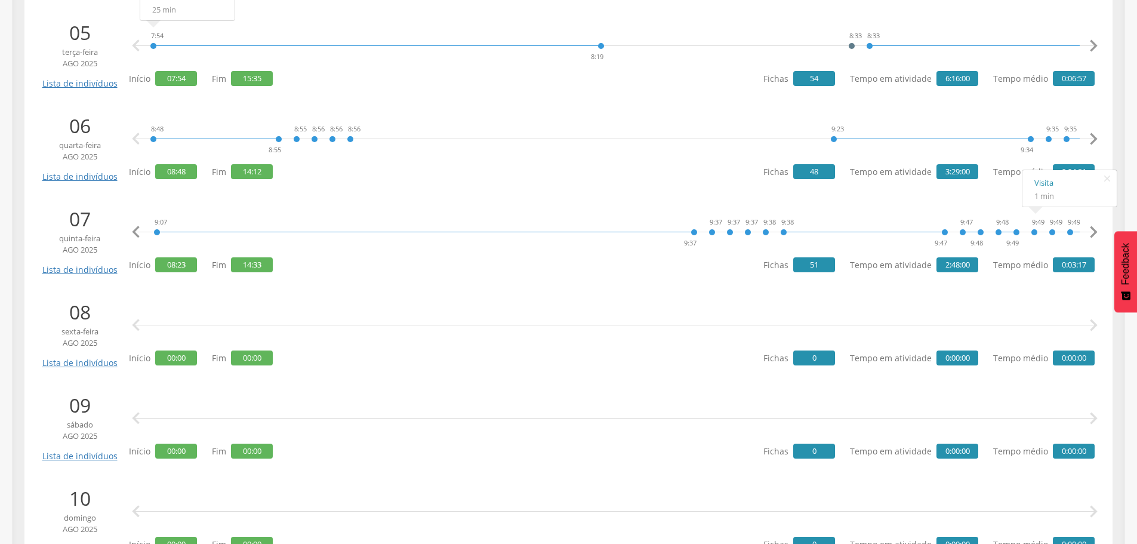
scroll to position [0, 929]
click at [789, 185] on link "Visita" at bounding box center [816, 182] width 70 height 15
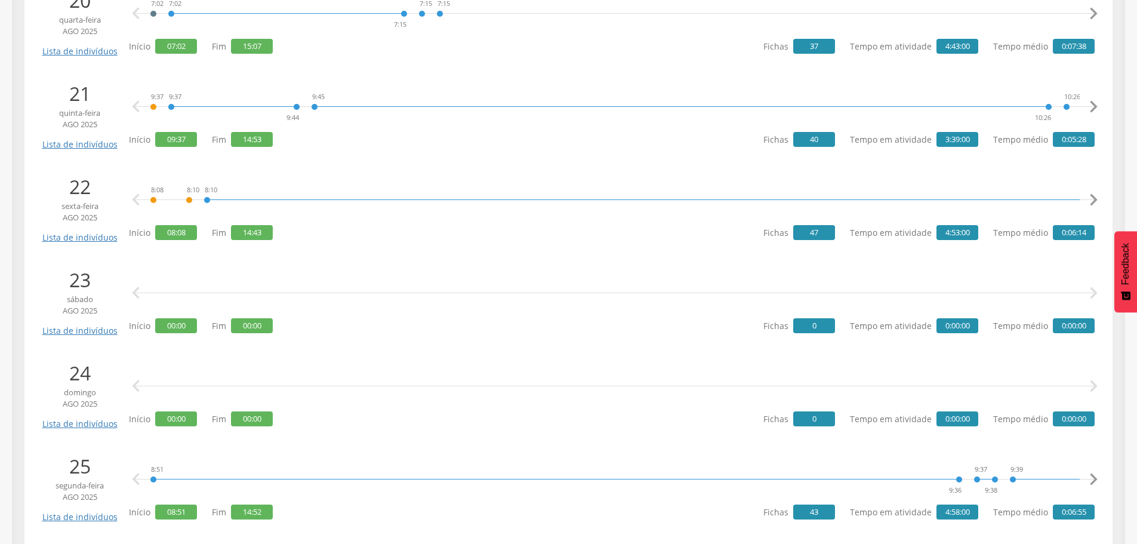
scroll to position [2089, 0]
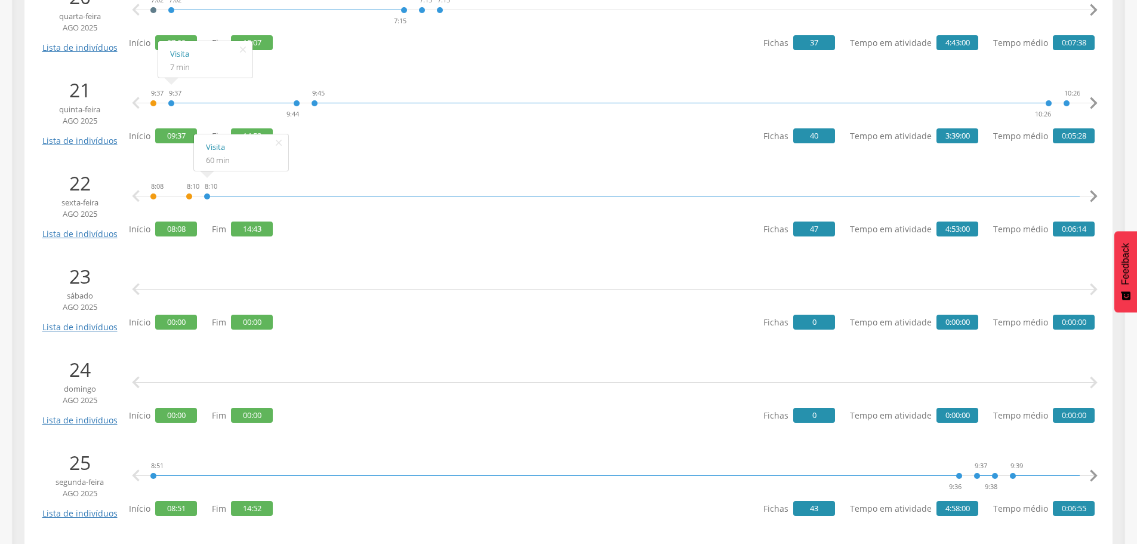
click at [1088, 195] on icon "" at bounding box center [1093, 196] width 24 height 24
click at [1092, 195] on icon "" at bounding box center [1093, 196] width 24 height 24
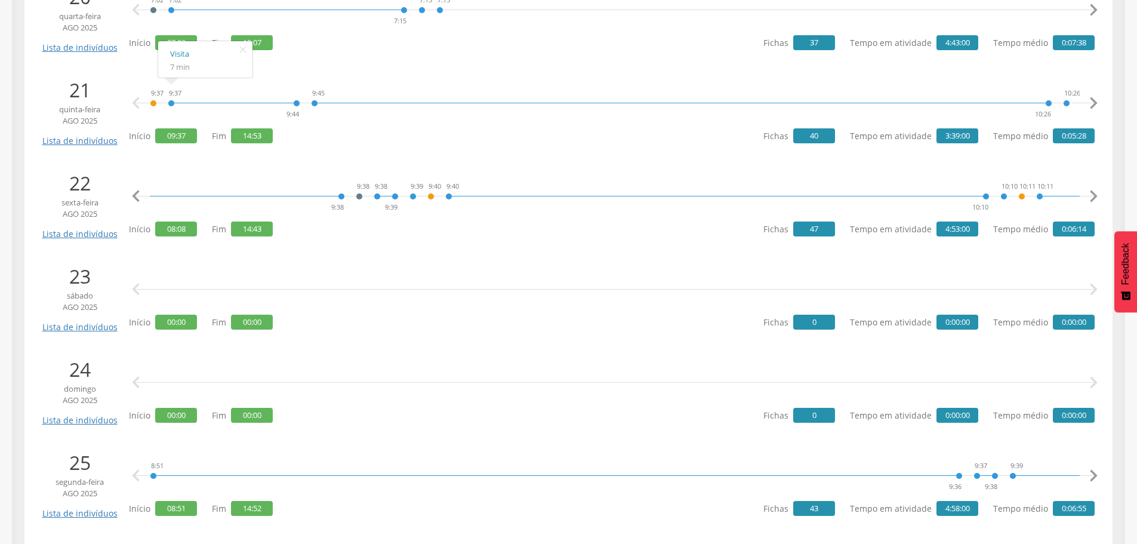
click at [1092, 195] on icon "" at bounding box center [1093, 196] width 24 height 24
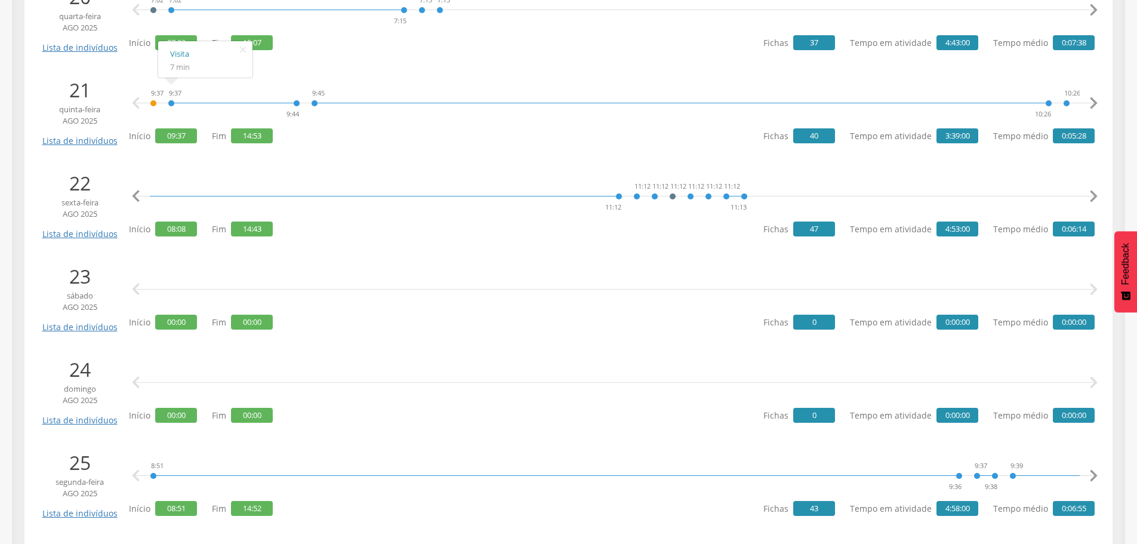
click at [1092, 195] on icon "" at bounding box center [1093, 196] width 24 height 24
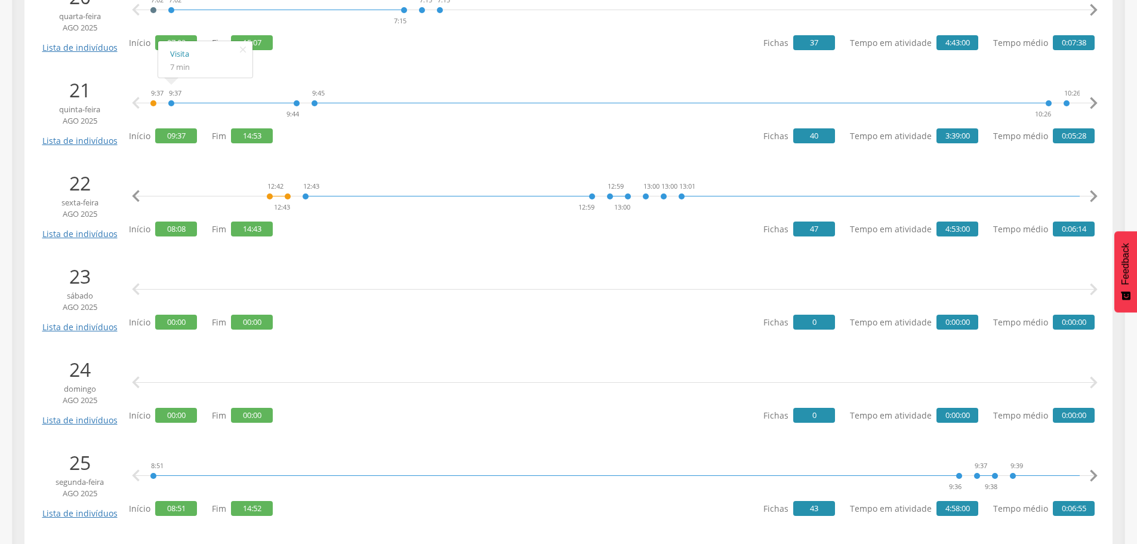
click at [1092, 195] on icon "" at bounding box center [1093, 196] width 24 height 24
click at [774, 147] on link "Visita" at bounding box center [794, 147] width 70 height 15
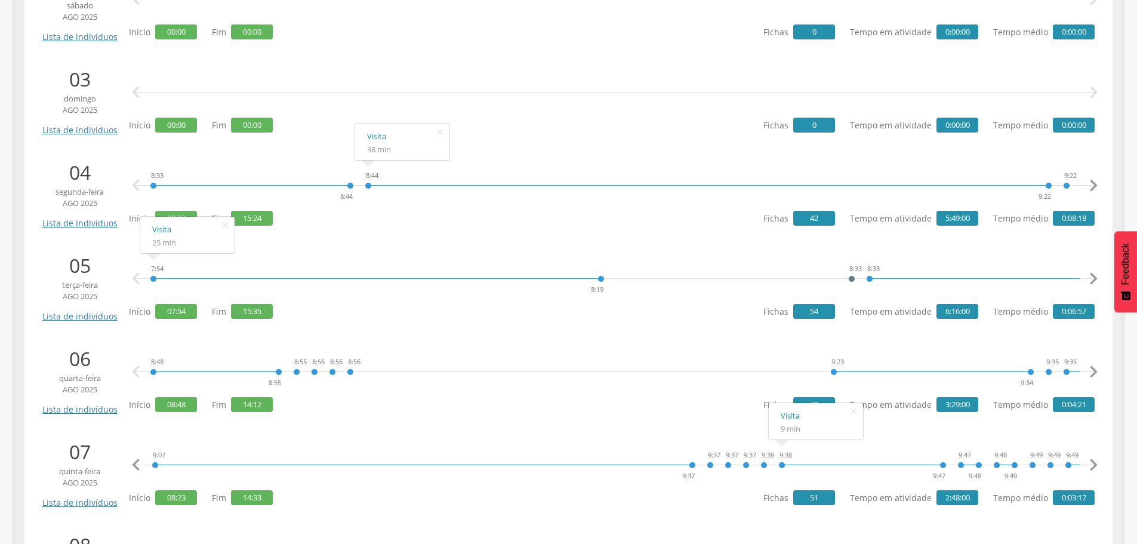
scroll to position [418, 0]
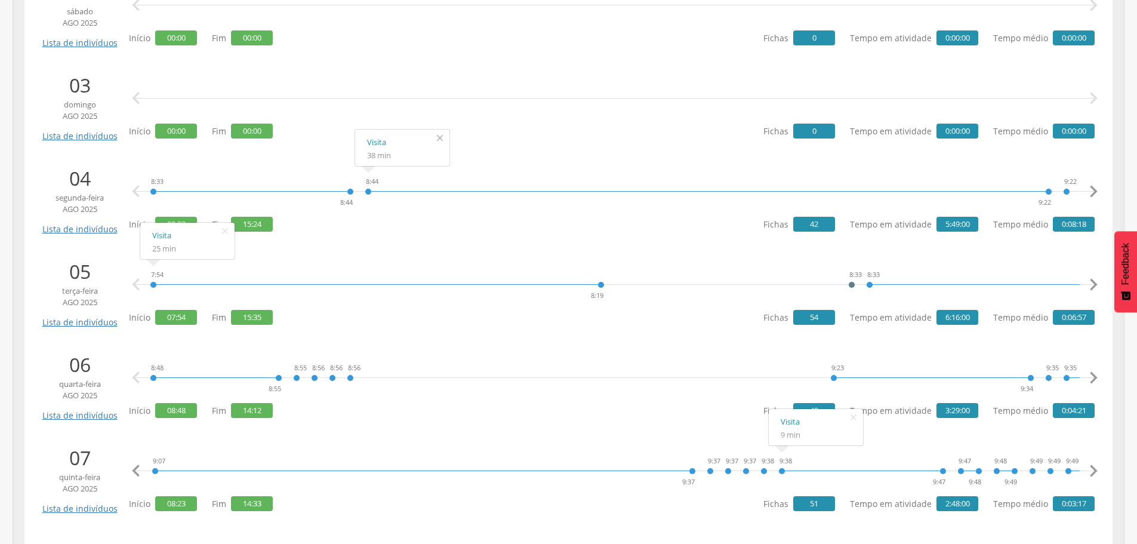
click at [439, 140] on icon "" at bounding box center [439, 137] width 19 height 17
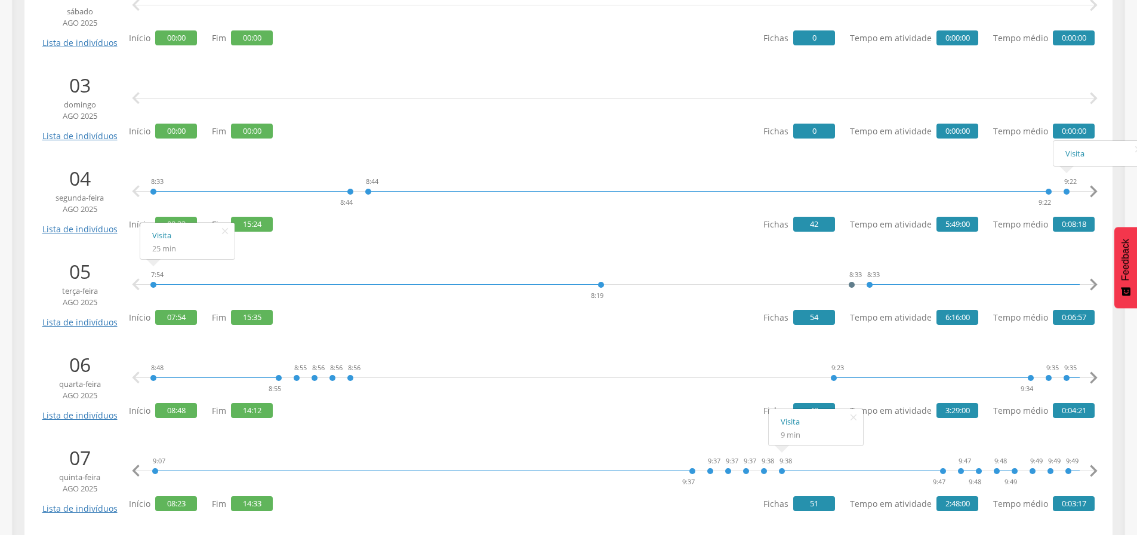
click at [1097, 189] on icon "" at bounding box center [1093, 192] width 24 height 24
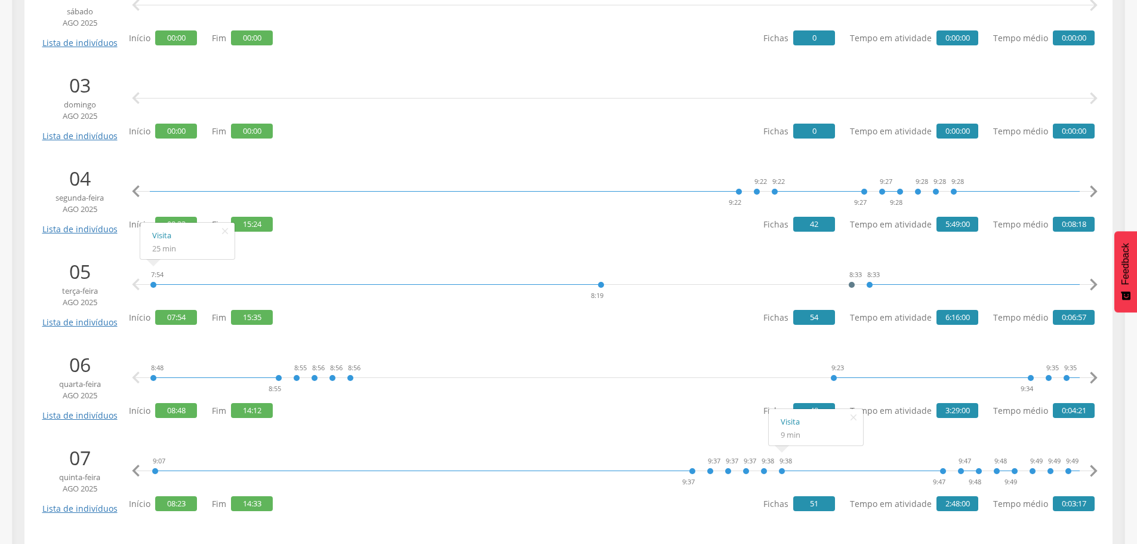
click at [1097, 189] on icon "" at bounding box center [1093, 192] width 24 height 24
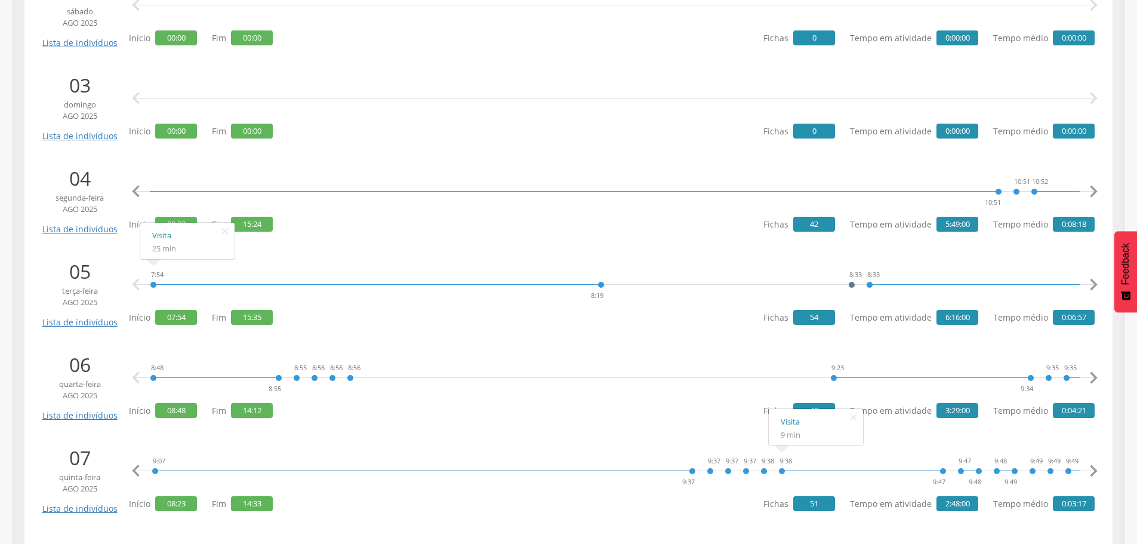
click at [1097, 189] on icon "" at bounding box center [1093, 192] width 24 height 24
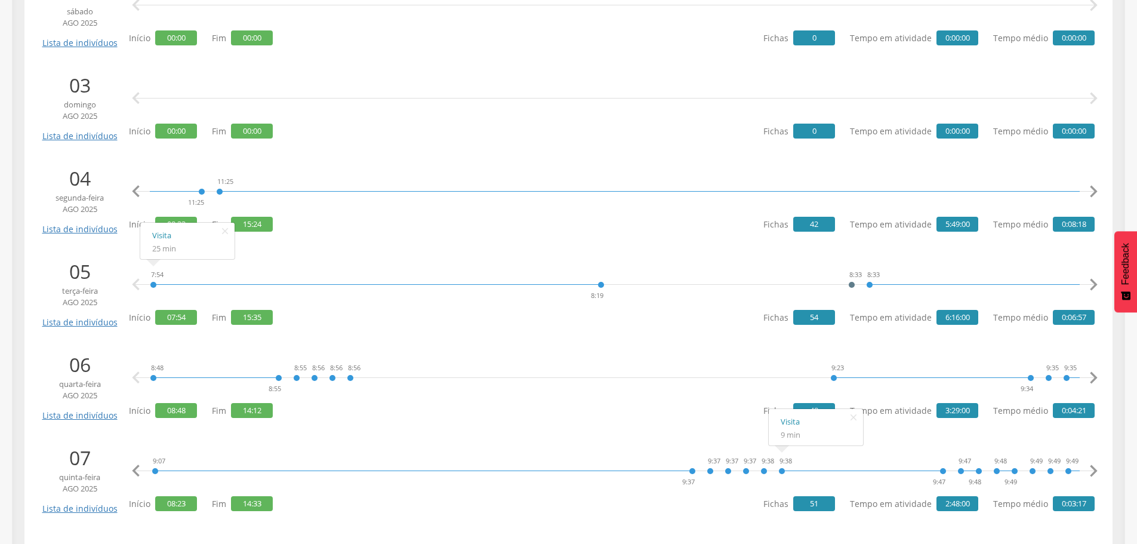
click at [1097, 189] on icon "" at bounding box center [1093, 192] width 24 height 24
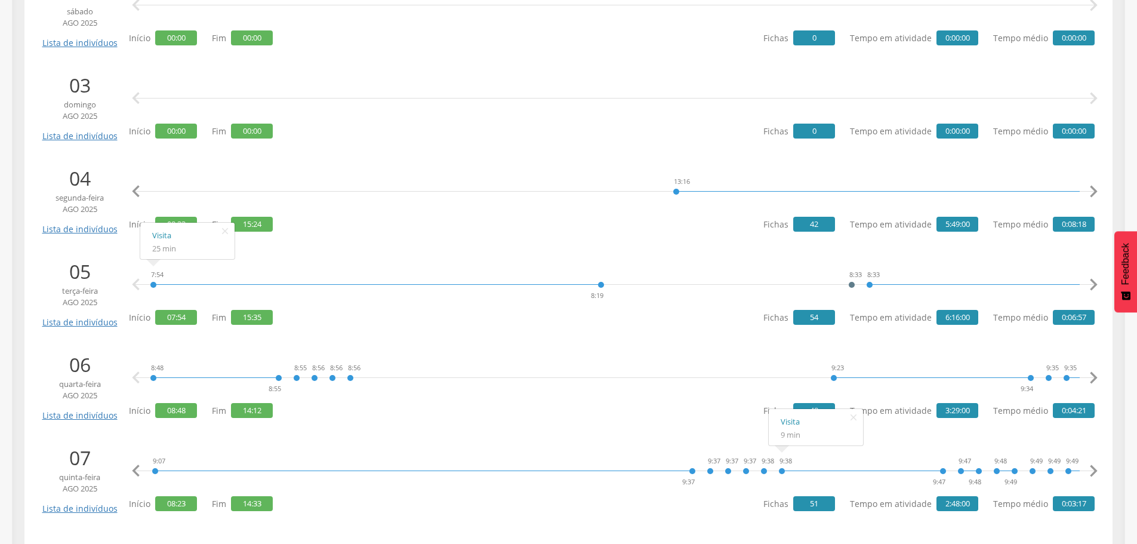
scroll to position [0, 4955]
click at [686, 142] on link "Visita" at bounding box center [710, 142] width 70 height 15
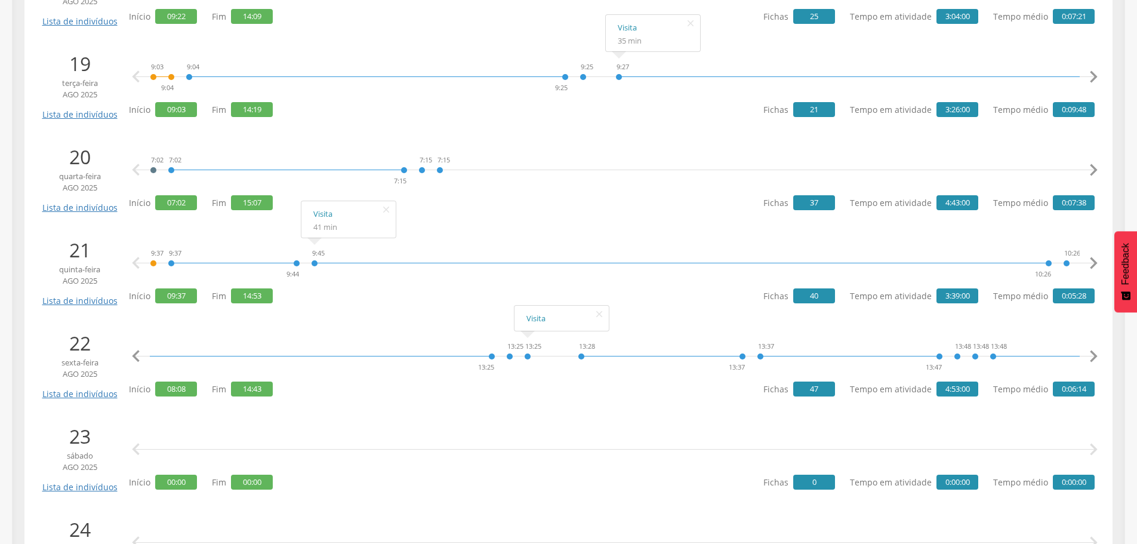
scroll to position [2089, 0]
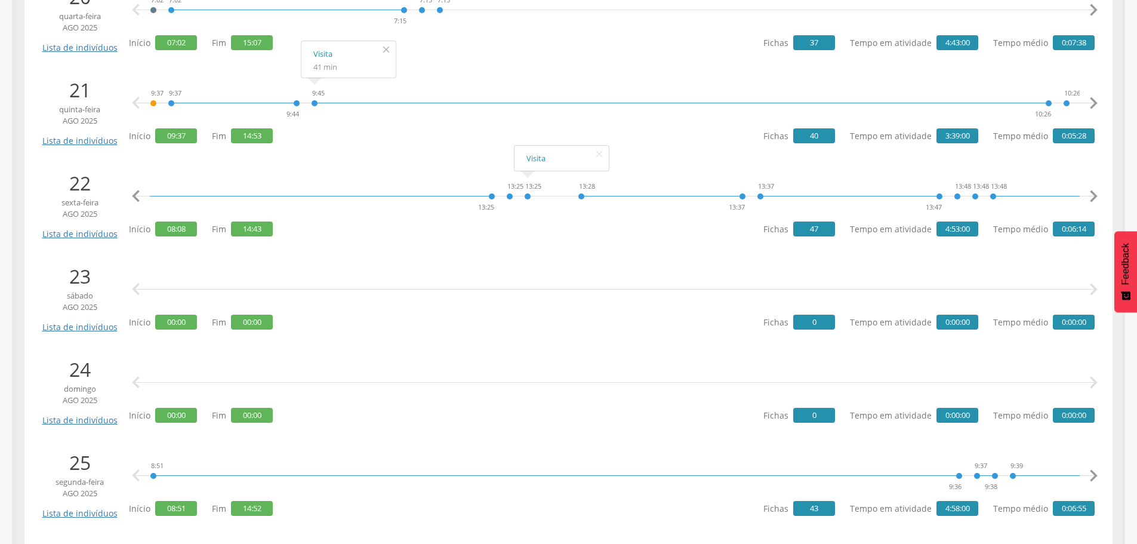
click at [388, 47] on icon "" at bounding box center [386, 49] width 19 height 17
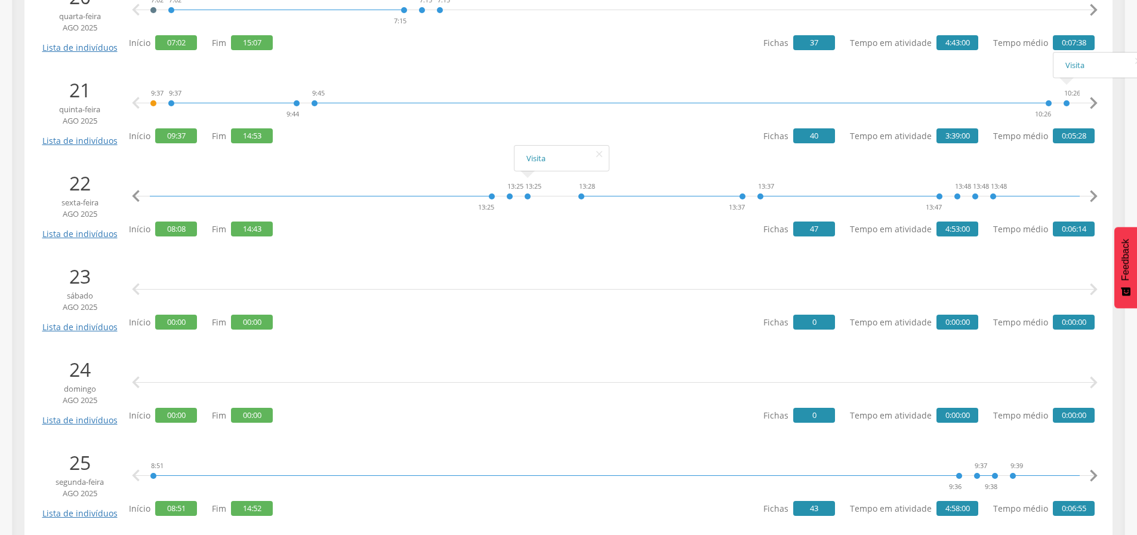
click at [1095, 101] on icon "" at bounding box center [1093, 103] width 24 height 24
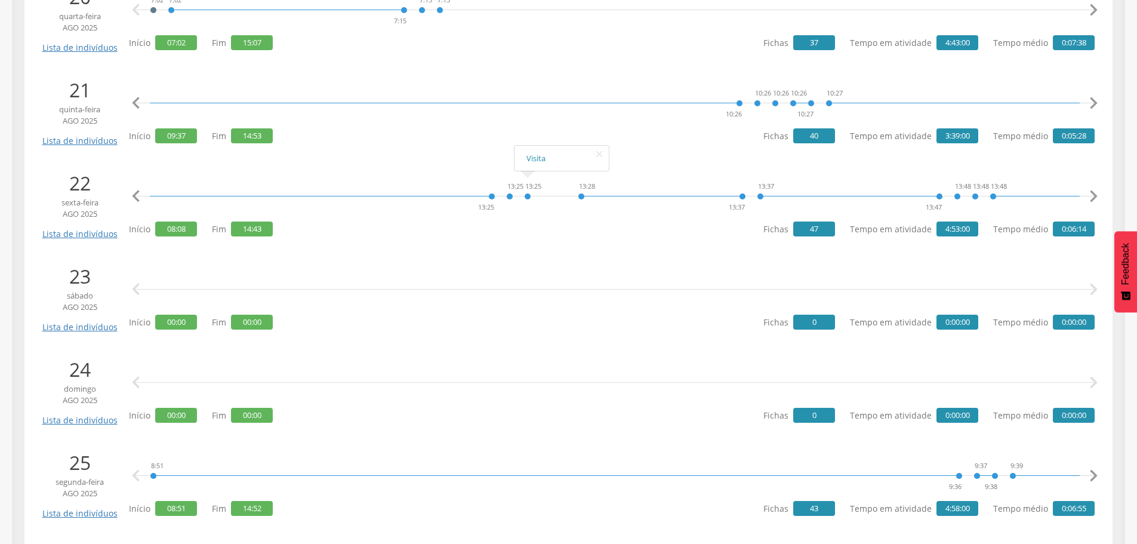
scroll to position [0, 310]
click at [1095, 101] on icon "" at bounding box center [1093, 103] width 24 height 24
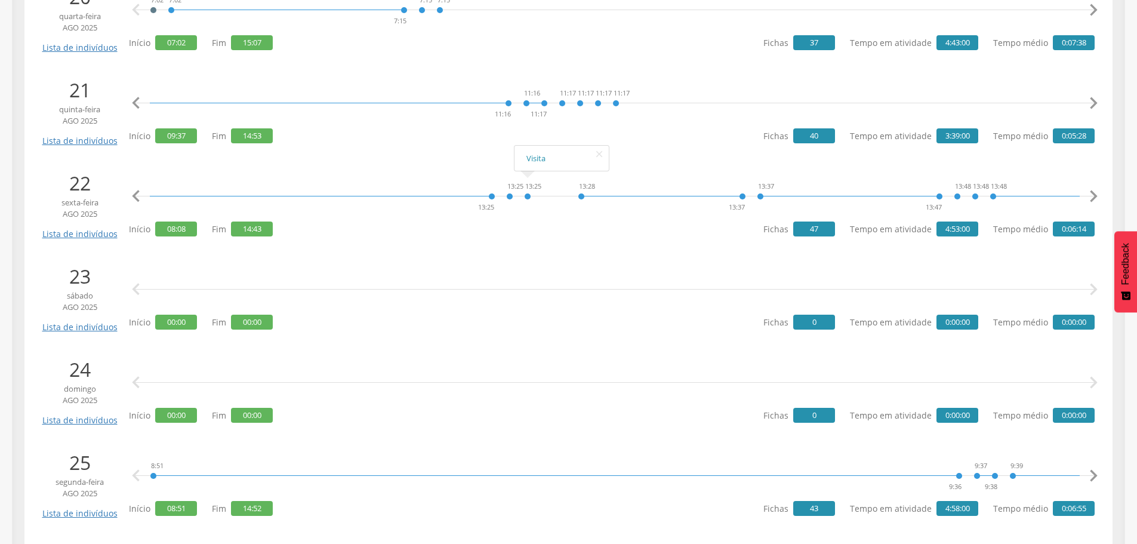
scroll to position [0, 1549]
click at [1095, 99] on icon "" at bounding box center [1093, 103] width 24 height 24
click at [1095, 98] on icon "" at bounding box center [1093, 103] width 24 height 24
click at [1094, 97] on icon "" at bounding box center [1093, 103] width 24 height 24
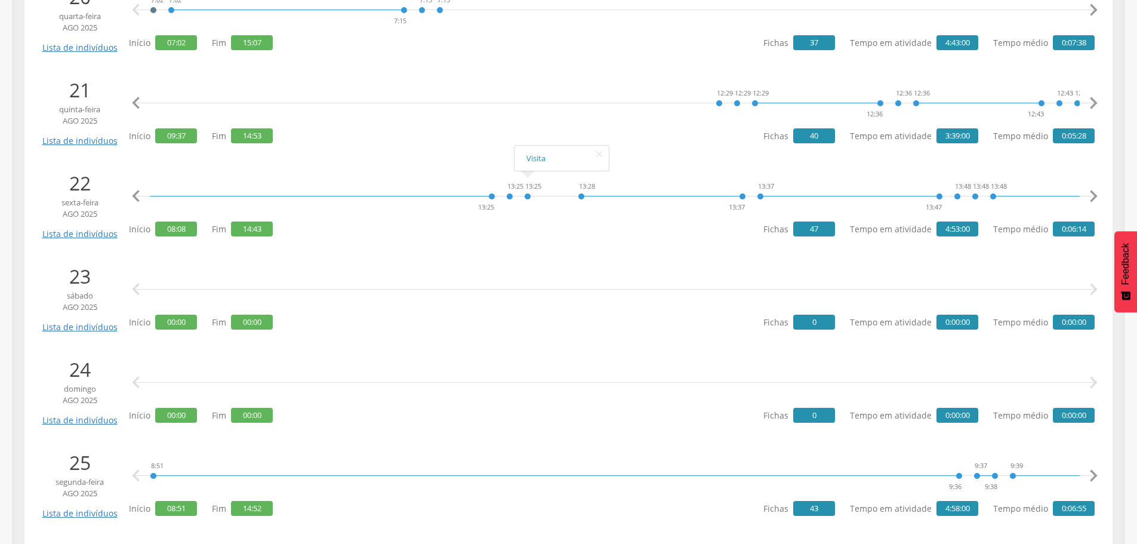
click at [1094, 96] on icon "" at bounding box center [1093, 103] width 24 height 24
click at [1093, 95] on icon "" at bounding box center [1093, 103] width 24 height 24
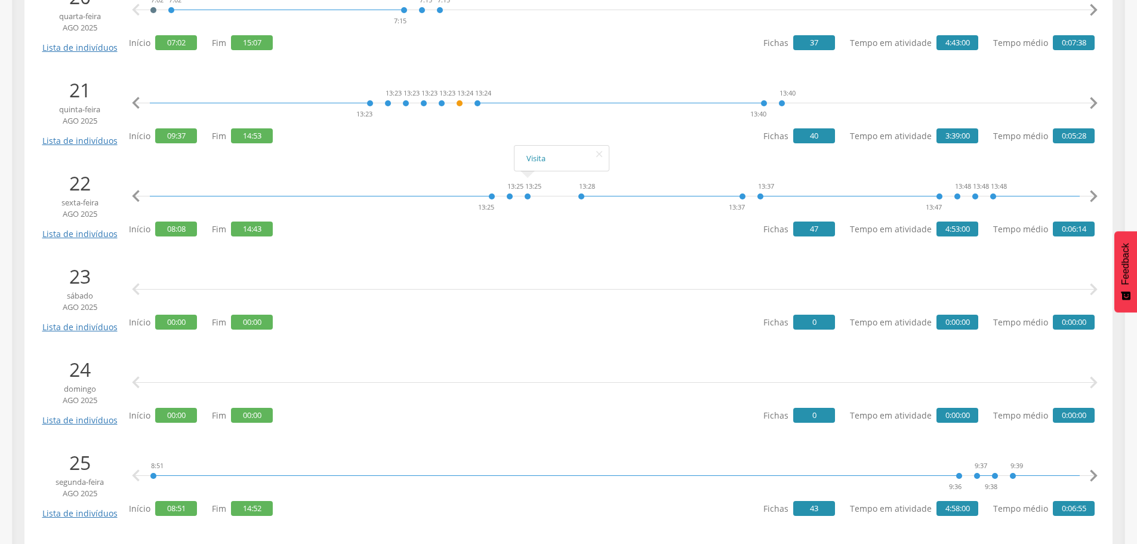
click at [1093, 95] on icon "" at bounding box center [1093, 103] width 24 height 24
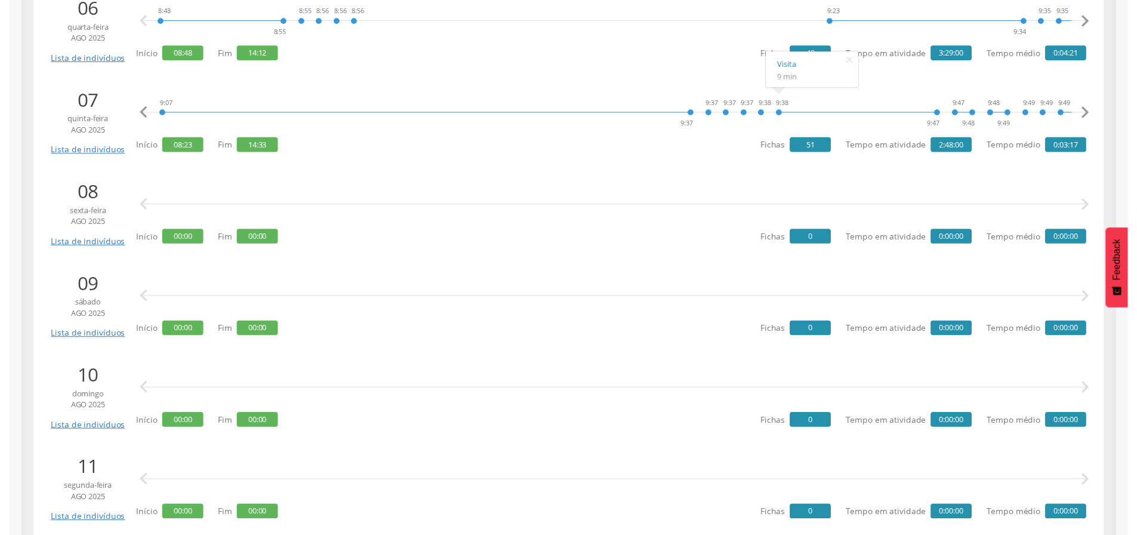
scroll to position [776, 0]
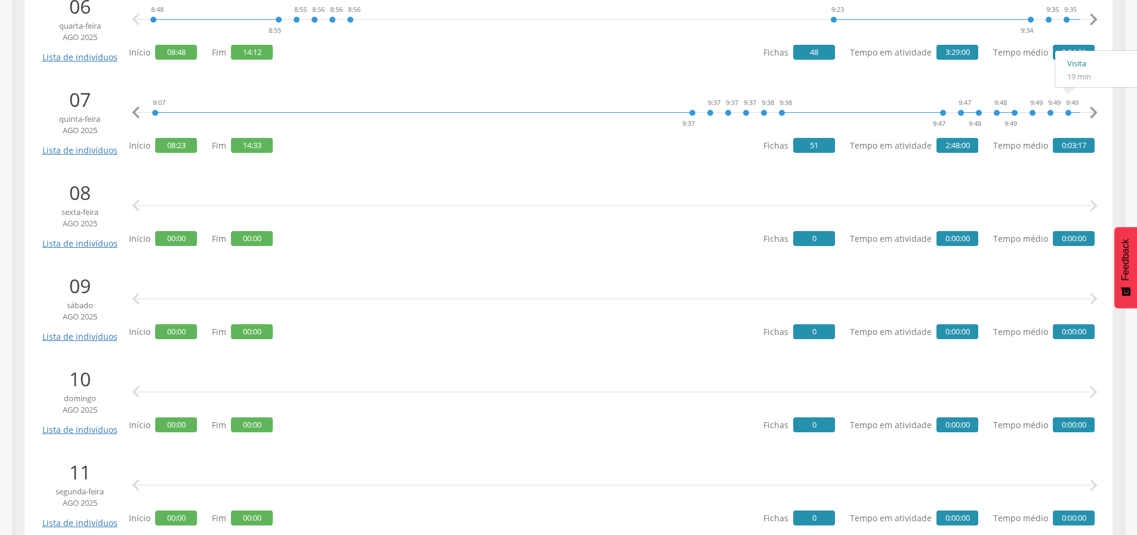
click at [1075, 60] on link "Visita" at bounding box center [1102, 63] width 70 height 15
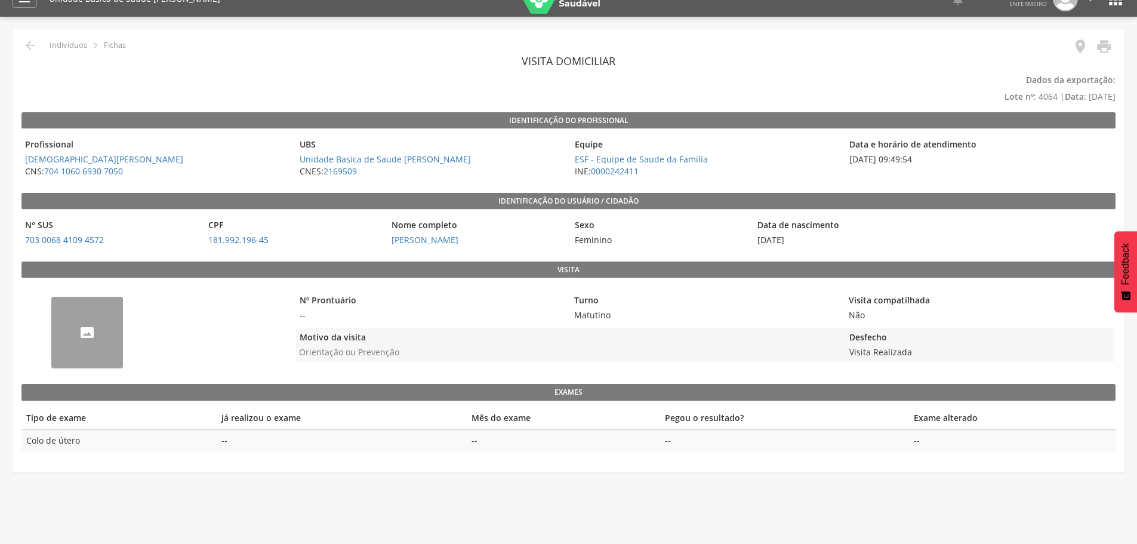
scroll to position [36, 0]
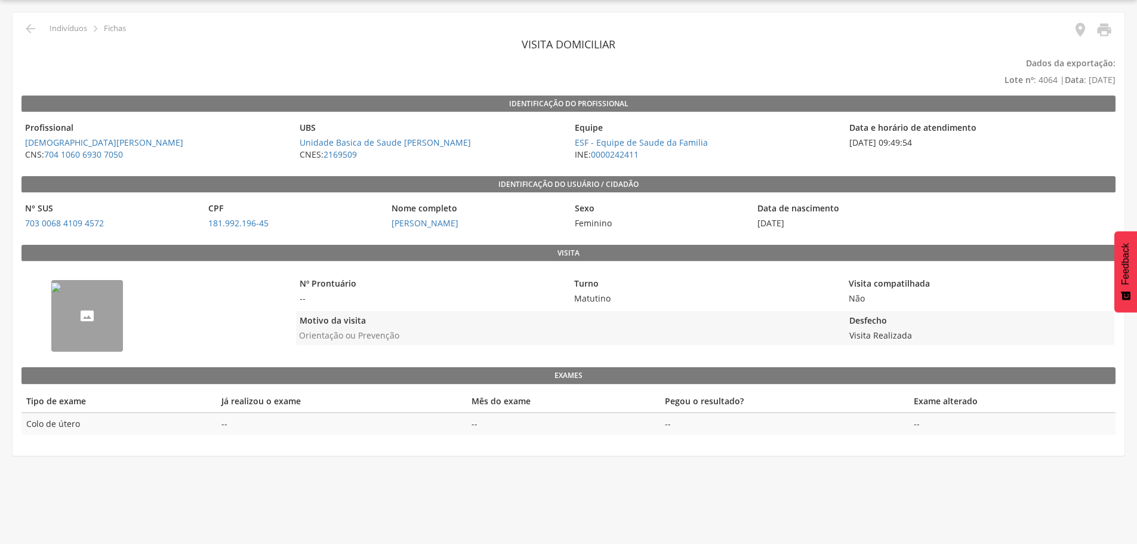
click at [61, 292] on img "--" at bounding box center [56, 287] width 10 height 10
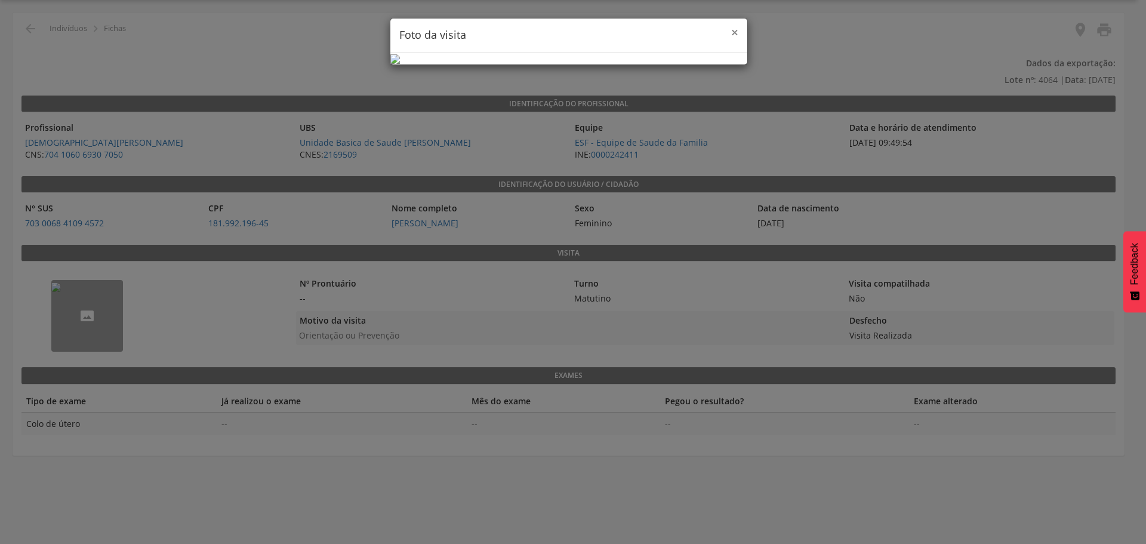
click at [732, 29] on span "×" at bounding box center [734, 32] width 7 height 17
